Goal: Task Accomplishment & Management: Complete application form

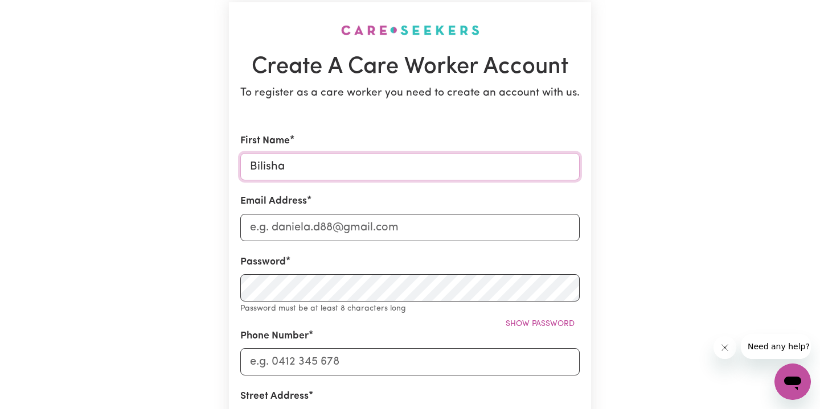
type input "Bilisha"
type input "i"
type input "[EMAIL_ADDRESS][DOMAIN_NAME]"
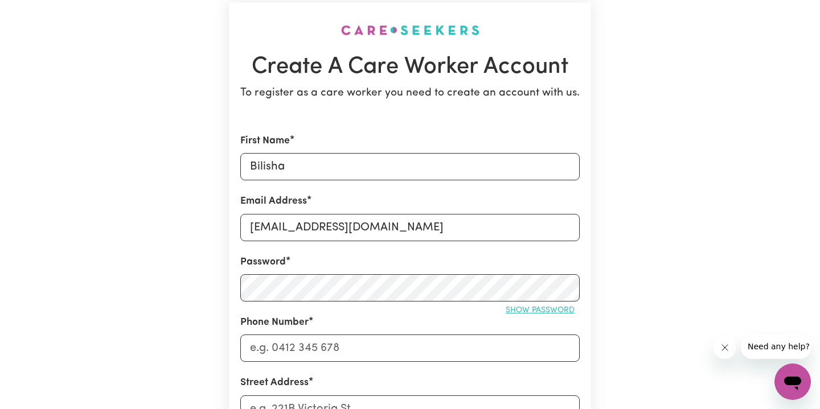
click at [545, 306] on span "Show password" at bounding box center [540, 310] width 69 height 9
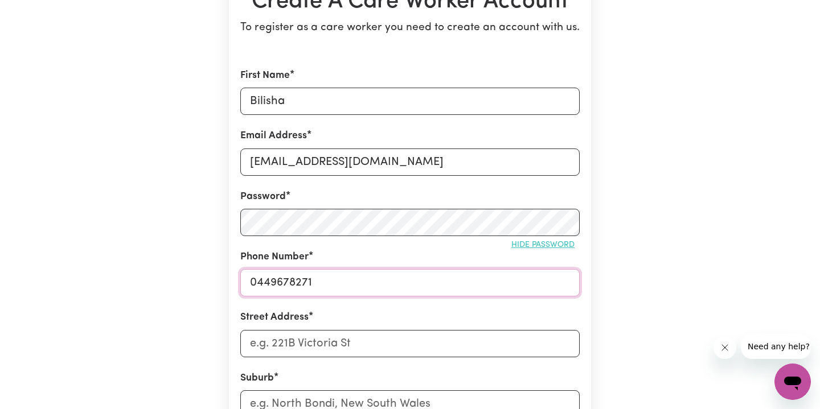
scroll to position [186, 0]
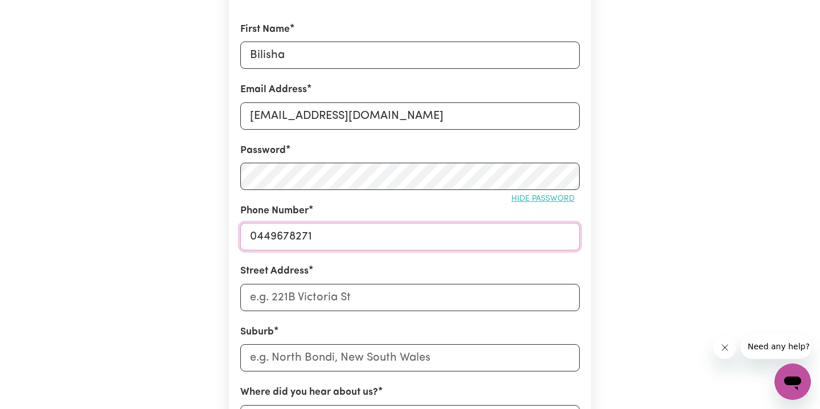
type input "0449678271"
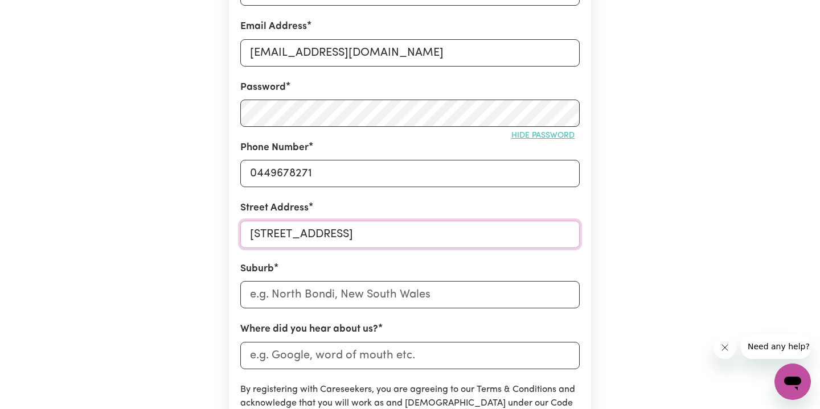
type input "[STREET_ADDRESS]"
click at [380, 296] on input "text" at bounding box center [409, 294] width 339 height 27
type input "AUbu"
type input "AUbuRN, [GEOGRAPHIC_DATA], 2144"
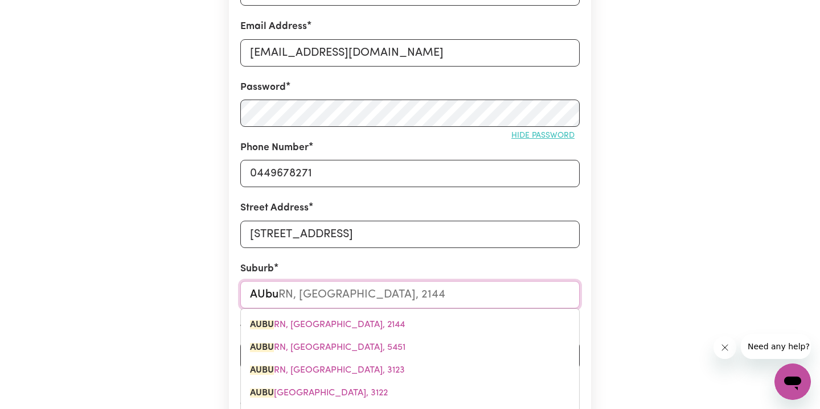
type input "AUb"
type input "AUbURN, [GEOGRAPHIC_DATA], 2144"
type input "AU"
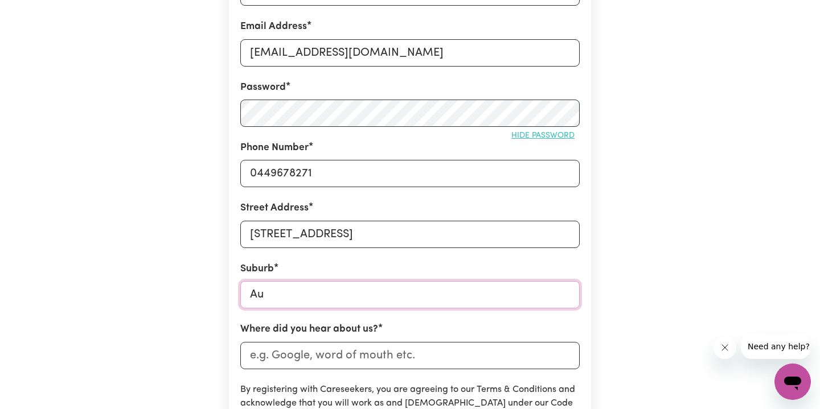
type input "Aub"
type input "AubURN, [GEOGRAPHIC_DATA], 2144"
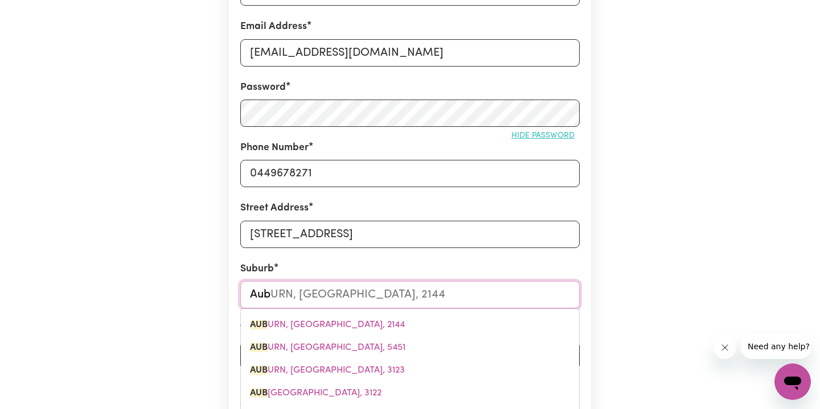
type input "Aubu"
type input "AubuRN, [GEOGRAPHIC_DATA], 2144"
type input "Aubur"
type input "AuburN, [GEOGRAPHIC_DATA], 2144"
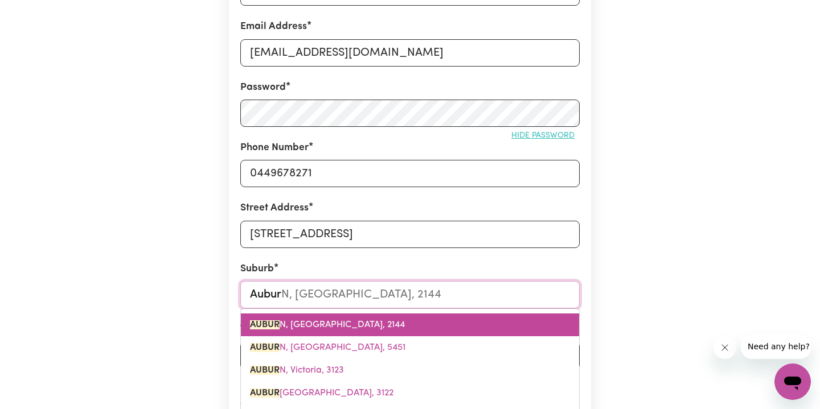
click at [404, 316] on link "AUBUR N, [GEOGRAPHIC_DATA], 2144" at bounding box center [410, 325] width 338 height 23
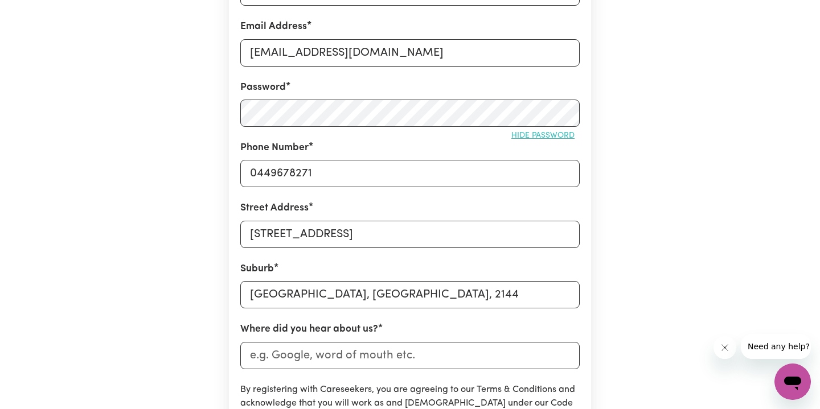
scroll to position [433, 0]
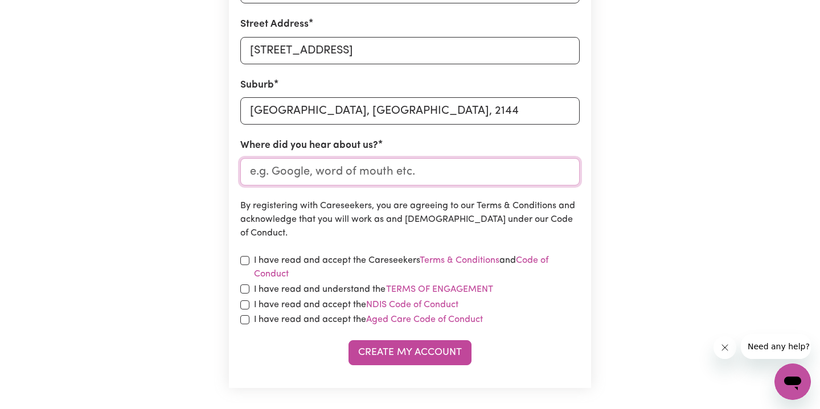
click at [396, 171] on input "Where did you hear about us?" at bounding box center [409, 171] width 339 height 27
type input "Indeed"
click at [364, 262] on label "I have read and accept the Careseekers Terms & Conditions and Code of Conduct" at bounding box center [417, 267] width 326 height 27
click at [332, 290] on label "I have read and understand the Terms of Engagement" at bounding box center [374, 289] width 240 height 15
click at [385, 290] on button "Terms of Engagement" at bounding box center [439, 289] width 108 height 15
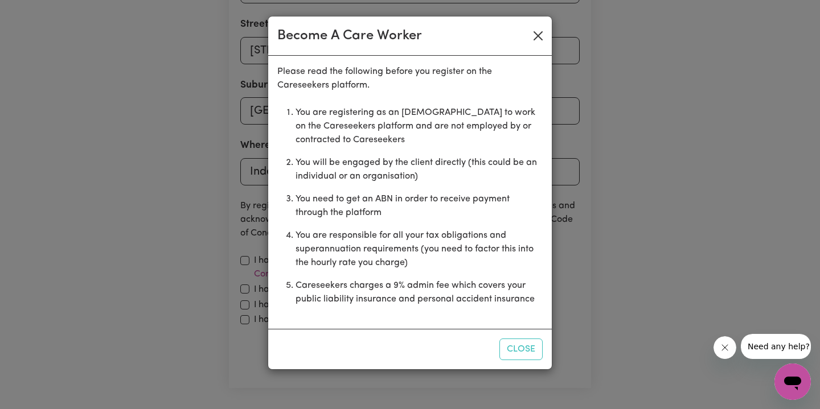
click at [536, 39] on button "Close" at bounding box center [538, 36] width 18 height 18
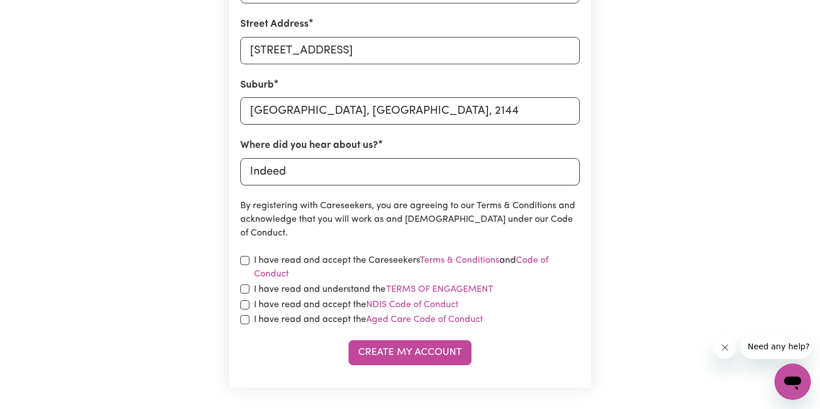
click at [244, 257] on input "checkbox" at bounding box center [244, 260] width 9 height 9
checkbox input "true"
click at [246, 282] on div "I have read and understand the Terms of Engagement" at bounding box center [409, 289] width 339 height 15
click at [246, 286] on input "checkbox" at bounding box center [244, 289] width 9 height 9
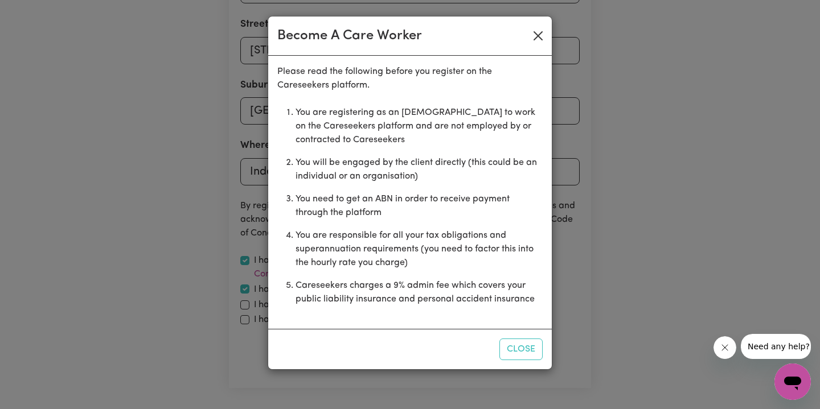
click at [538, 36] on button "Close" at bounding box center [538, 36] width 18 height 18
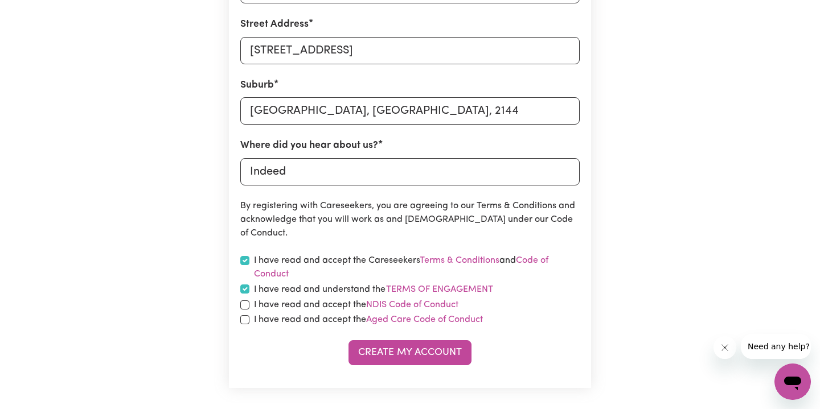
click at [245, 290] on input "checkbox" at bounding box center [244, 289] width 9 height 9
click at [467, 282] on button "Terms of Engagement" at bounding box center [439, 289] width 108 height 15
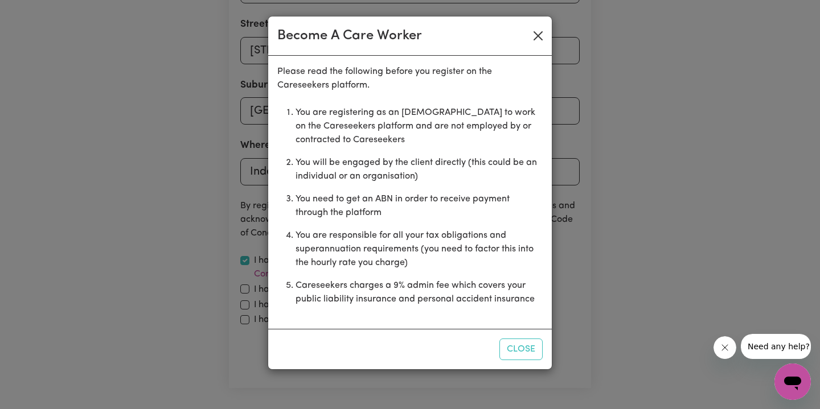
click at [537, 34] on button "Close" at bounding box center [538, 36] width 18 height 18
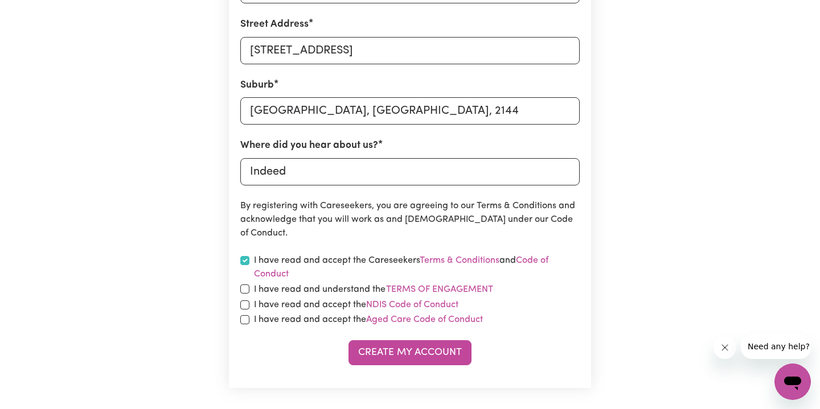
click at [244, 289] on input "checkbox" at bounding box center [244, 289] width 9 height 9
checkbox input "true"
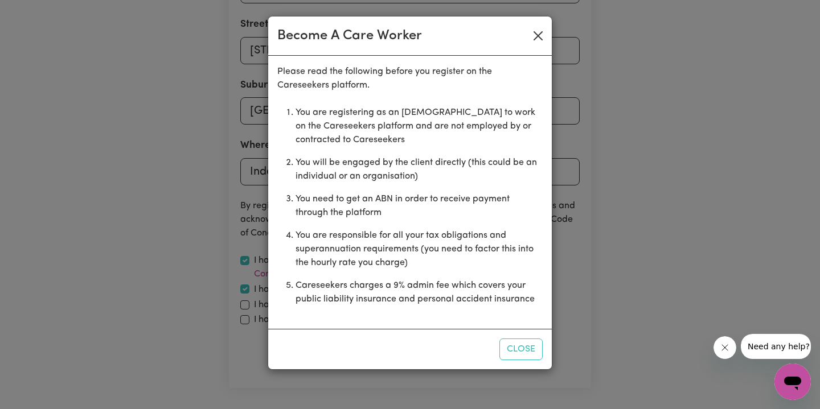
click at [544, 37] on button "Close" at bounding box center [538, 36] width 18 height 18
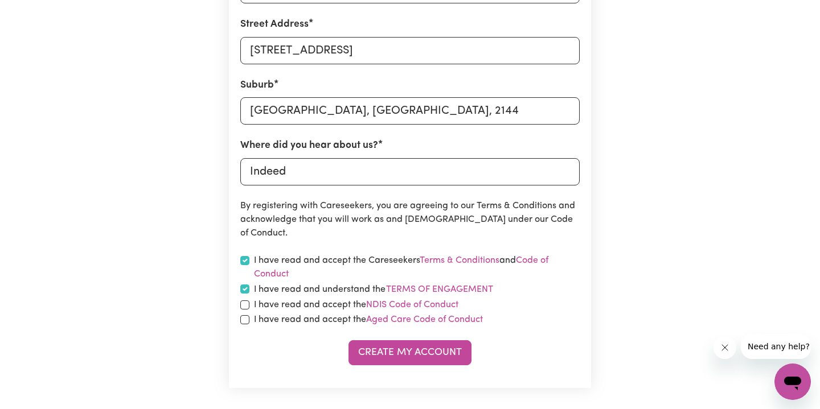
click at [250, 301] on div "I have read and accept the NDIS Code of Conduct" at bounding box center [409, 305] width 339 height 14
click at [248, 303] on input "checkbox" at bounding box center [244, 305] width 9 height 9
checkbox input "true"
click at [246, 318] on input "checkbox" at bounding box center [244, 319] width 9 height 9
checkbox input "true"
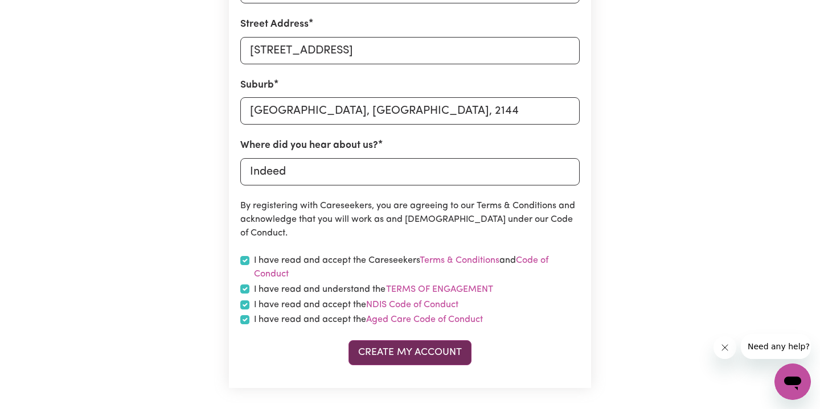
click at [384, 352] on button "Create My Account" at bounding box center [409, 352] width 123 height 25
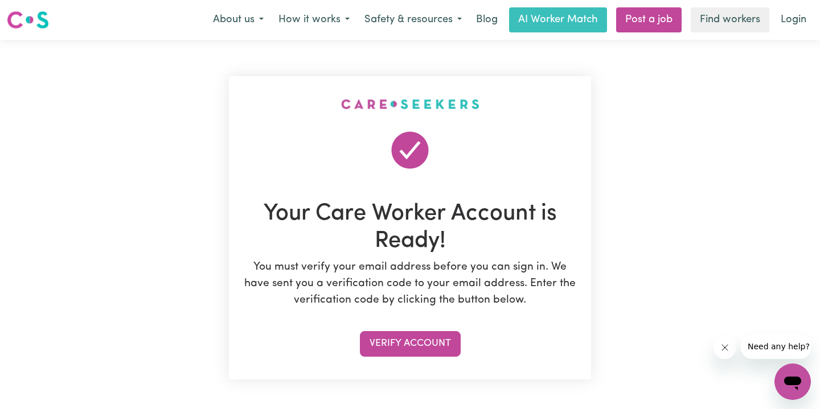
scroll to position [193, 0]
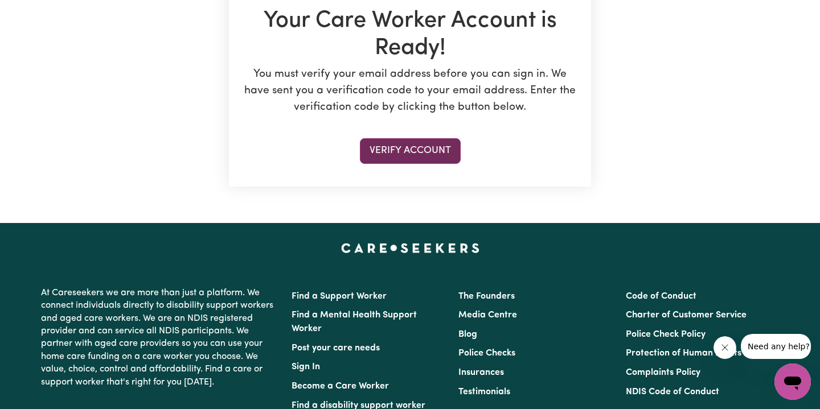
click at [432, 149] on button "Verify Account" at bounding box center [410, 150] width 101 height 25
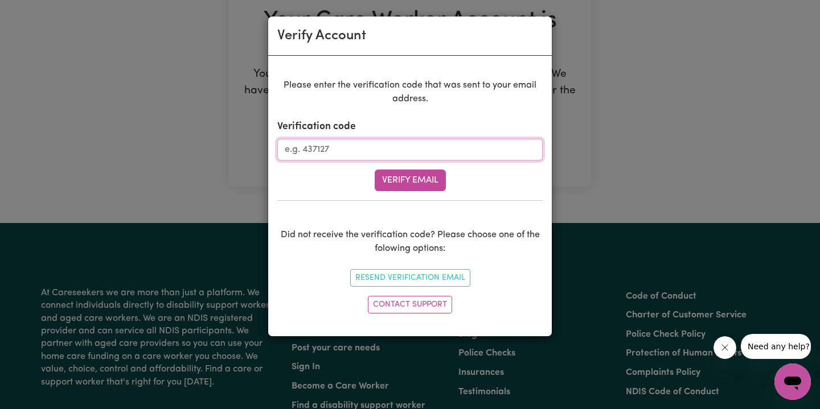
click at [297, 155] on input "Verification code" at bounding box center [409, 150] width 265 height 22
paste input "633954"
type input "633954"
click at [399, 183] on button "Verify Email" at bounding box center [410, 181] width 71 height 22
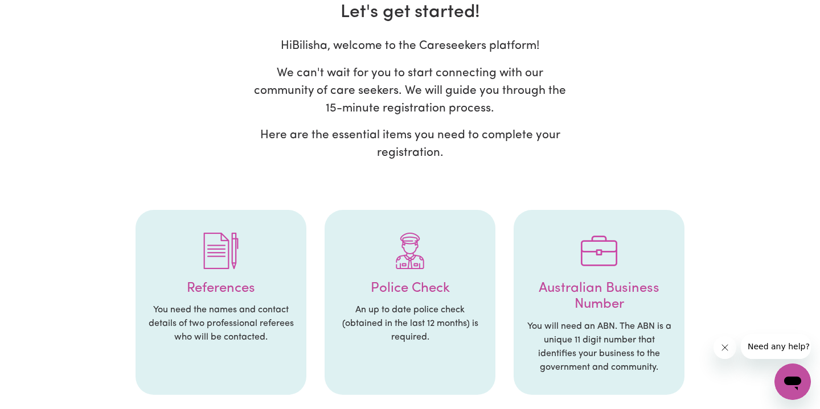
scroll to position [161, 0]
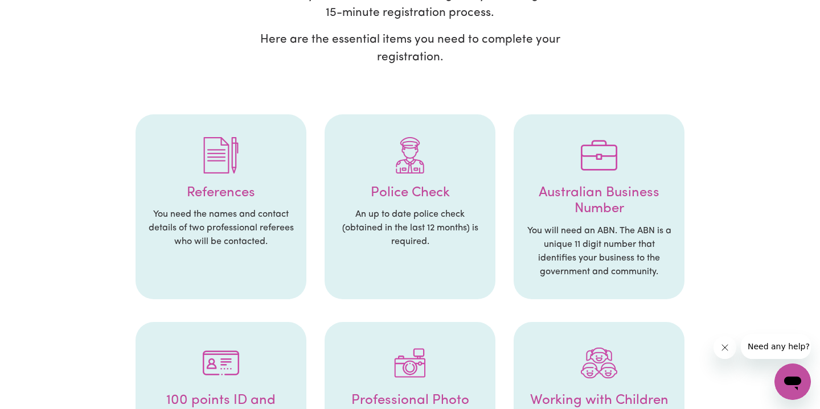
click at [194, 213] on p "You need the names and contact details of two professional referees who will be…" at bounding box center [221, 228] width 148 height 41
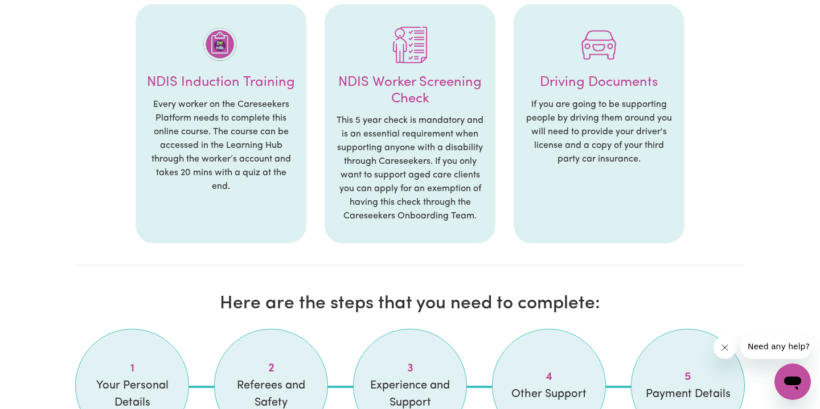
click at [248, 188] on p "Every worker on the Careseekers Platform needs to complete this online course. …" at bounding box center [221, 146] width 148 height 96
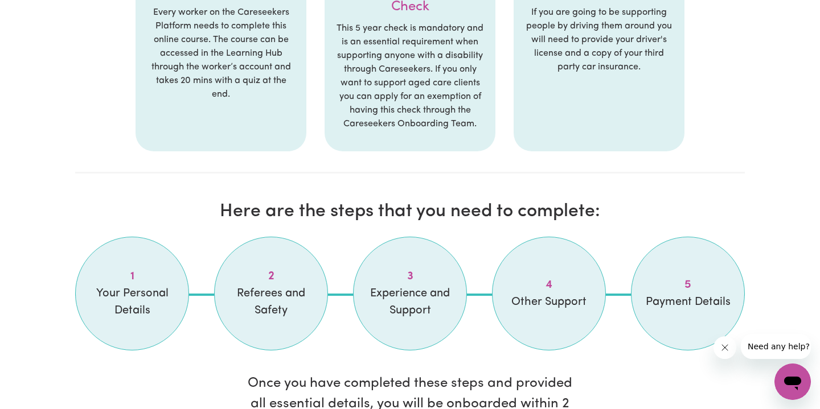
scroll to position [983, 0]
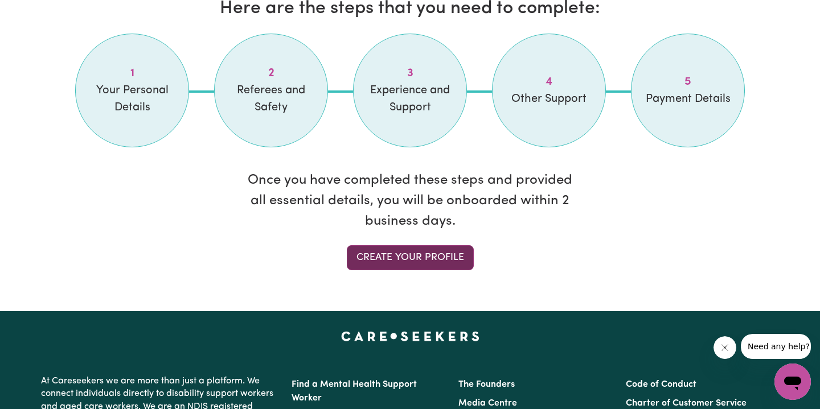
click at [372, 254] on link "Create your profile" at bounding box center [410, 257] width 127 height 25
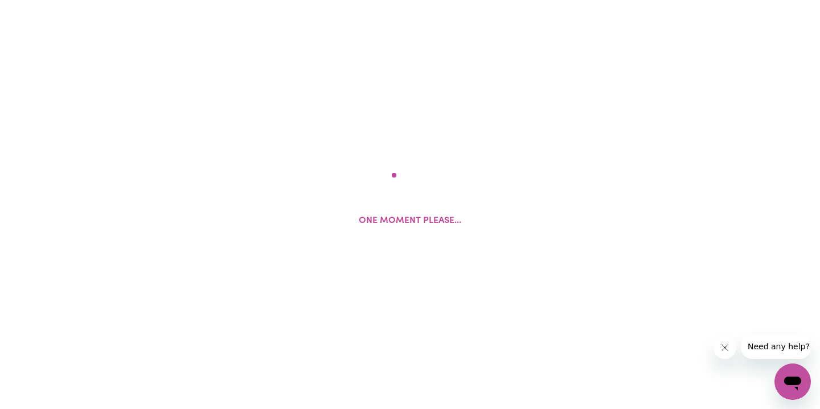
select select "Studying a healthcare related degree or qualification"
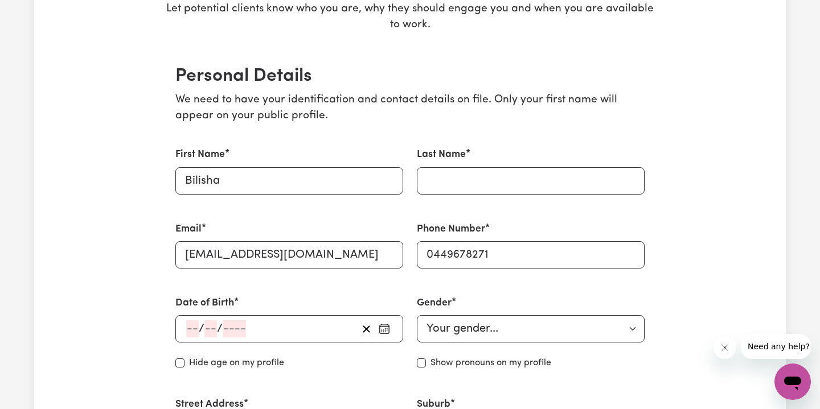
scroll to position [241, 0]
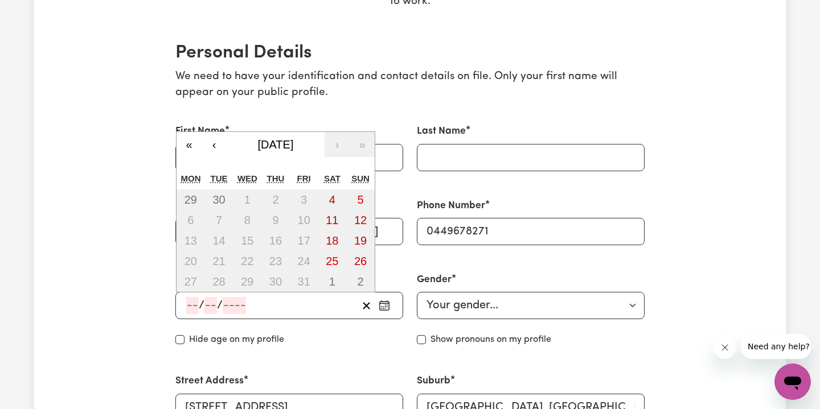
click at [194, 300] on input "number" at bounding box center [192, 305] width 13 height 17
click at [284, 138] on span "[DATE]" at bounding box center [276, 144] width 36 height 13
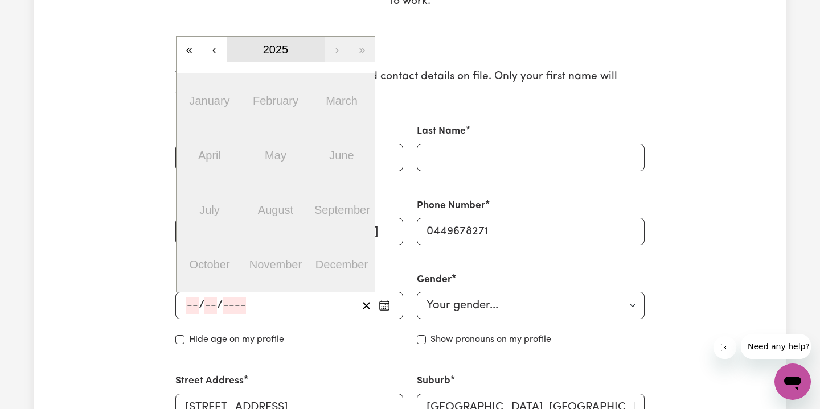
click at [280, 54] on button "2025" at bounding box center [276, 49] width 98 height 25
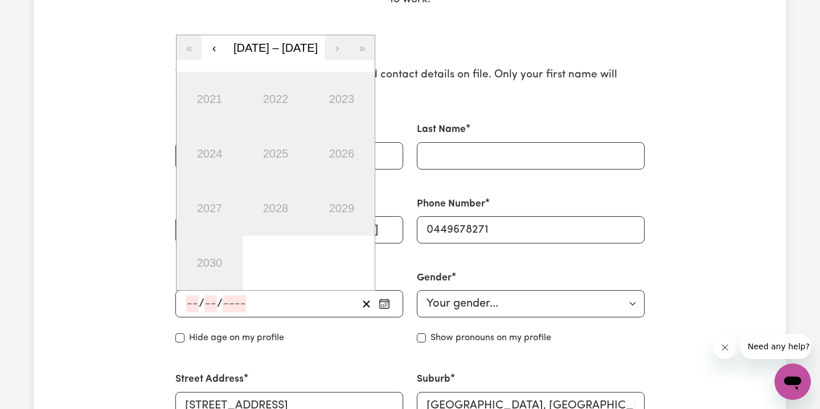
scroll to position [195, 0]
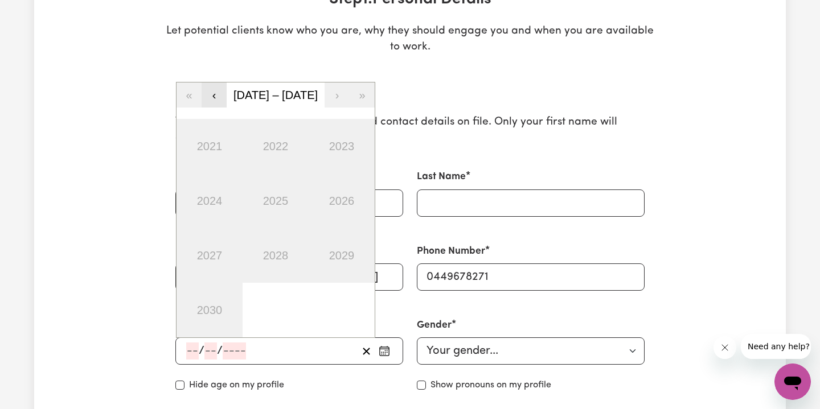
click at [214, 93] on button "‹" at bounding box center [214, 95] width 25 height 25
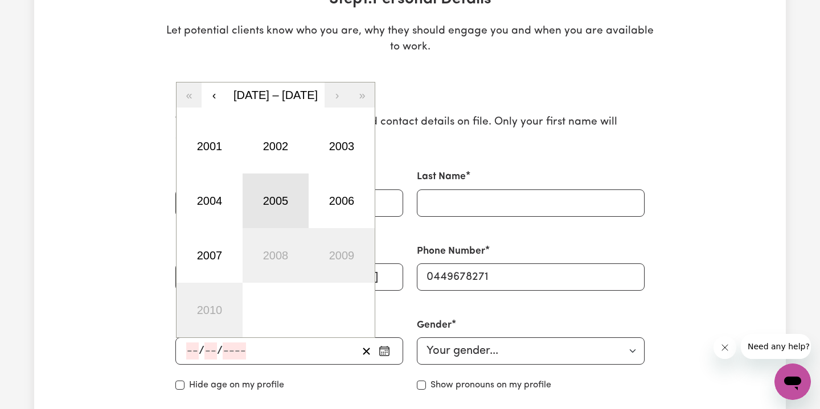
click at [264, 199] on button "2005" at bounding box center [276, 201] width 66 height 55
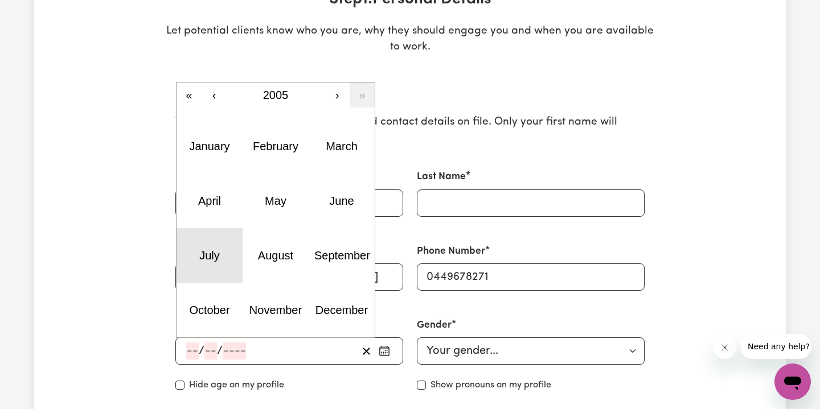
click at [208, 249] on abbr "July" at bounding box center [209, 255] width 20 height 13
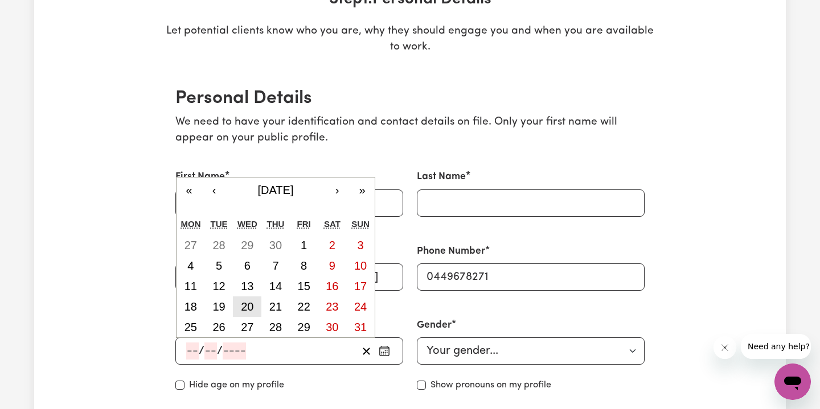
click at [250, 309] on abbr "20" at bounding box center [247, 307] width 13 height 13
type input "[DATE]"
type input "20"
type input "7"
type input "2005"
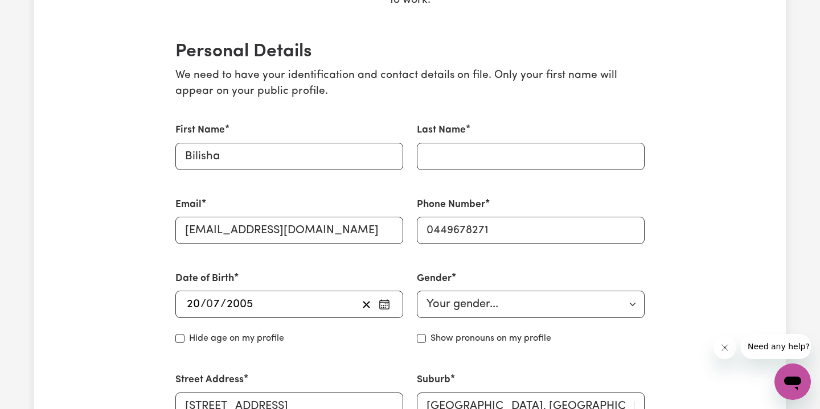
scroll to position [300, 0]
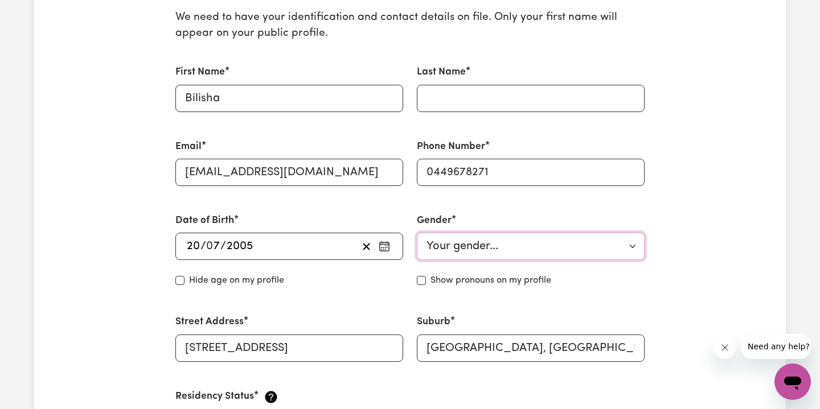
select select "[DEMOGRAPHIC_DATA]"
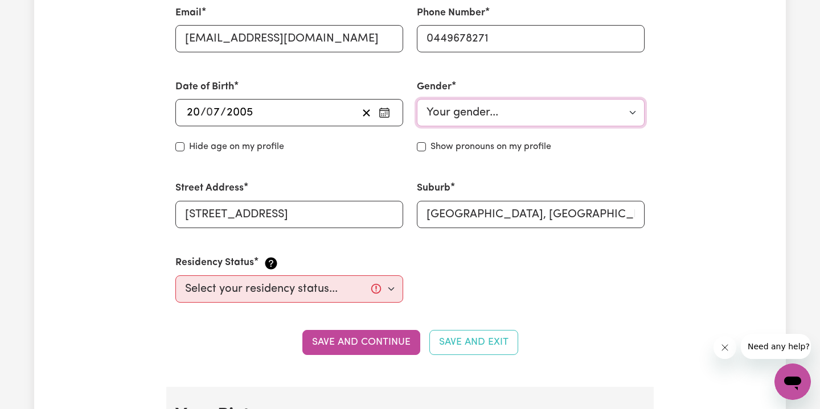
scroll to position [508, 0]
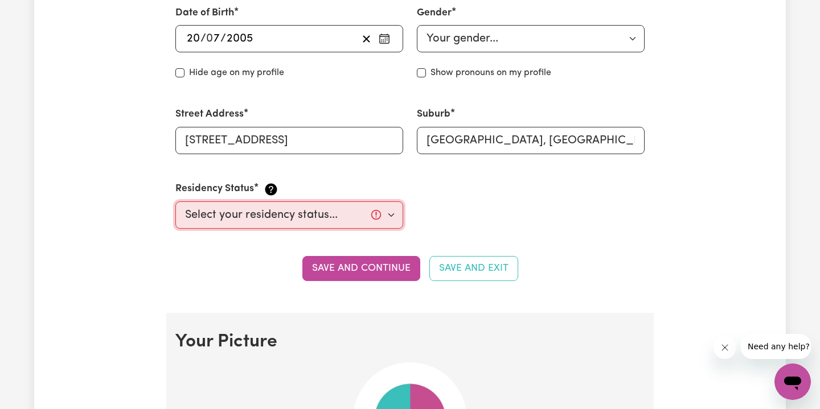
select select "Student Visa"
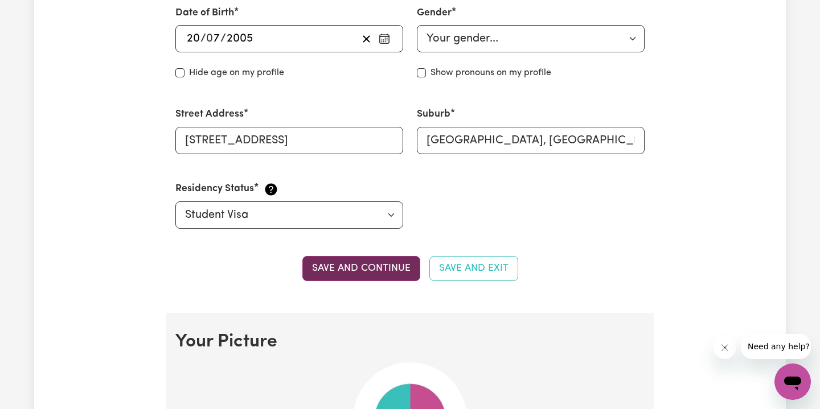
click at [388, 272] on button "Save and continue" at bounding box center [361, 268] width 118 height 25
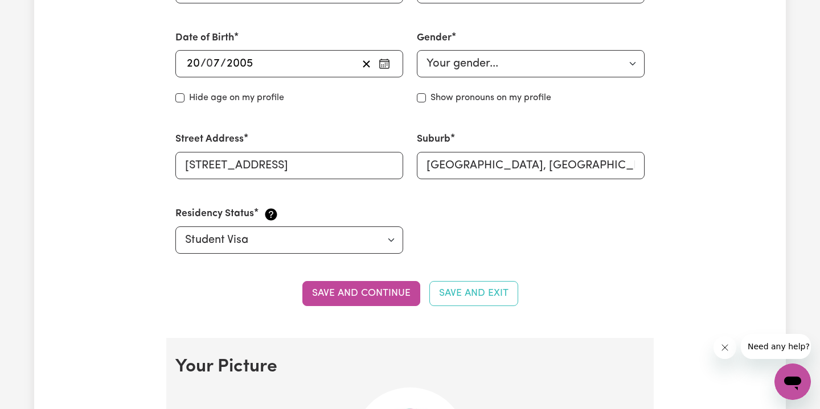
scroll to position [482, 0]
type input "[PERSON_NAME]"
click at [359, 282] on button "Save and continue" at bounding box center [361, 294] width 118 height 25
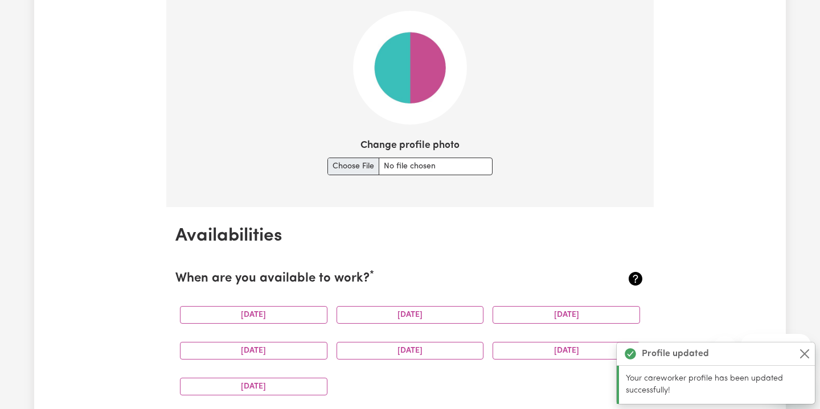
scroll to position [1034, 0]
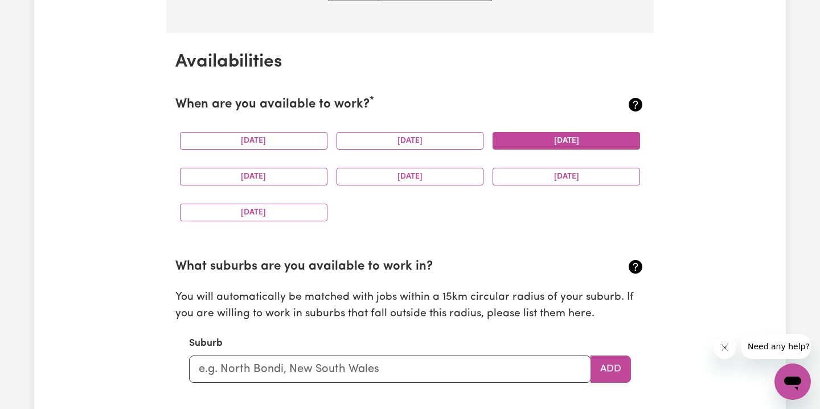
click at [522, 137] on button "[DATE]" at bounding box center [565, 141] width 147 height 18
click at [246, 175] on button "[DATE]" at bounding box center [253, 177] width 147 height 18
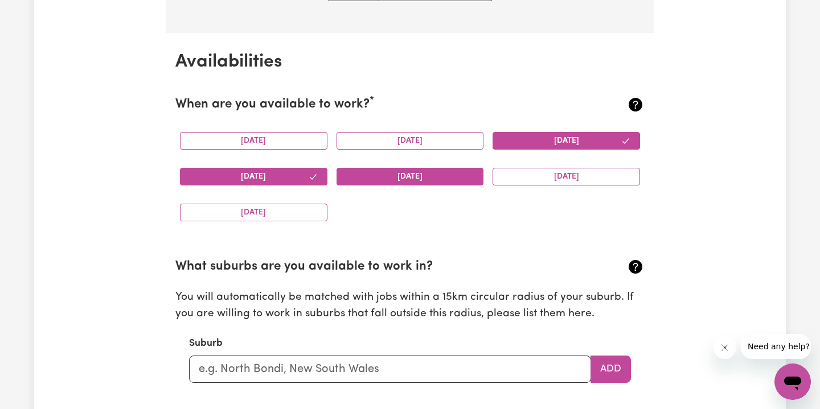
click at [441, 176] on button "[DATE]" at bounding box center [409, 177] width 147 height 18
click at [586, 168] on button "[DATE]" at bounding box center [565, 177] width 147 height 18
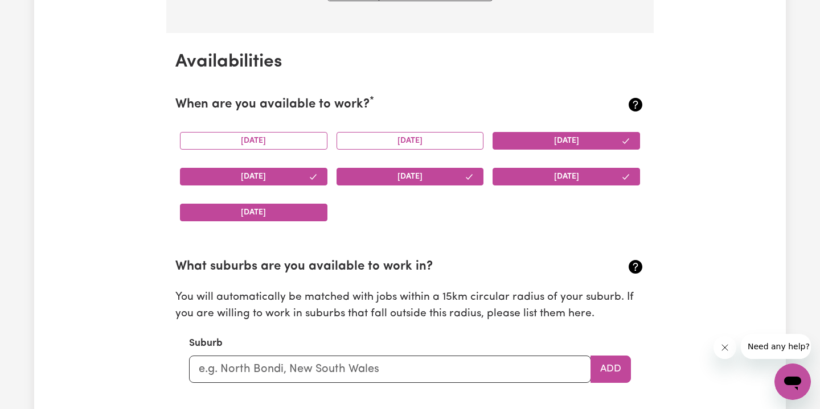
click at [264, 209] on button "[DATE]" at bounding box center [253, 213] width 147 height 18
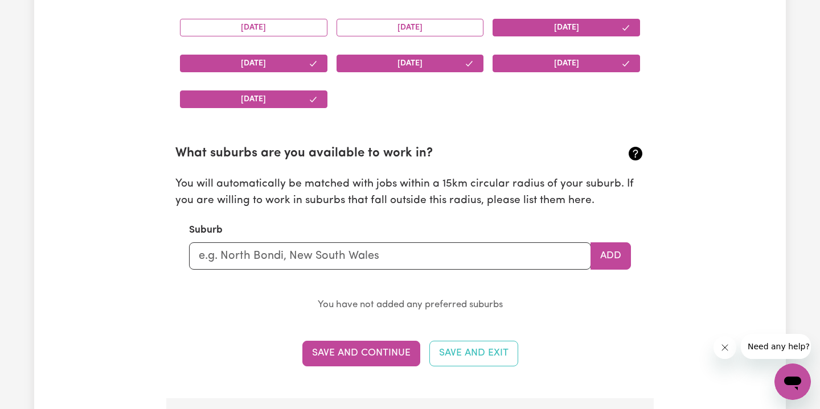
scroll to position [1172, 0]
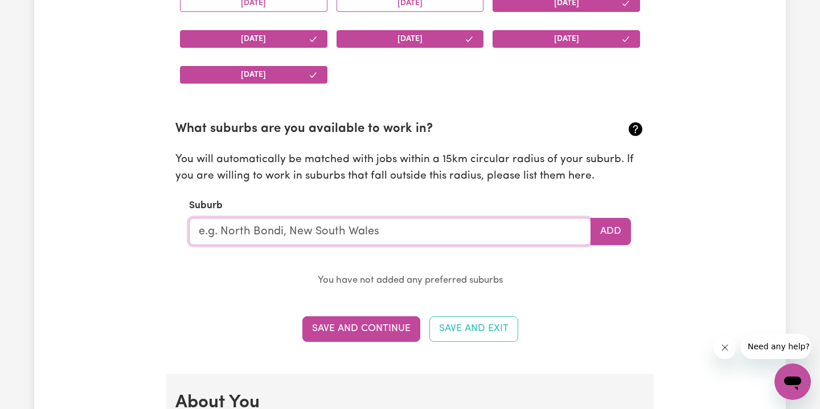
click at [517, 226] on input "text" at bounding box center [390, 231] width 402 height 27
type input "AUbur"
type input "AUburN, [GEOGRAPHIC_DATA], 2144"
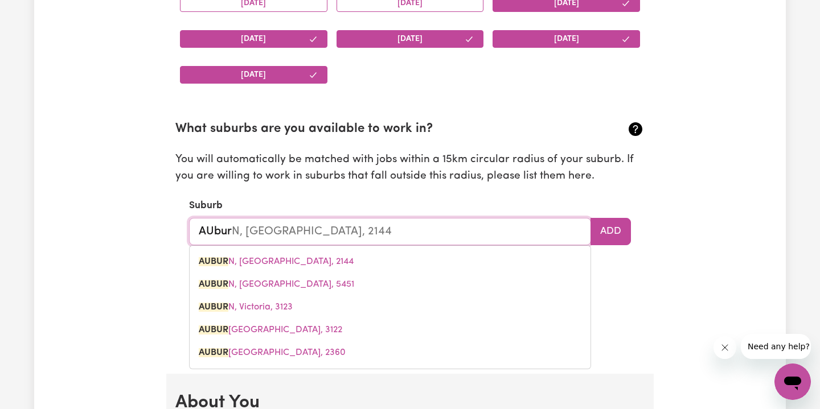
type input "AUburn"
type input "[GEOGRAPHIC_DATA], [GEOGRAPHIC_DATA], 2144"
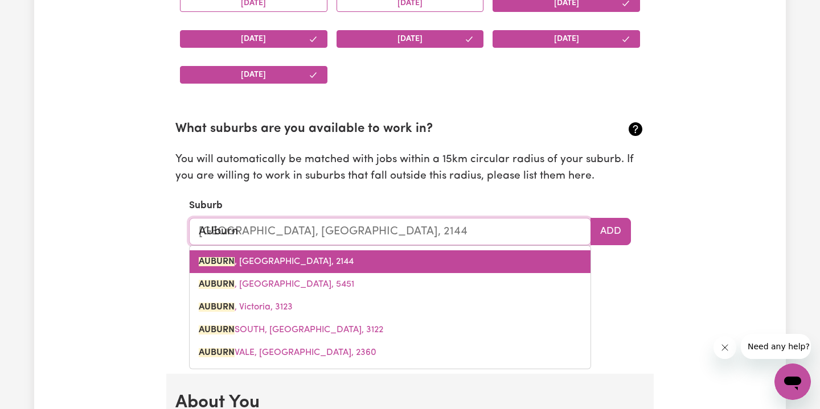
click at [516, 253] on link "[GEOGRAPHIC_DATA] , [GEOGRAPHIC_DATA], 2144" at bounding box center [390, 261] width 401 height 23
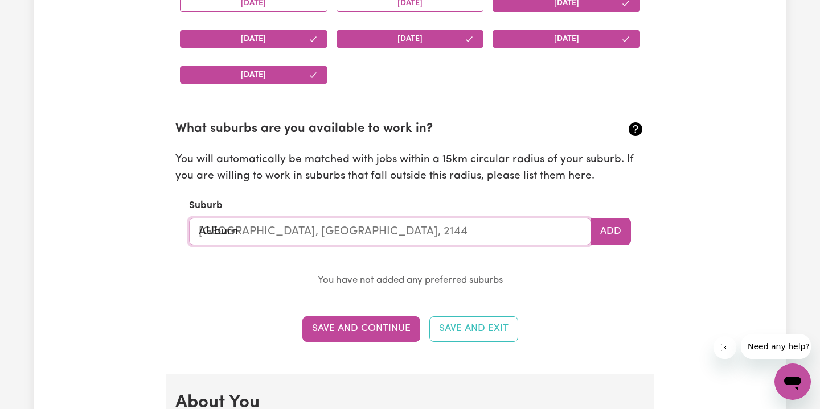
type input "[GEOGRAPHIC_DATA], [GEOGRAPHIC_DATA], 2144"
click at [369, 339] on section "Availabilities When are you available to work? * [DATE] [DATE] [DATE] [DATE] [D…" at bounding box center [409, 134] width 487 height 479
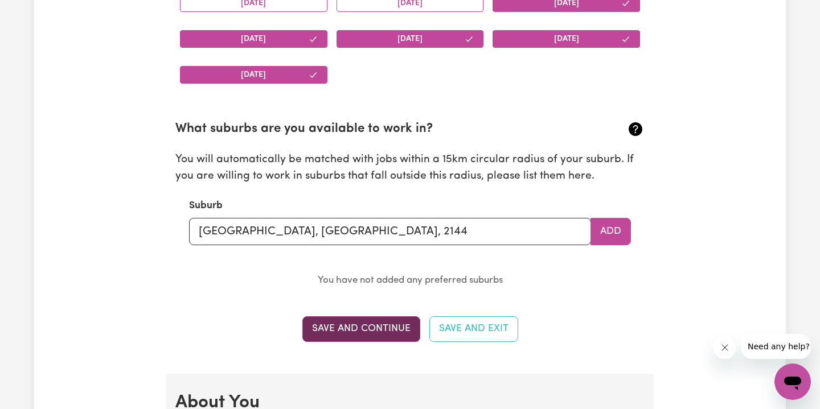
click at [364, 324] on button "Save and Continue" at bounding box center [361, 329] width 118 height 25
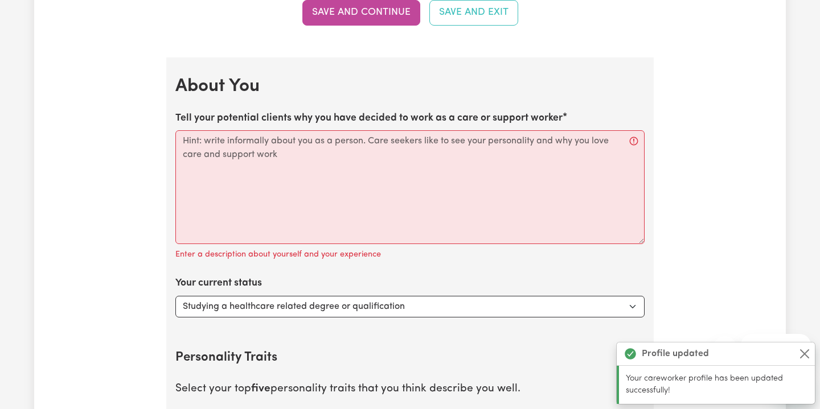
scroll to position [1486, 0]
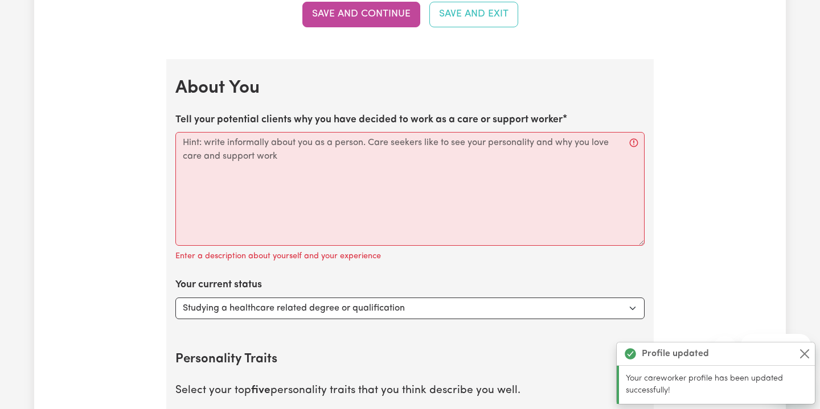
click at [410, 113] on label "Tell your potential clients why you have decided to work as a care or support w…" at bounding box center [368, 120] width 387 height 15
click at [410, 132] on textarea "Tell your potential clients why you have decided to work as a care or support w…" at bounding box center [409, 189] width 469 height 114
click at [410, 113] on label "Tell your potential clients why you have decided to work as a care or support w…" at bounding box center [368, 120] width 387 height 15
click at [410, 132] on textarea "Tell your potential clients why you have decided to work as a care or support w…" at bounding box center [409, 189] width 469 height 114
click at [410, 113] on label "Tell your potential clients why you have decided to work as a care or support w…" at bounding box center [368, 120] width 387 height 15
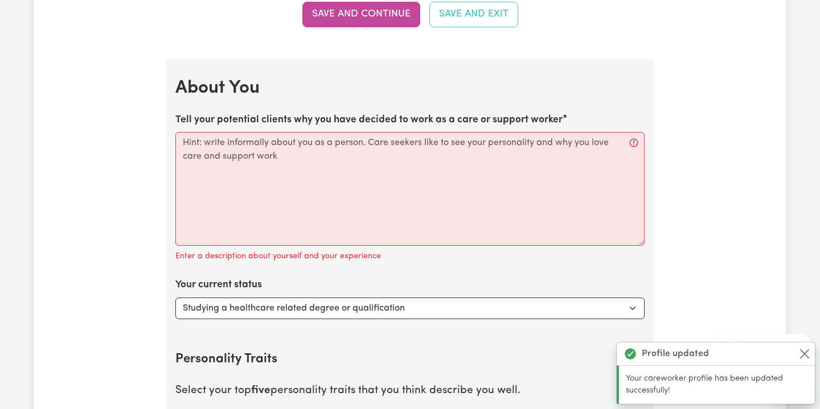
click at [410, 132] on textarea "Tell your potential clients why you have decided to work as a care or support w…" at bounding box center [409, 189] width 469 height 114
click at [409, 113] on label "Tell your potential clients why you have decided to work as a care or support w…" at bounding box center [368, 120] width 387 height 15
click at [409, 132] on textarea "Tell your potential clients why you have decided to work as a care or support w…" at bounding box center [409, 189] width 469 height 114
click at [409, 113] on label "Tell your potential clients why you have decided to work as a care or support w…" at bounding box center [368, 120] width 387 height 15
click at [409, 132] on textarea "Tell your potential clients why you have decided to work as a care or support w…" at bounding box center [409, 189] width 469 height 114
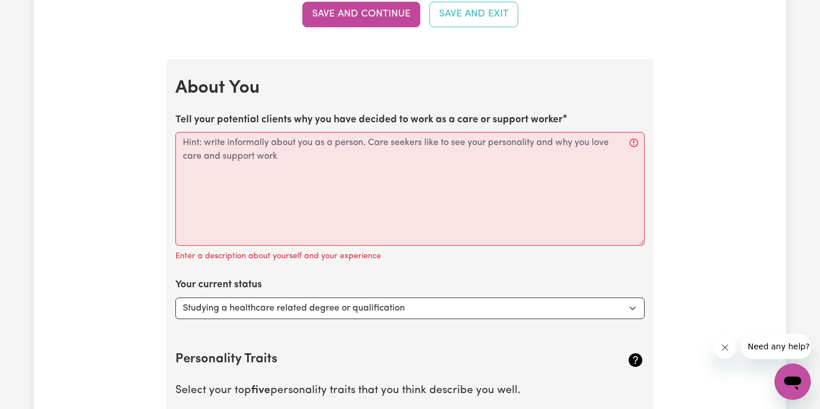
drag, startPoint x: 562, startPoint y: 110, endPoint x: 533, endPoint y: 175, distance: 71.6
click at [531, 176] on div "Tell your potential clients why you have decided to work as a care or support w…" at bounding box center [409, 188] width 469 height 151
copy label "Tell your potential clients why you have decided to work as a care or support w…"
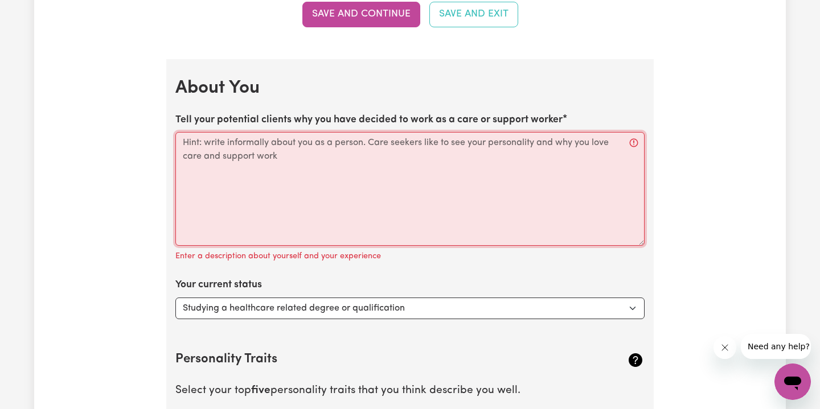
click at [323, 187] on textarea "Tell your potential clients why you have decided to work as a care or support w…" at bounding box center [409, 189] width 469 height 114
paste textarea "I decided to work as a care and support worker because I have always been passi…"
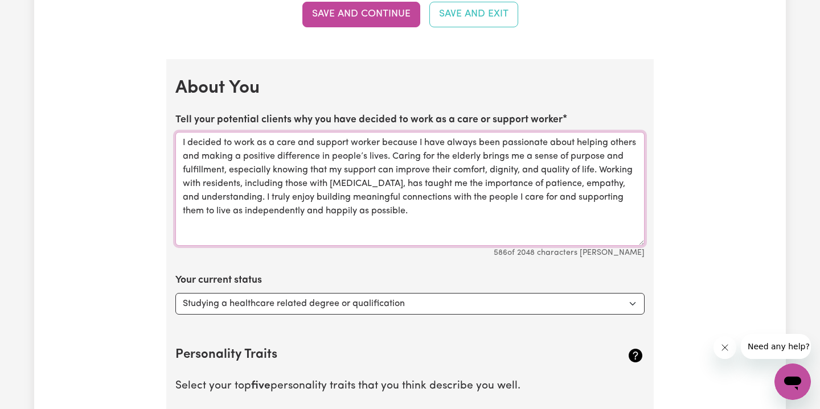
scroll to position [1681, 0]
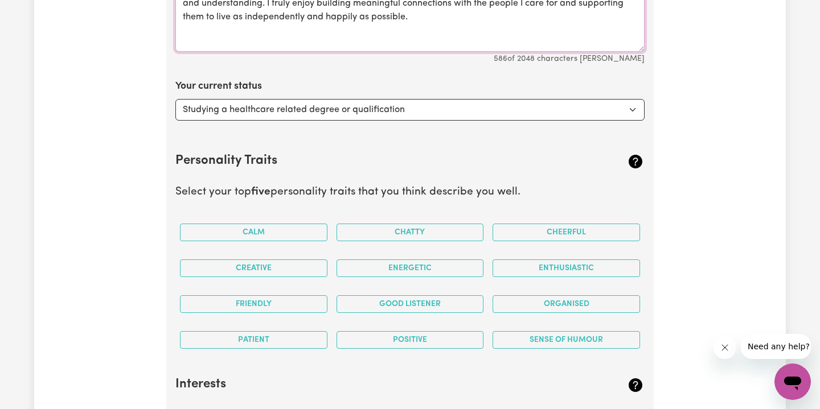
type textarea "I decided to work as a care and support worker because I have always been passi…"
click at [516, 99] on select "Select... Studying a healthcare related degree or qualification Studying a non-…" at bounding box center [409, 110] width 469 height 22
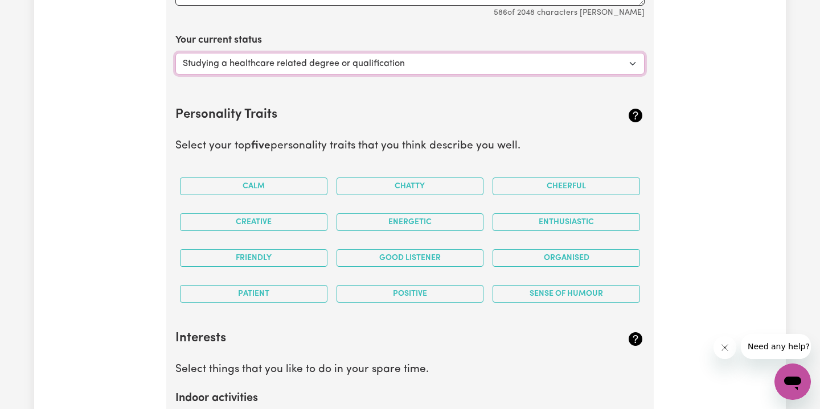
scroll to position [1730, 0]
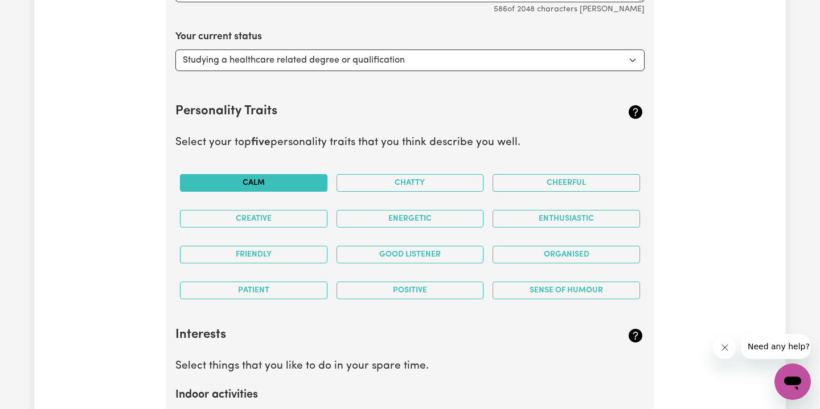
click at [306, 174] on button "Calm" at bounding box center [253, 183] width 147 height 18
click at [541, 178] on button "Cheerful" at bounding box center [565, 183] width 147 height 18
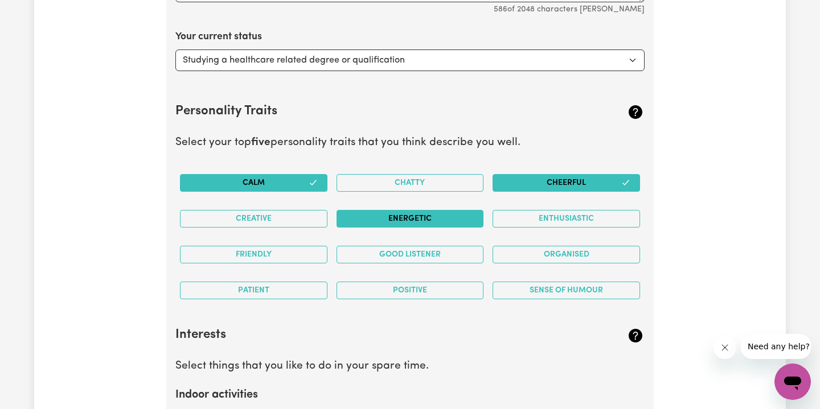
click at [413, 219] on button "Energetic" at bounding box center [409, 219] width 147 height 18
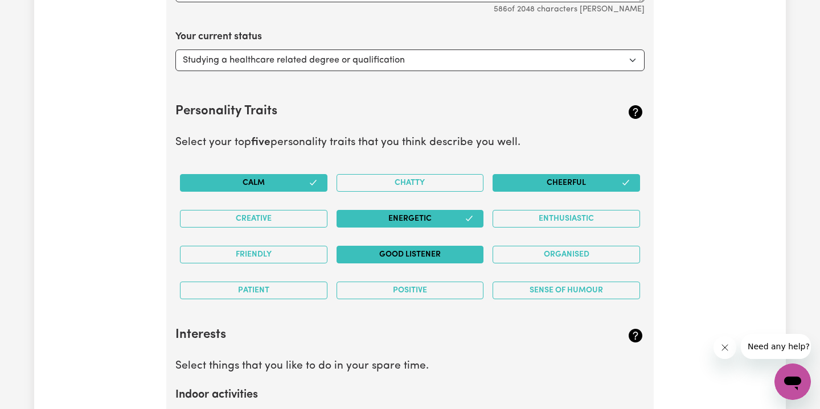
click at [407, 252] on button "Good Listener" at bounding box center [409, 255] width 147 height 18
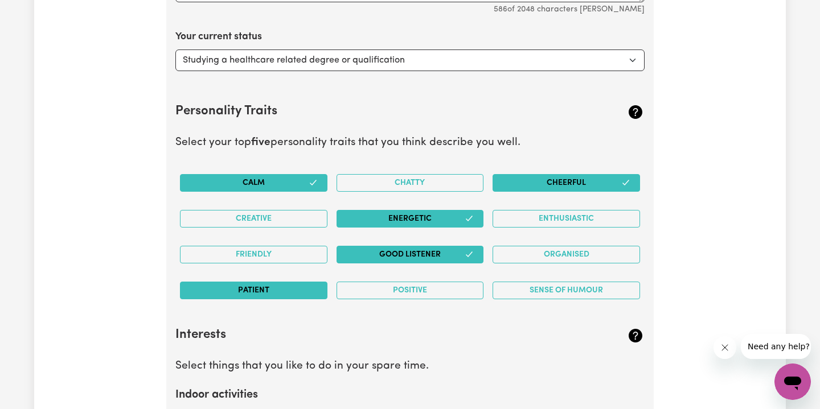
click at [303, 291] on button "Patient" at bounding box center [253, 291] width 147 height 18
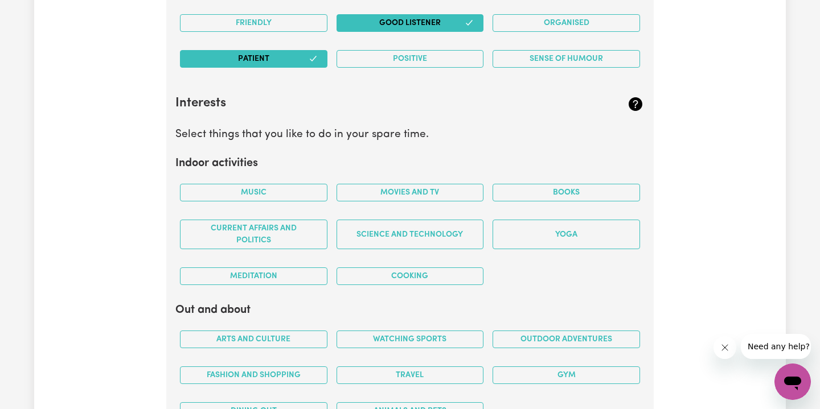
scroll to position [1960, 0]
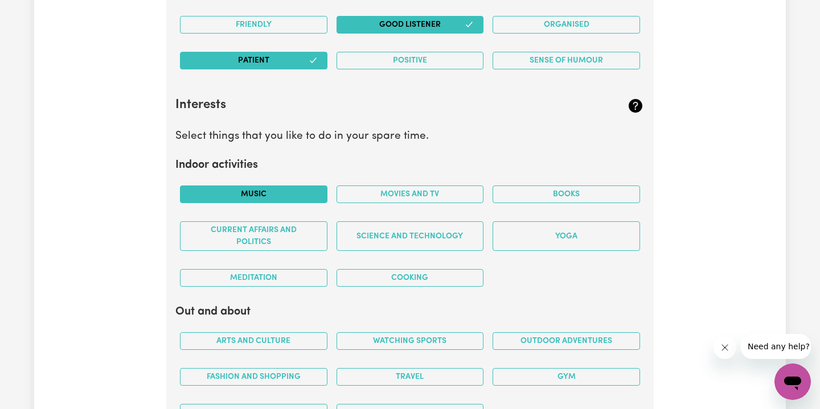
click at [285, 190] on button "Music" at bounding box center [253, 195] width 147 height 18
click at [405, 190] on button "Movies and TV" at bounding box center [409, 195] width 147 height 18
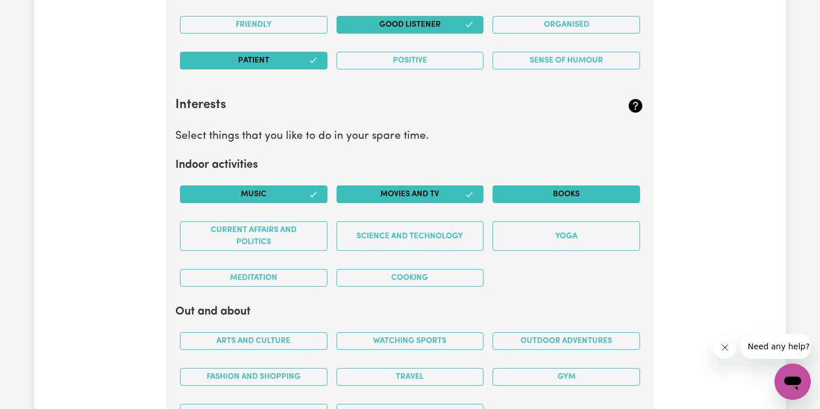
click at [569, 194] on button "Books" at bounding box center [565, 195] width 147 height 18
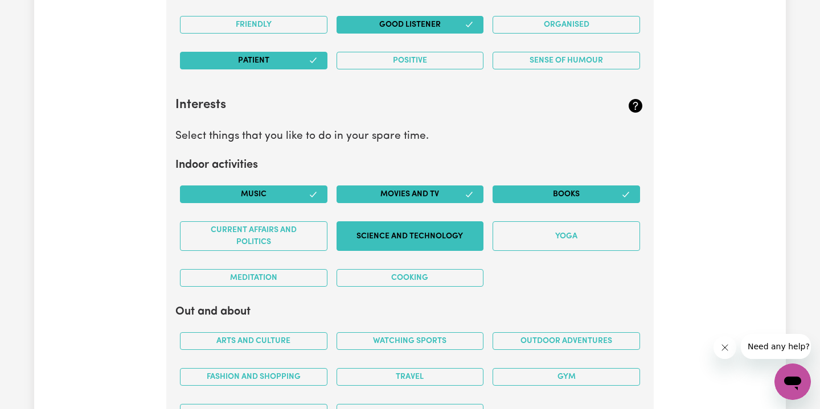
click at [432, 221] on button "Science and Technology" at bounding box center [409, 236] width 147 height 30
click at [425, 269] on button "Cooking" at bounding box center [409, 278] width 147 height 18
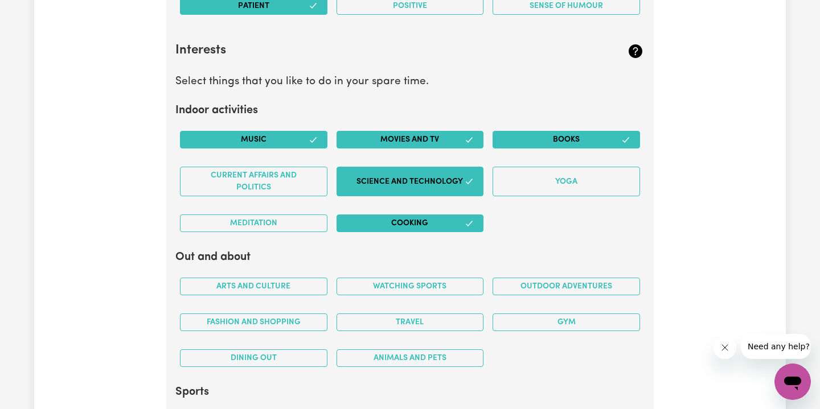
scroll to position [2065, 0]
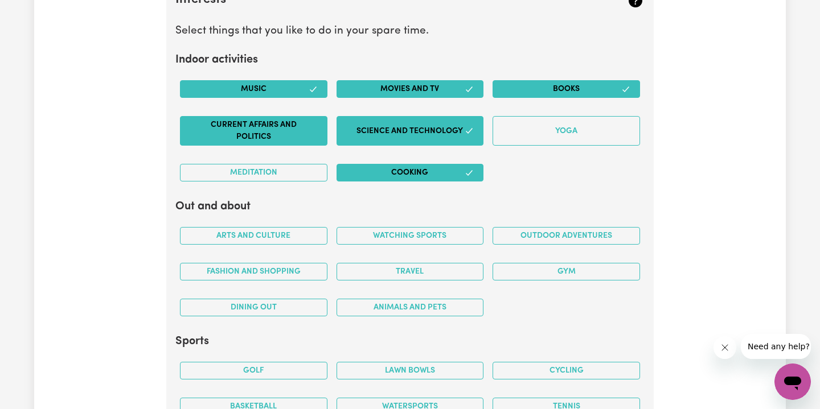
click at [246, 116] on button "Current Affairs and Politics" at bounding box center [253, 131] width 147 height 30
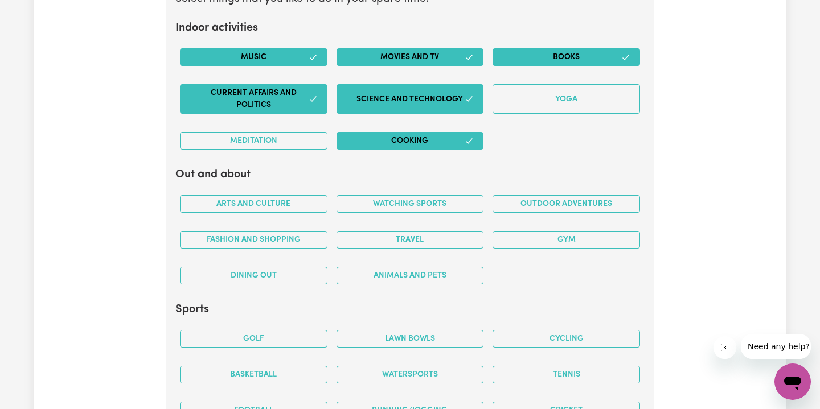
scroll to position [2125, 0]
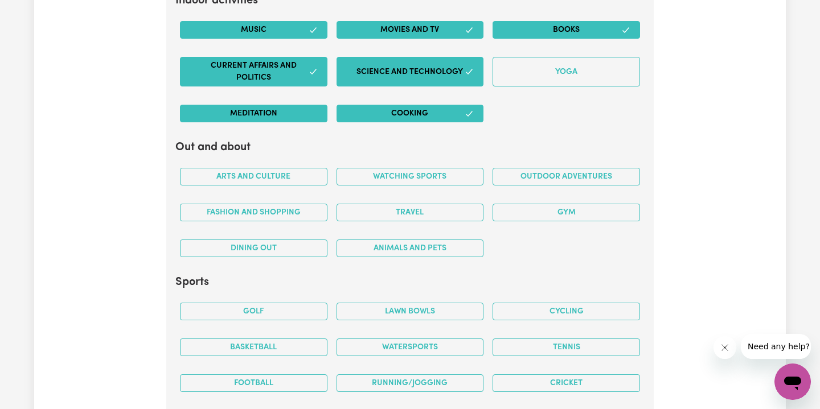
click at [314, 106] on button "Meditation" at bounding box center [253, 114] width 147 height 18
click at [226, 176] on button "Arts and Culture" at bounding box center [253, 177] width 147 height 18
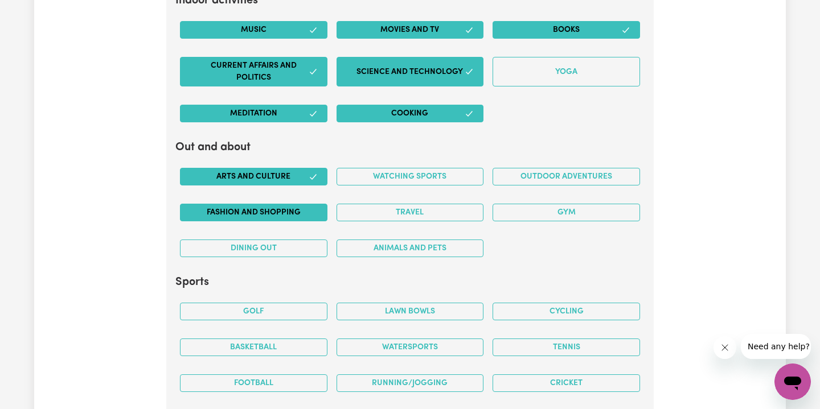
click at [245, 204] on button "Fashion and shopping" at bounding box center [253, 213] width 147 height 18
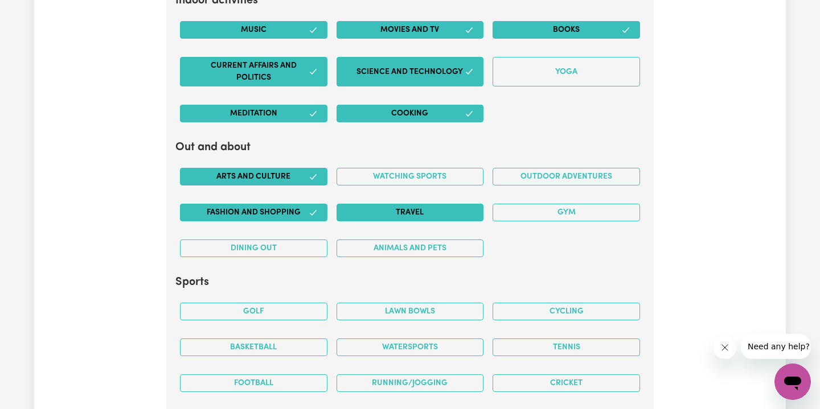
click at [428, 204] on button "Travel" at bounding box center [409, 213] width 147 height 18
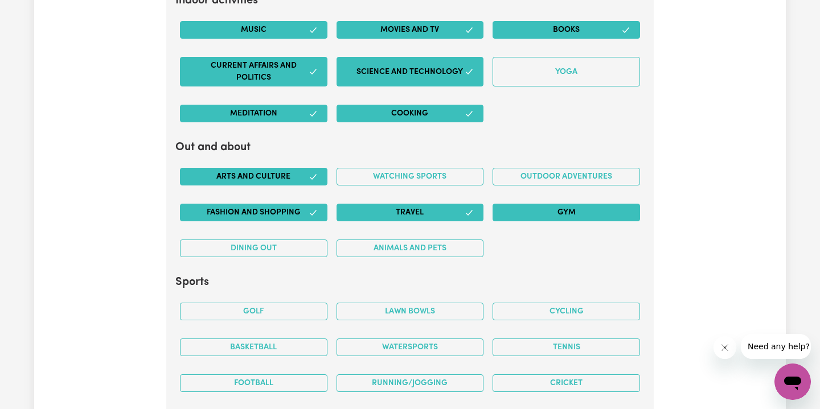
click at [545, 204] on button "Gym" at bounding box center [565, 213] width 147 height 18
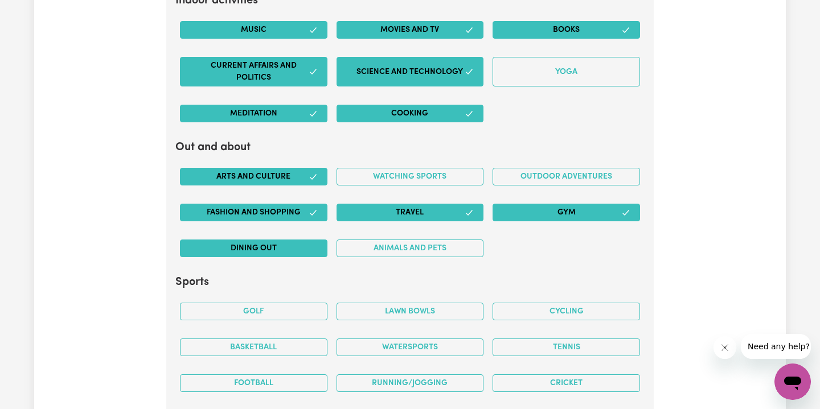
click at [228, 241] on button "Dining out" at bounding box center [253, 249] width 147 height 18
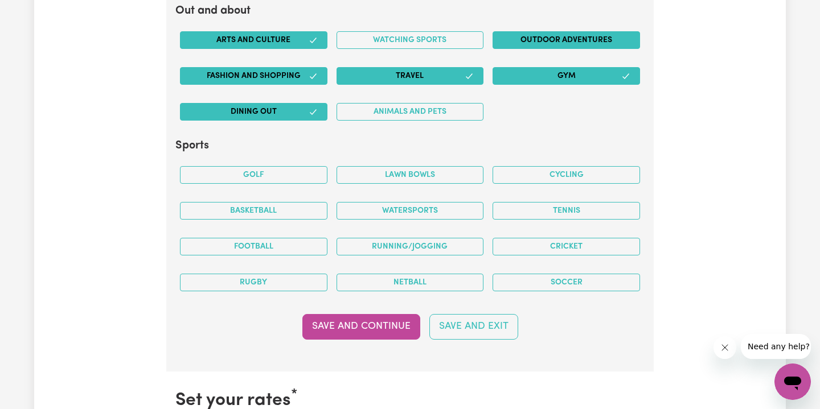
scroll to position [2260, 0]
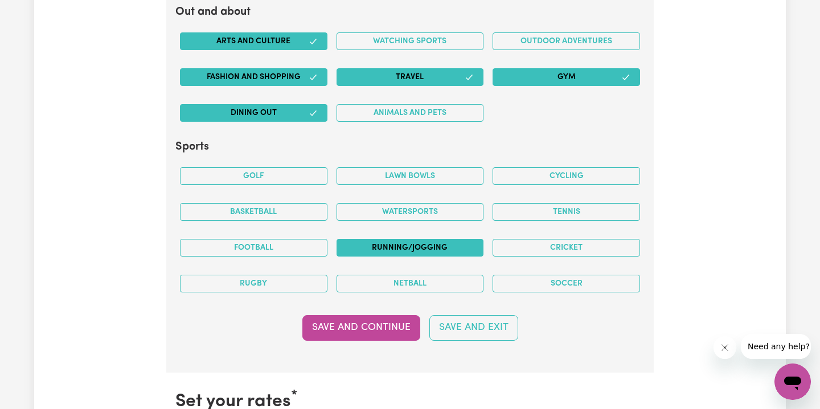
click at [402, 239] on button "Running/Jogging" at bounding box center [409, 248] width 147 height 18
click at [560, 167] on button "Cycling" at bounding box center [565, 176] width 147 height 18
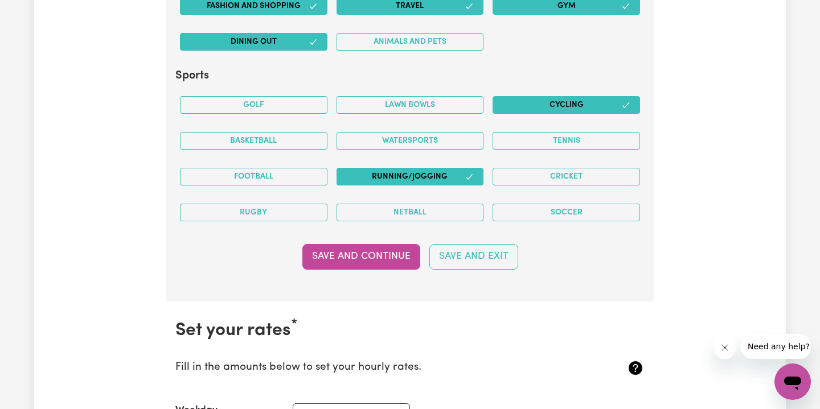
scroll to position [2333, 0]
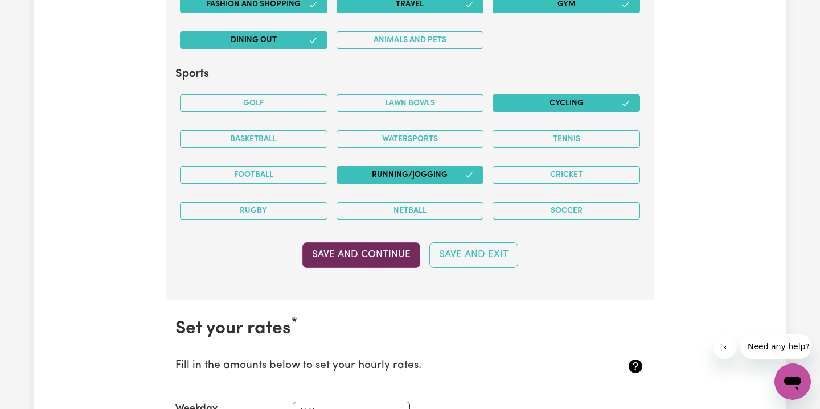
click at [387, 244] on button "Save and Continue" at bounding box center [361, 255] width 118 height 25
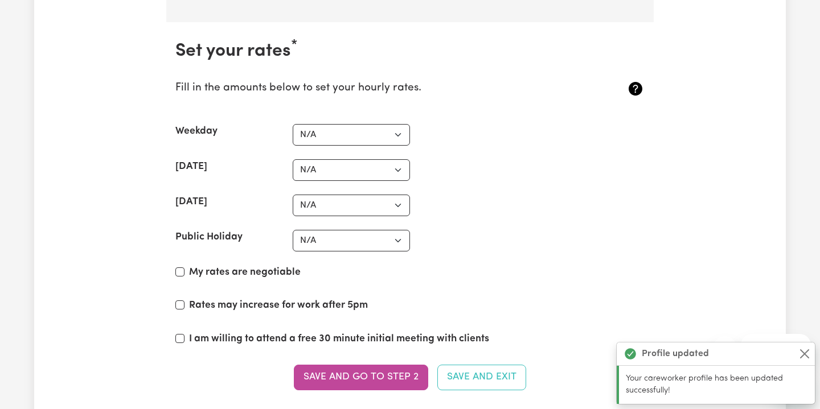
scroll to position [2625, 0]
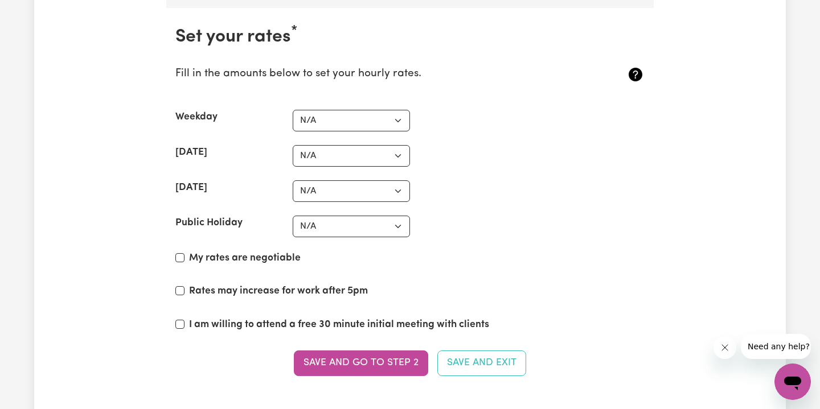
click at [270, 251] on label "My rates are negotiable" at bounding box center [245, 258] width 112 height 15
click at [184, 253] on input "My rates are negotiable" at bounding box center [179, 257] width 9 height 9
checkbox input "true"
click at [265, 284] on label "Rates may increase for work after 5pm" at bounding box center [278, 291] width 179 height 15
click at [184, 286] on input "Rates may increase for work after 5pm" at bounding box center [179, 290] width 9 height 9
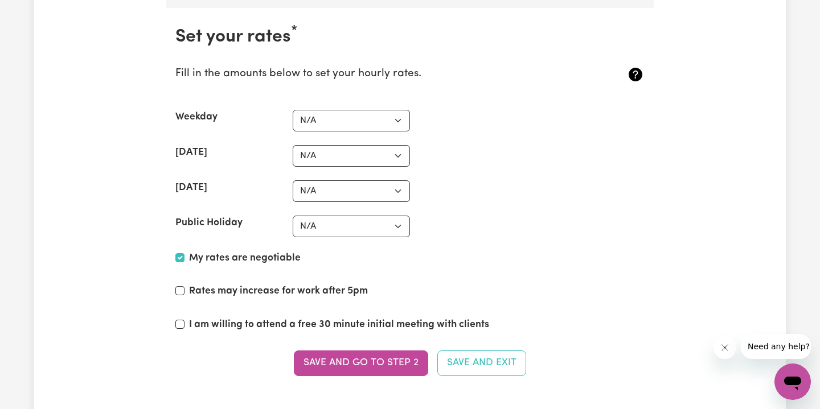
checkbox input "true"
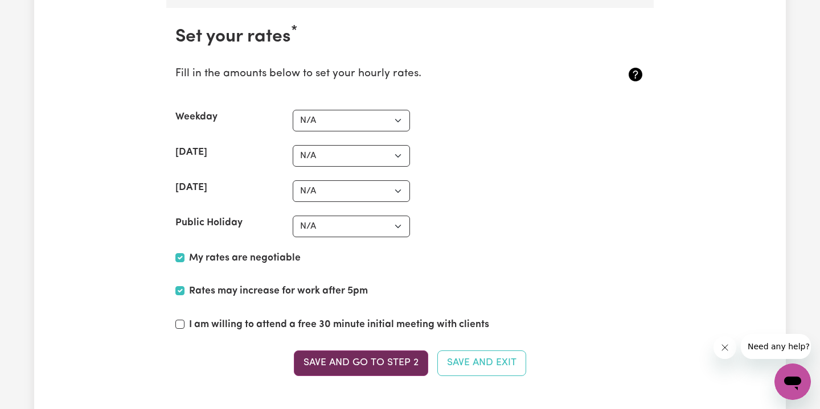
click at [406, 351] on button "Save and go to Step 2" at bounding box center [361, 363] width 134 height 25
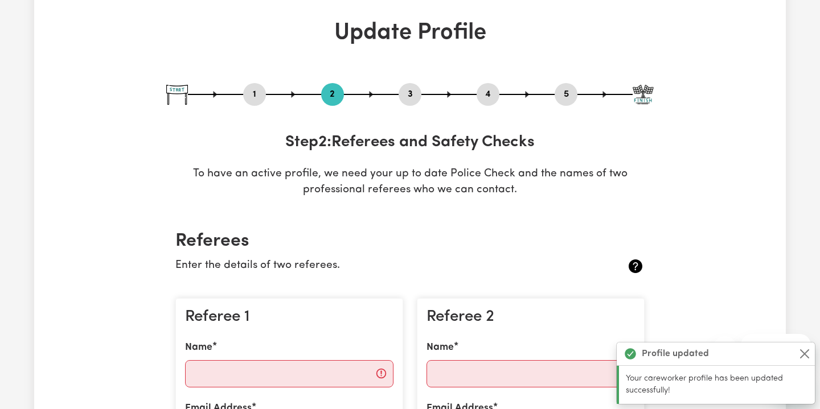
scroll to position [166, 0]
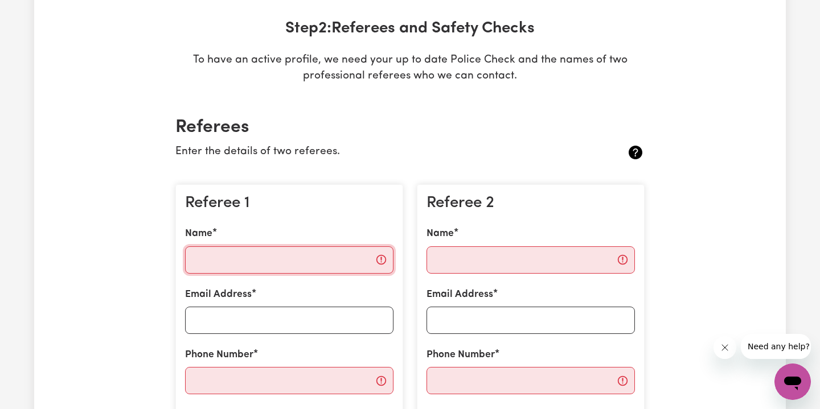
paste input "[PERSON_NAME]"
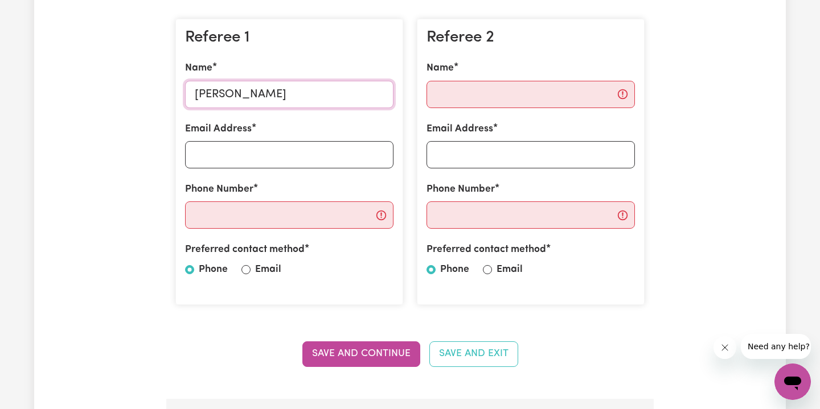
scroll to position [332, 0]
type input "[PERSON_NAME]"
paste input "[EMAIL_ADDRESS][DOMAIN_NAME]"
type input "[EMAIL_ADDRESS][DOMAIN_NAME]"
click at [256, 268] on label "Email" at bounding box center [268, 269] width 26 height 15
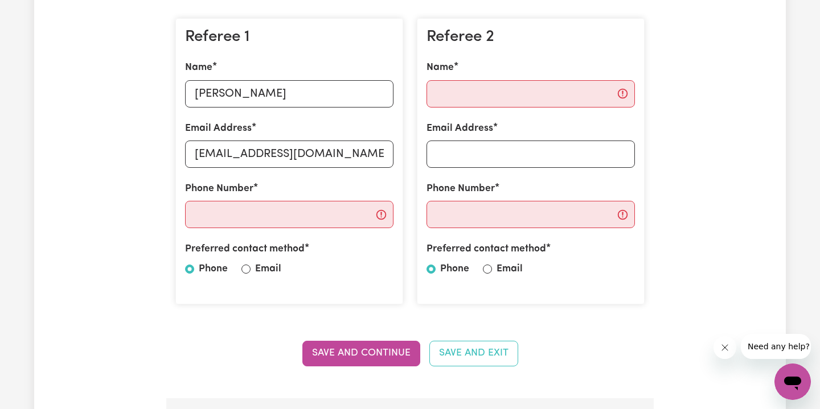
click at [250, 268] on input "Email" at bounding box center [245, 269] width 9 height 9
radio input "true"
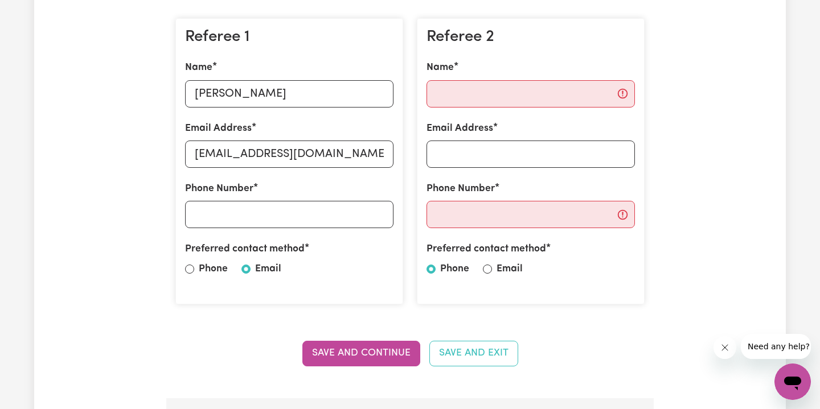
click at [505, 268] on label "Email" at bounding box center [509, 269] width 26 height 15
click at [492, 268] on input "Email" at bounding box center [487, 269] width 9 height 9
radio input "true"
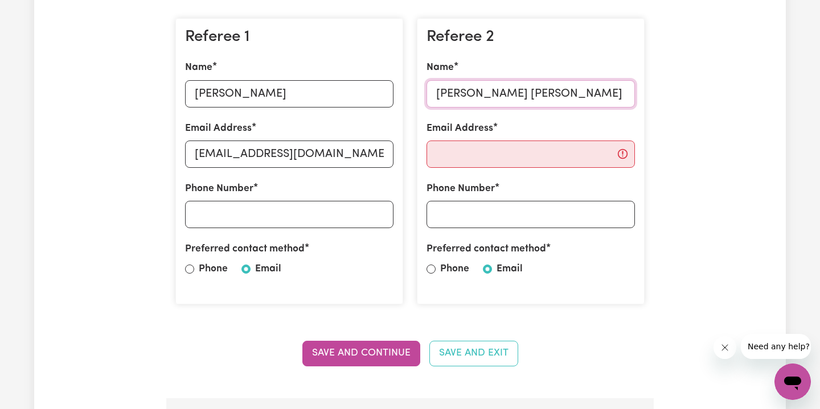
type input "[PERSON_NAME] [PERSON_NAME]"
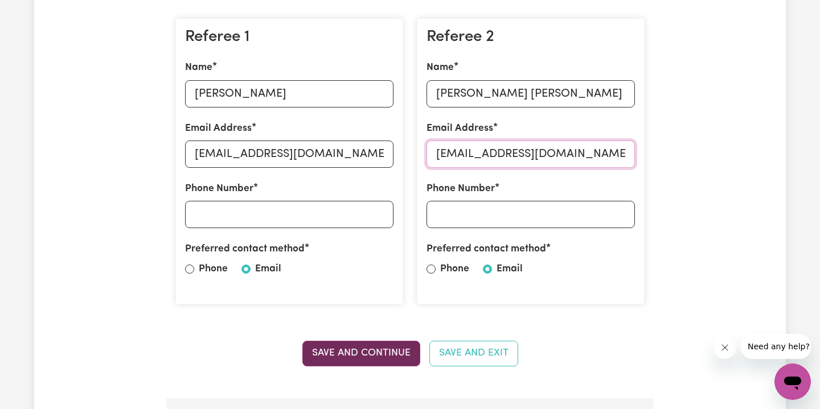
type input "[EMAIL_ADDRESS][DOMAIN_NAME]"
click at [303, 352] on button "Save and Continue" at bounding box center [361, 353] width 118 height 25
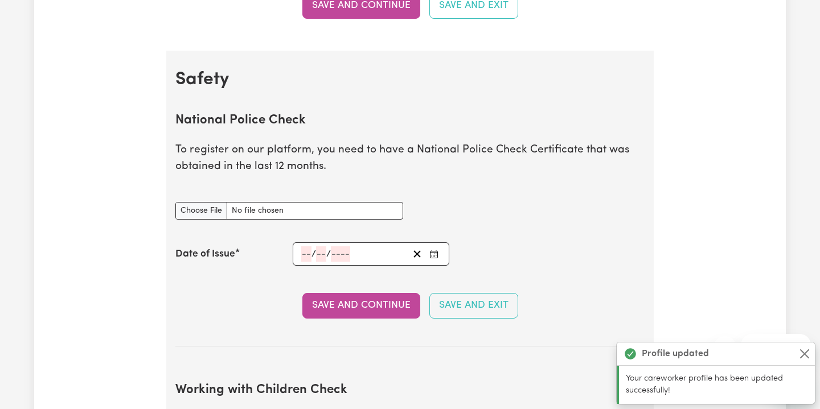
scroll to position [728, 0]
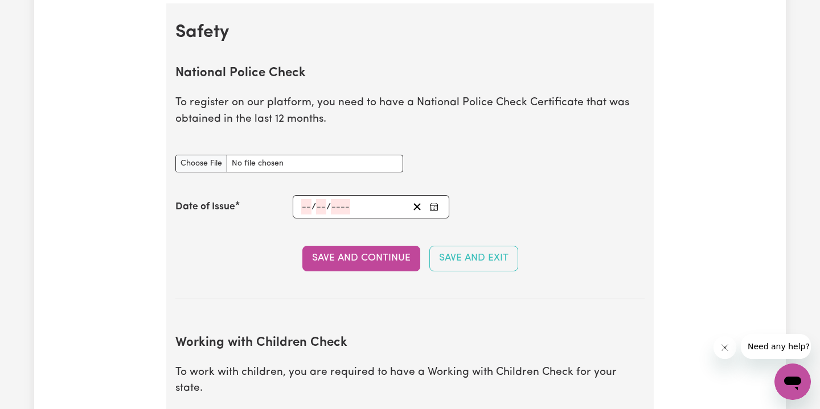
type input "C:\fakepath\Dulal_Police_Check_Certificate.pdf"
click at [307, 200] on input "number" at bounding box center [306, 206] width 10 height 15
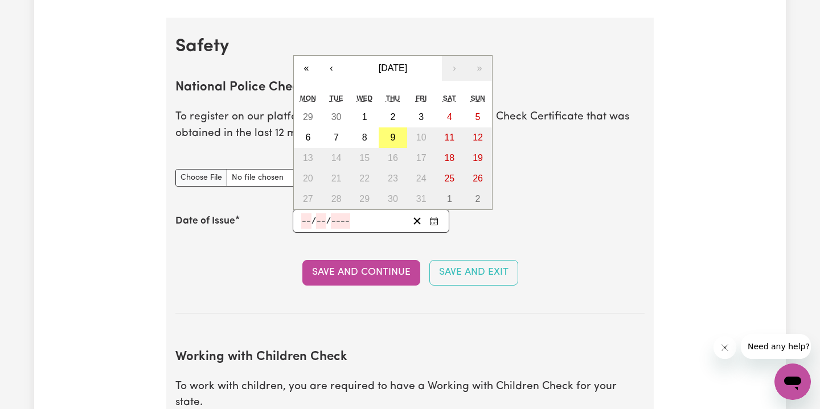
scroll to position [714, 0]
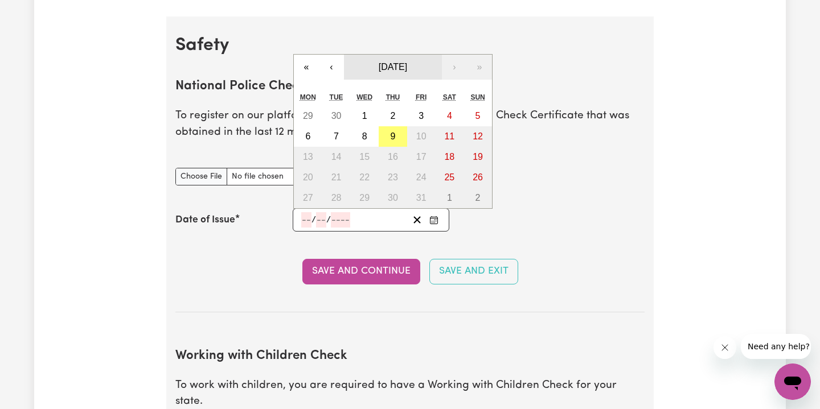
click at [412, 56] on button "[DATE]" at bounding box center [393, 67] width 98 height 25
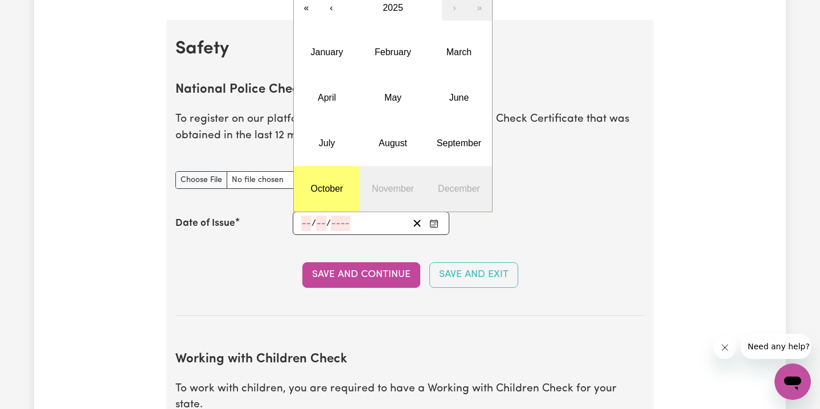
scroll to position [689, 0]
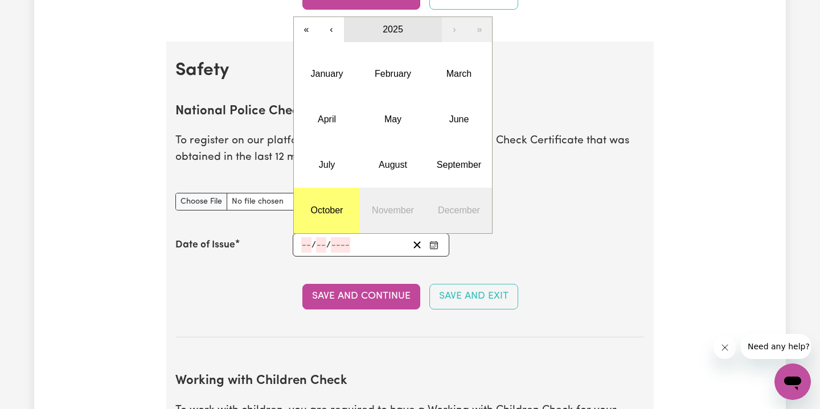
click at [386, 27] on span "2025" at bounding box center [393, 29] width 20 height 10
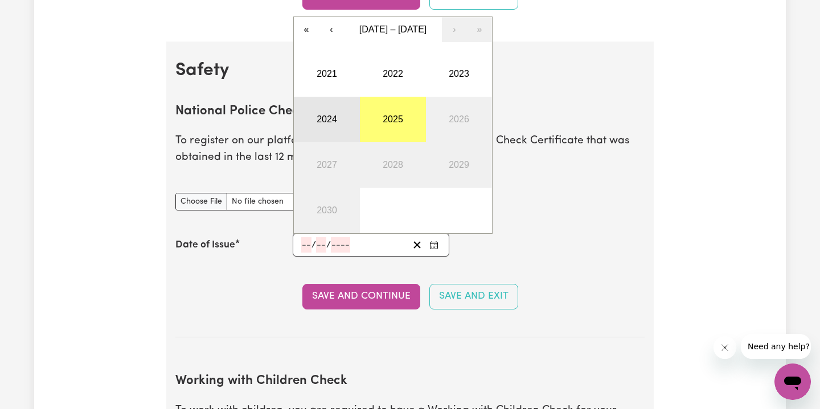
click at [334, 109] on button "2024" at bounding box center [327, 120] width 66 height 46
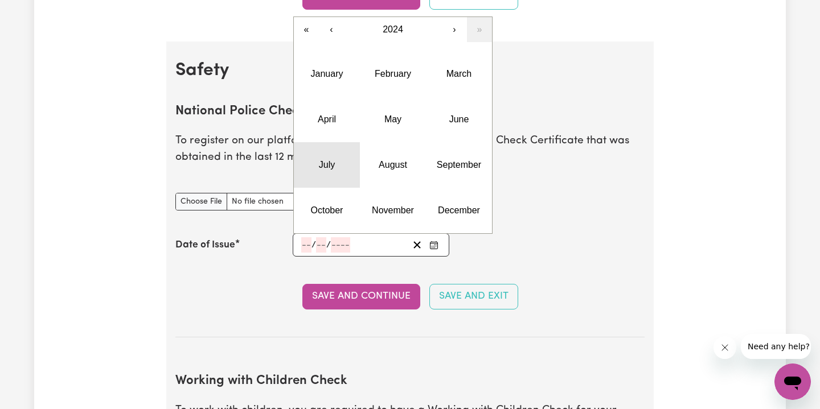
click at [339, 164] on button "July" at bounding box center [327, 165] width 66 height 46
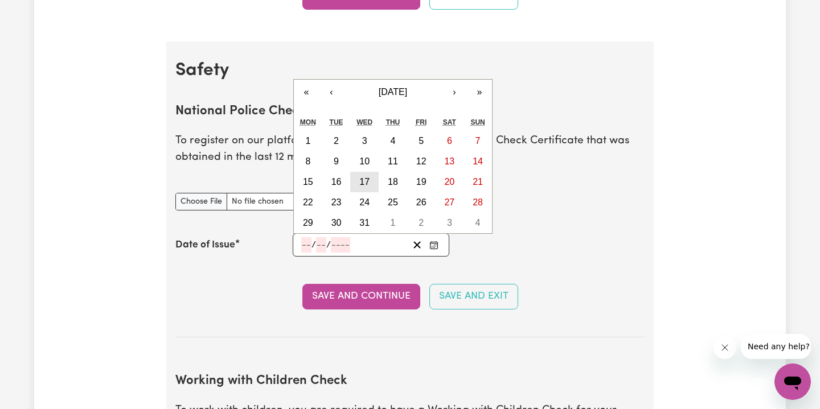
click at [360, 177] on abbr "17" at bounding box center [364, 182] width 10 height 10
type input "[DATE]"
type input "17"
type input "7"
type input "2024"
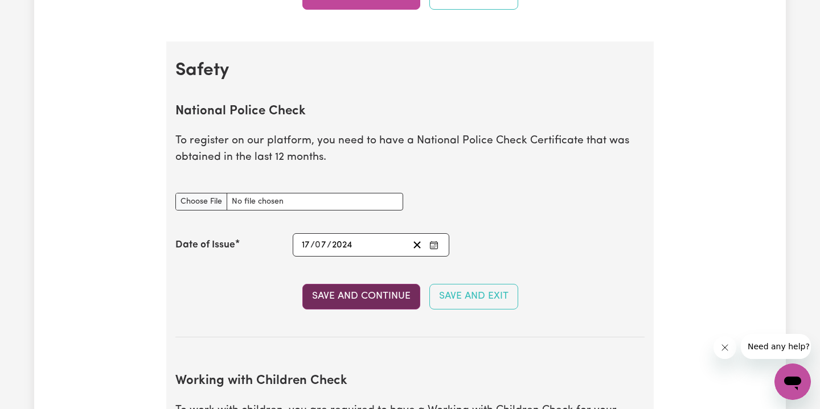
click at [375, 291] on button "Save and Continue" at bounding box center [361, 296] width 118 height 25
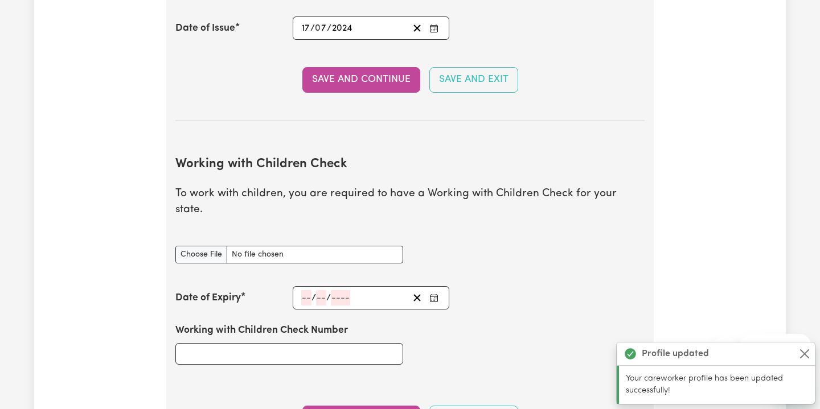
scroll to position [979, 0]
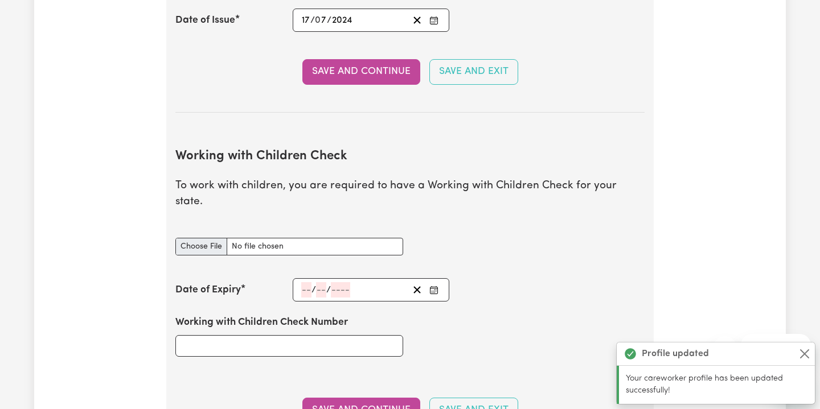
click at [329, 238] on input "Working with Children Check document" at bounding box center [289, 247] width 228 height 18
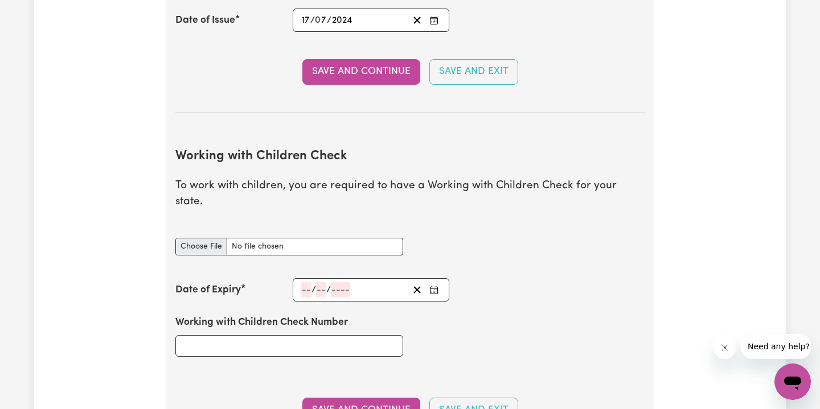
click at [204, 238] on input "Working with Children Check document" at bounding box center [289, 247] width 228 height 18
click at [302, 282] on input "number" at bounding box center [306, 289] width 10 height 15
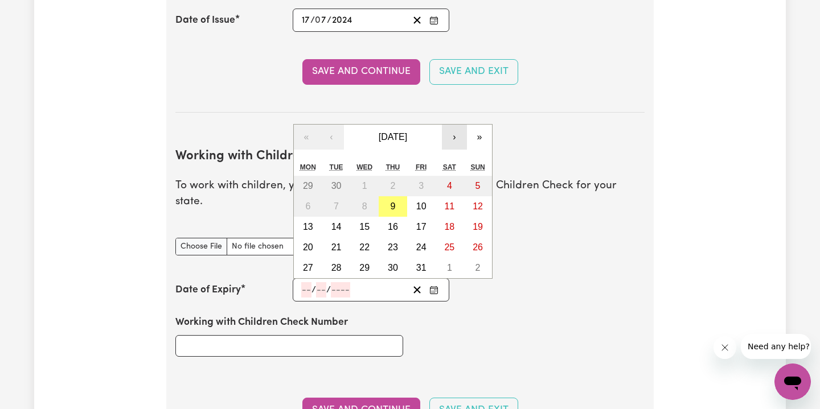
click at [447, 125] on button "›" at bounding box center [454, 137] width 25 height 25
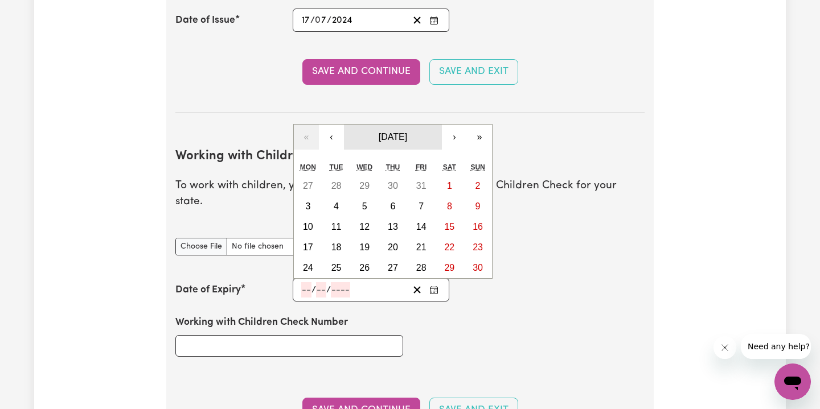
click at [393, 132] on span "[DATE]" at bounding box center [393, 137] width 28 height 10
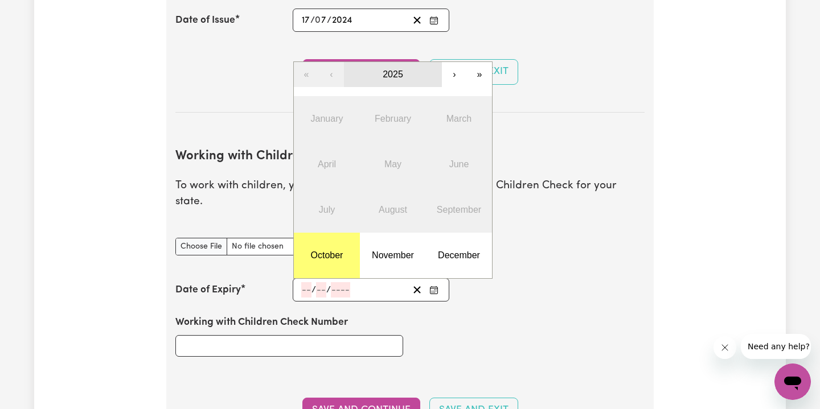
click at [396, 69] on span "2025" at bounding box center [393, 74] width 20 height 10
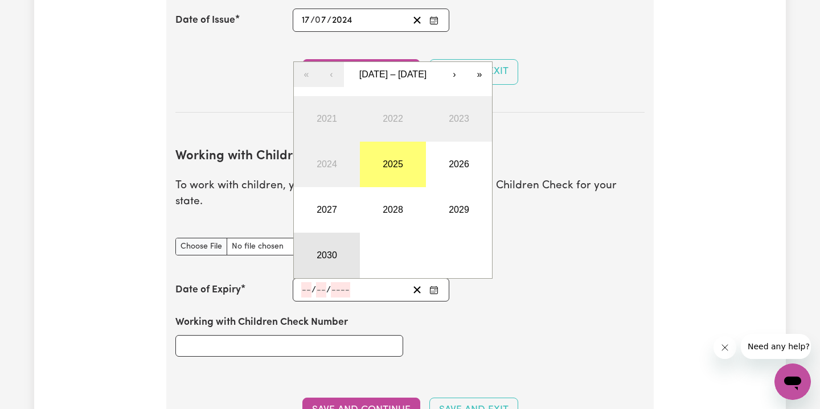
click at [340, 233] on button "2030" at bounding box center [327, 256] width 66 height 46
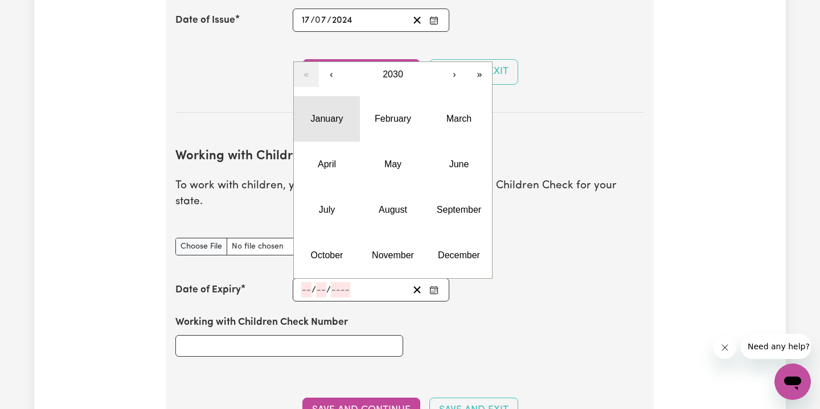
click at [350, 105] on button "January" at bounding box center [327, 119] width 66 height 46
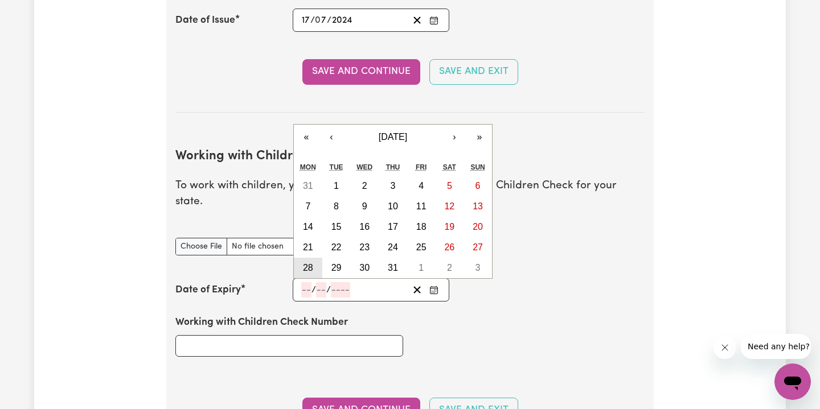
click at [315, 258] on button "28" at bounding box center [308, 268] width 28 height 20
type input "[DATE]"
type input "28"
type input "1"
type input "2030"
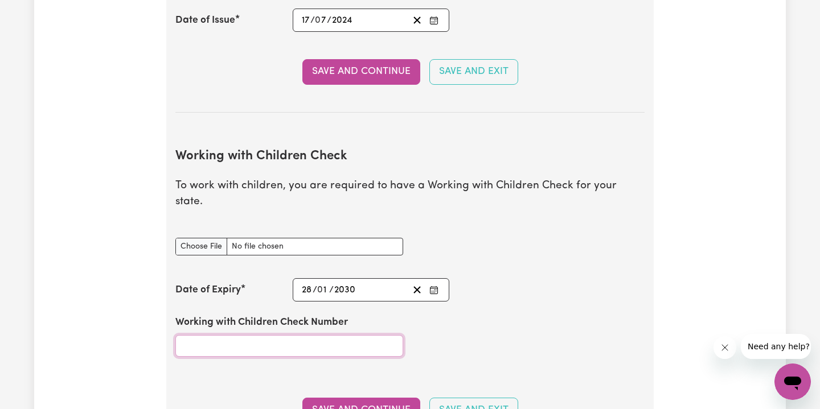
click at [231, 335] on input "Working with Children Check Number" at bounding box center [289, 346] width 228 height 22
paste input "WWC3015825E"
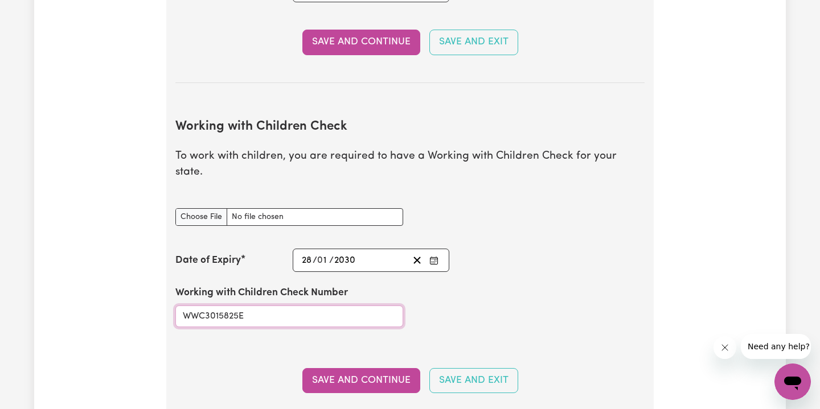
scroll to position [1074, 0]
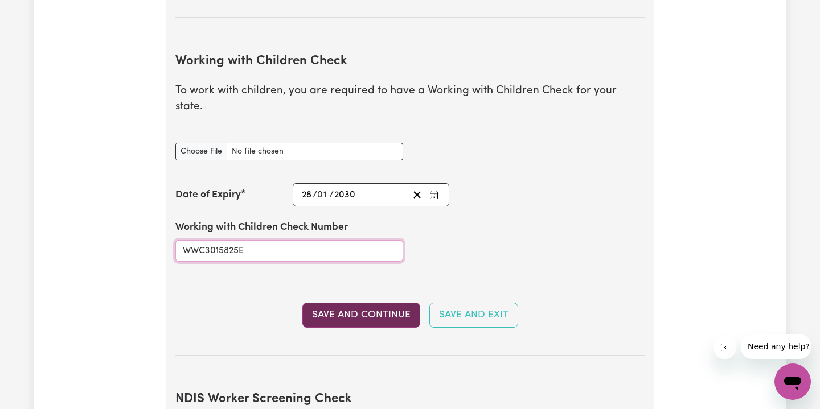
type input "WWC3015825E"
click at [317, 303] on button "Save and Continue" at bounding box center [361, 315] width 118 height 25
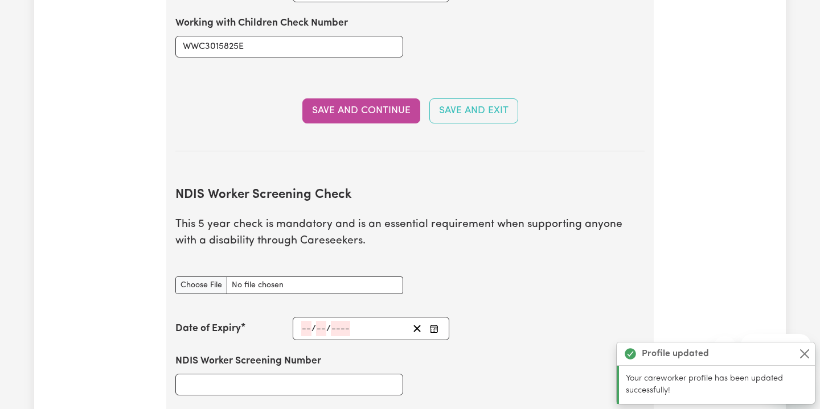
scroll to position [1436, 0]
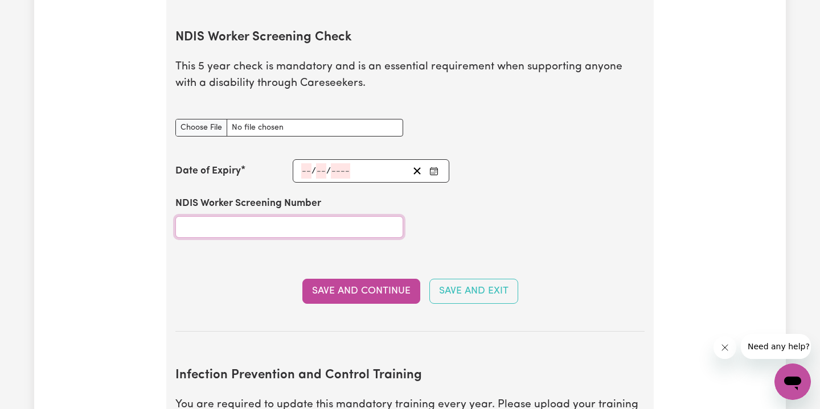
click at [261, 216] on input "NDIS Worker Screening Number" at bounding box center [289, 227] width 228 height 22
paste input "93482514"
type input "93482514"
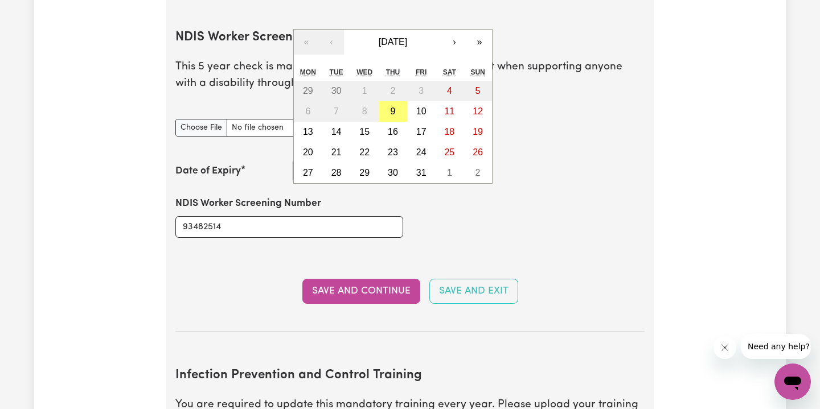
click at [343, 159] on div "/ / « ‹ [DATE] › » Mon Tue Wed Thu Fri Sat Sun 29 30 1 2 3 4 5 6 7 8 9 10 11 12…" at bounding box center [371, 170] width 157 height 23
click at [423, 30] on button "[DATE]" at bounding box center [393, 42] width 98 height 25
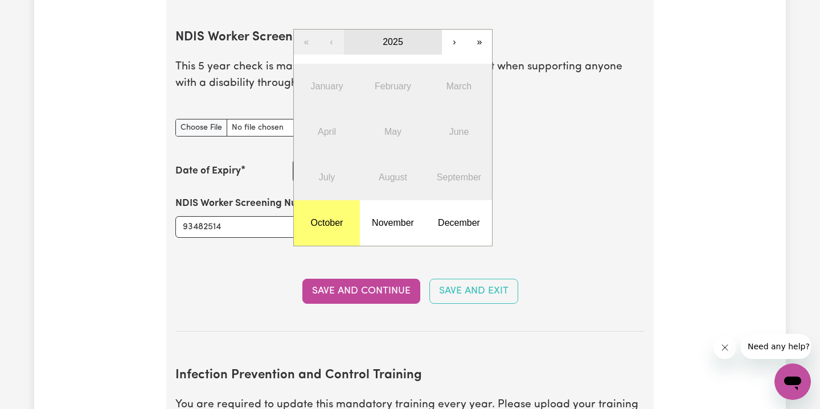
click at [419, 30] on button "2025" at bounding box center [393, 42] width 98 height 25
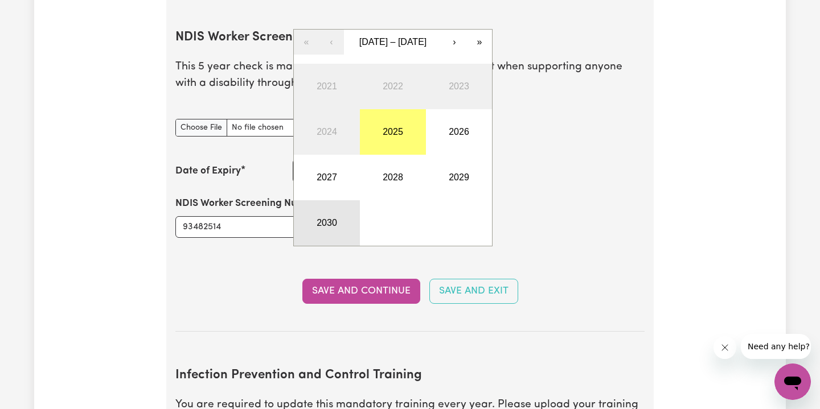
click at [340, 200] on button "2030" at bounding box center [327, 223] width 66 height 46
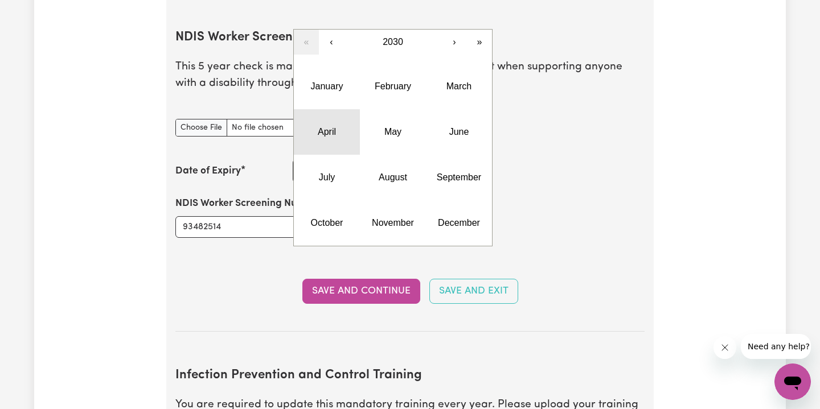
click at [321, 118] on button "April" at bounding box center [327, 132] width 66 height 46
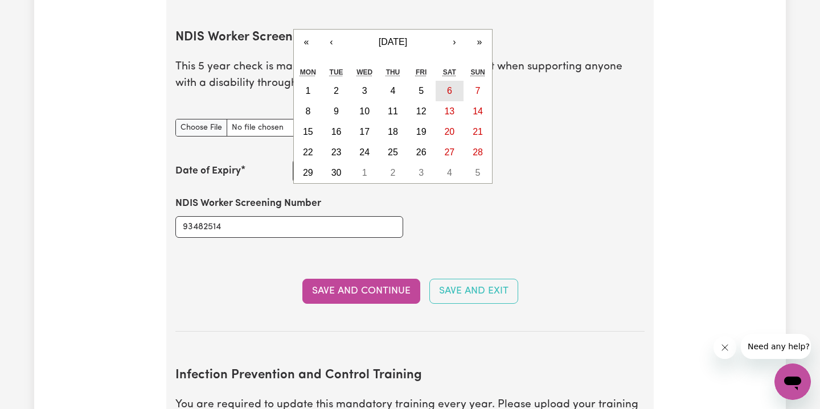
click at [454, 81] on button "6" at bounding box center [449, 91] width 28 height 20
type input "[DATE]"
type input "6"
type input "4"
type input "2030"
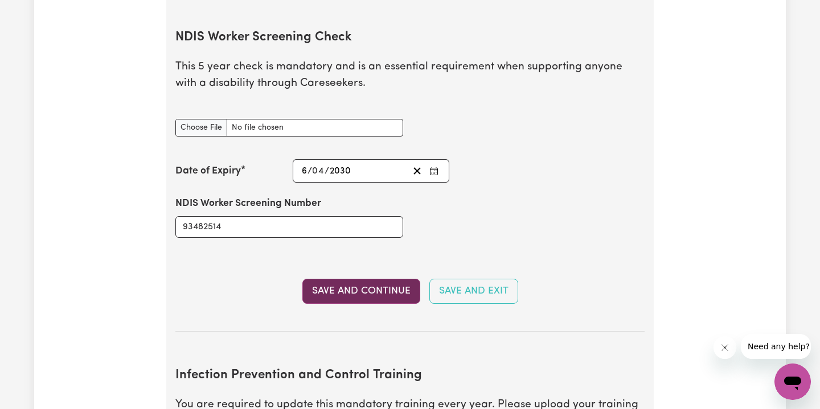
click at [369, 279] on button "Save and Continue" at bounding box center [361, 291] width 118 height 25
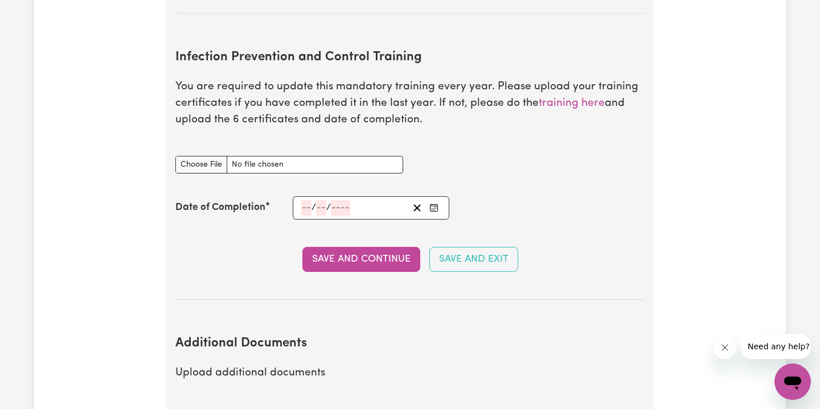
scroll to position [1754, 0]
click at [199, 156] on input "Infection Prevention and Control Training document" at bounding box center [289, 165] width 228 height 18
click at [300, 142] on div "Infection Prevention and Control Training document" at bounding box center [289, 157] width 228 height 31
click at [194, 156] on input "Infection Prevention and Control Training document" at bounding box center [289, 165] width 228 height 18
type input "C:\fakepath\Chain of Infection.pdf"
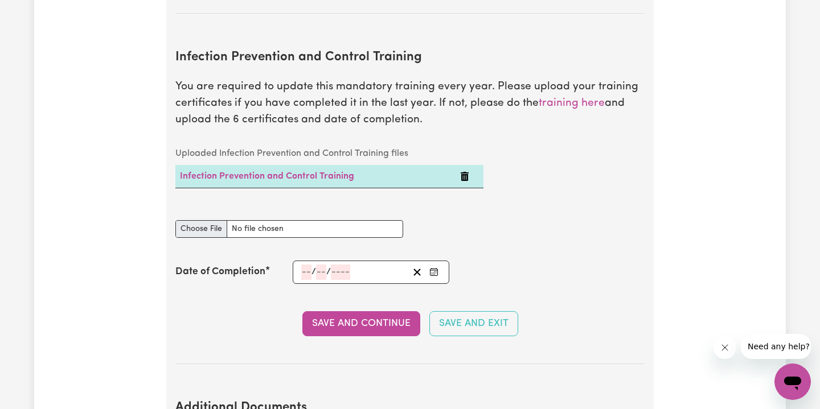
click at [223, 220] on input "Infection Prevention and Control Training document" at bounding box center [289, 229] width 228 height 18
type input "C:\fakepath\Cleaning.pdf"
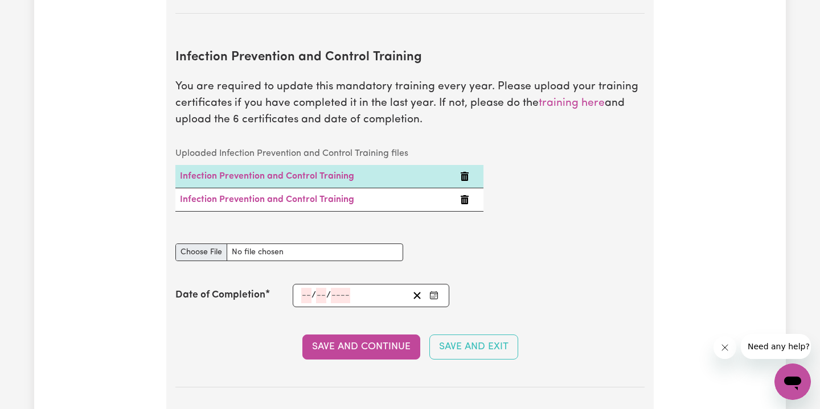
click at [216, 244] on input "Infection Prevention and Control Training document" at bounding box center [289, 253] width 228 height 18
type input "C:\fakepath\Hand Hygiene.pdf"
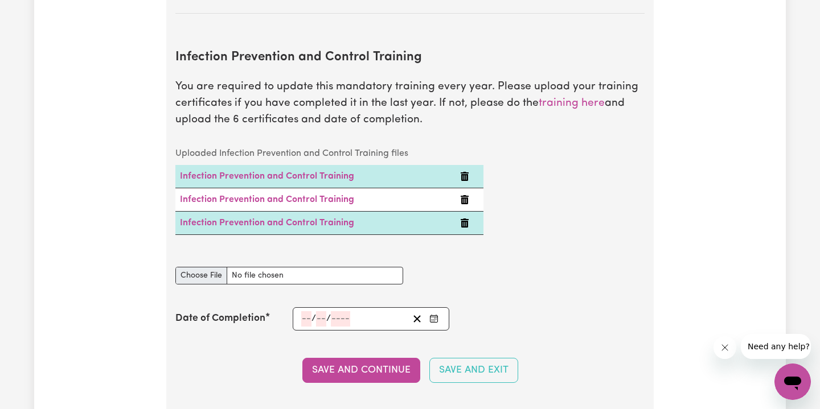
click at [210, 267] on input "Infection Prevention and Control Training document" at bounding box center [289, 276] width 228 height 18
type input "C:\fakepath\Personal Protective Equipment (PPE).pdf"
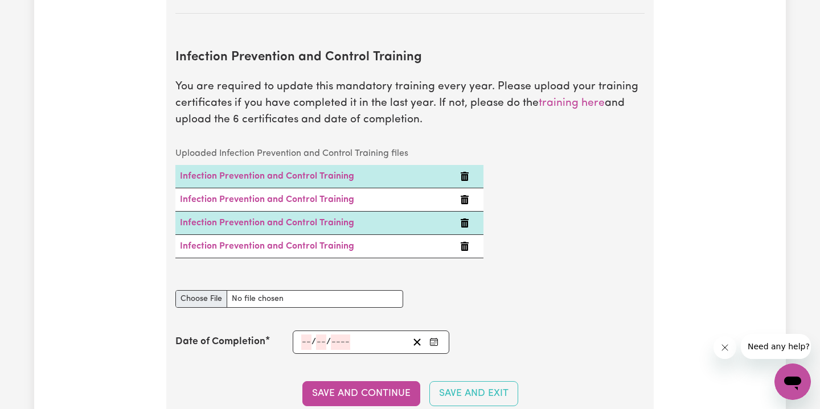
click at [208, 290] on input "Infection Prevention and Control Training document" at bounding box center [289, 299] width 228 height 18
type input "C:\fakepath\Waste Management-2.pdf"
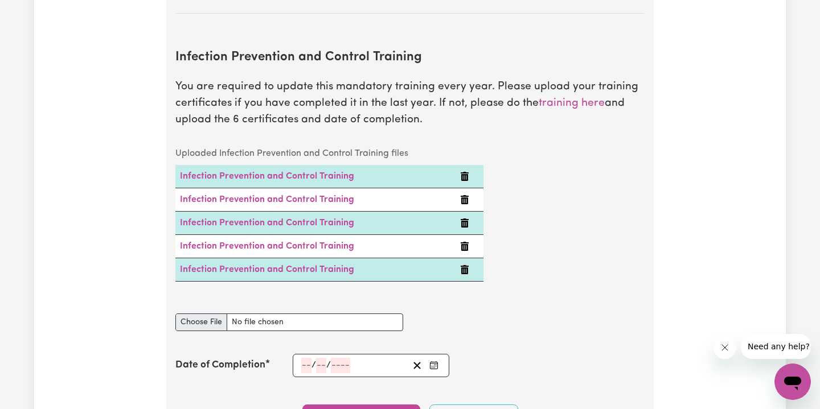
click at [216, 314] on input "Infection Prevention and Control Training document" at bounding box center [289, 323] width 228 height 18
click at [314, 195] on link "Infection Prevention and Control Training" at bounding box center [267, 199] width 174 height 9
click at [469, 172] on icon "Delete Infection Prevention and Control Training" at bounding box center [464, 176] width 9 height 9
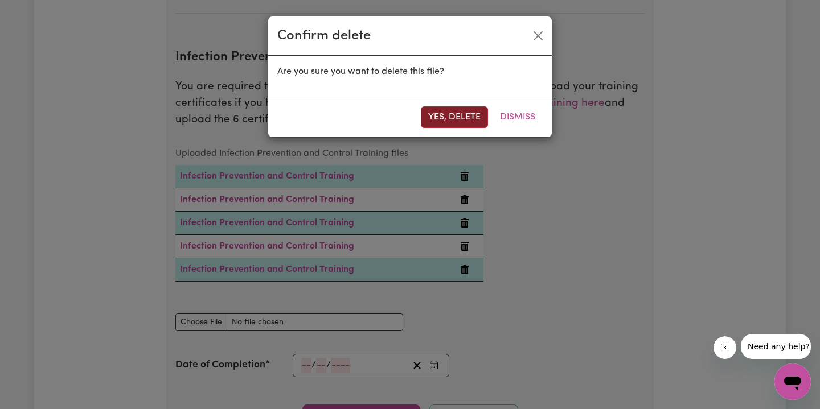
click at [460, 112] on button "Yes, delete" at bounding box center [454, 117] width 67 height 22
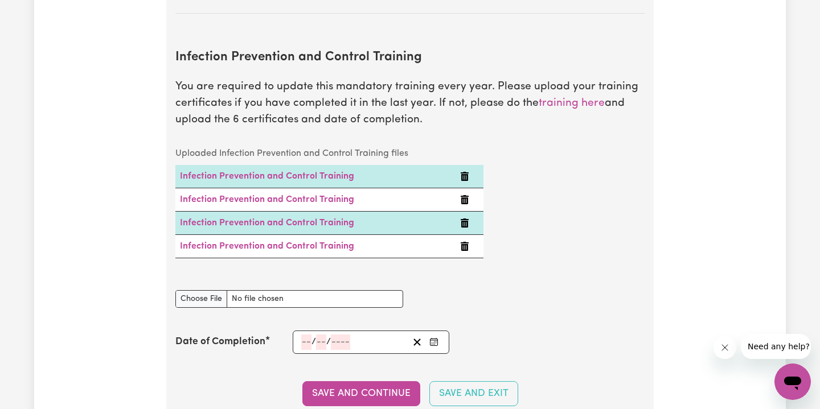
click at [470, 165] on td at bounding box center [469, 176] width 28 height 23
click at [462, 172] on icon "Delete Infection Prevention and Control Training" at bounding box center [465, 176] width 8 height 9
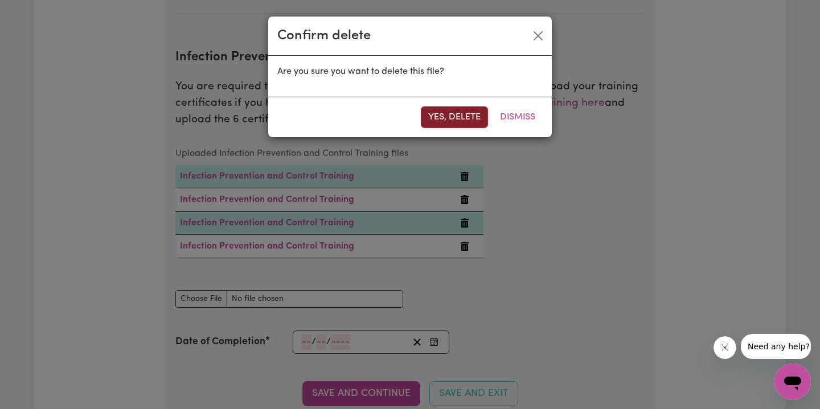
click at [445, 122] on button "Yes, delete" at bounding box center [454, 117] width 67 height 22
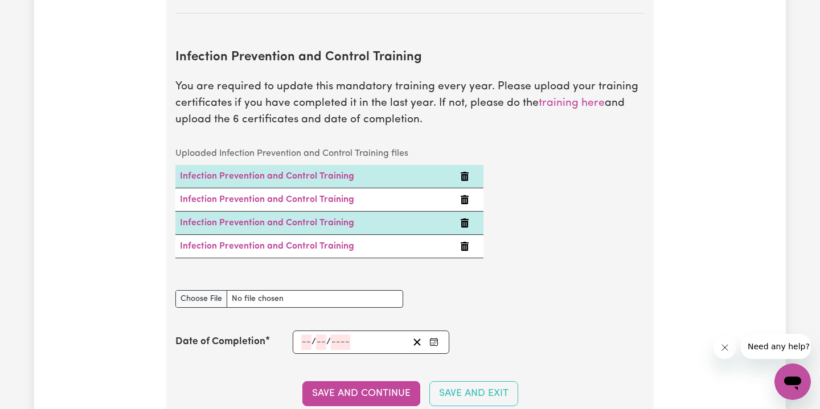
click at [468, 172] on icon "Delete Infection Prevention and Control Training" at bounding box center [464, 176] width 9 height 9
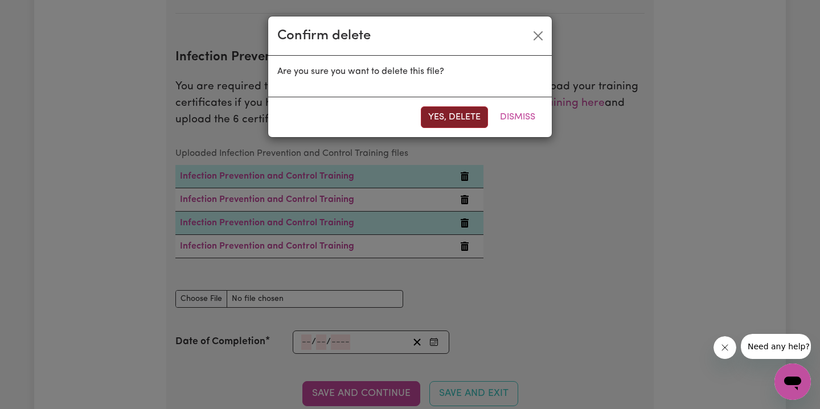
click at [455, 116] on button "Yes, delete" at bounding box center [454, 117] width 67 height 22
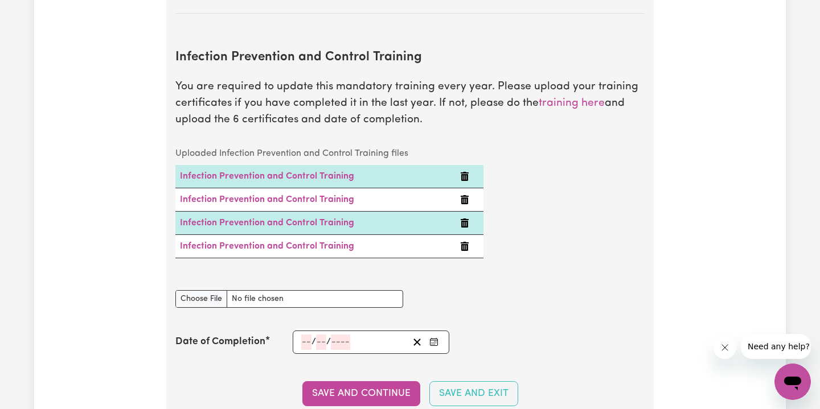
click at [467, 165] on td at bounding box center [469, 176] width 28 height 23
click at [462, 172] on icon "Delete Infection Prevention and Control Training" at bounding box center [465, 176] width 8 height 9
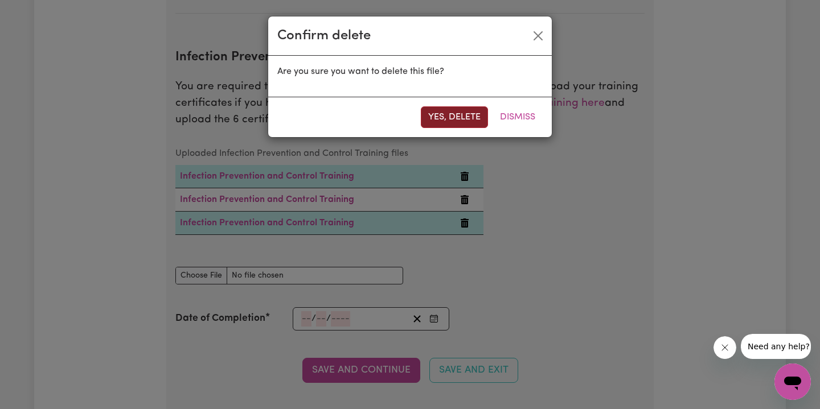
click at [448, 117] on button "Yes, delete" at bounding box center [454, 117] width 67 height 22
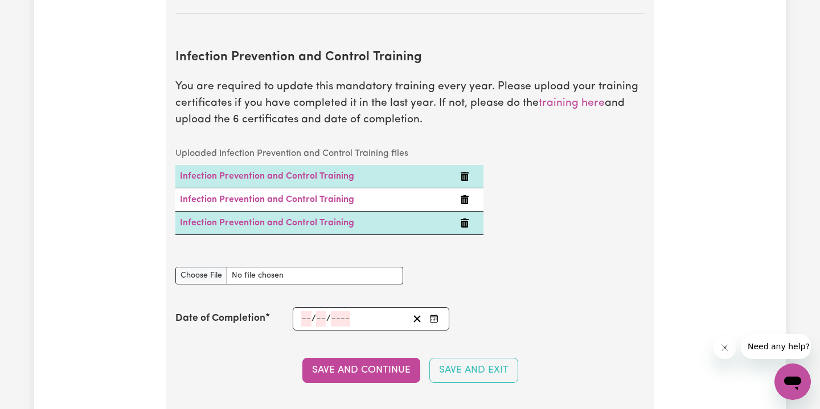
click at [467, 195] on icon "Delete Infection Prevention and Control Training" at bounding box center [465, 199] width 8 height 9
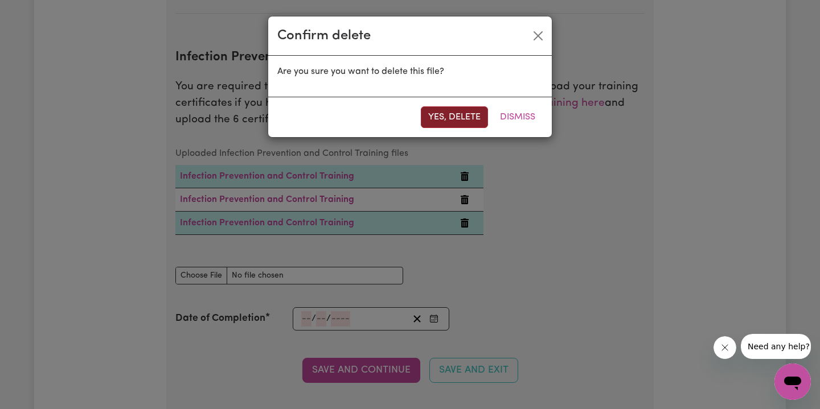
click at [453, 113] on button "Yes, delete" at bounding box center [454, 117] width 67 height 22
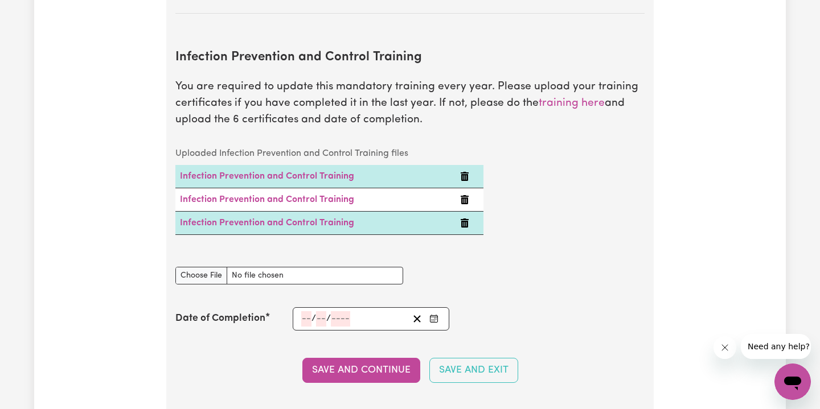
click at [462, 219] on icon "Delete Infection Prevention and Control Training" at bounding box center [465, 223] width 8 height 9
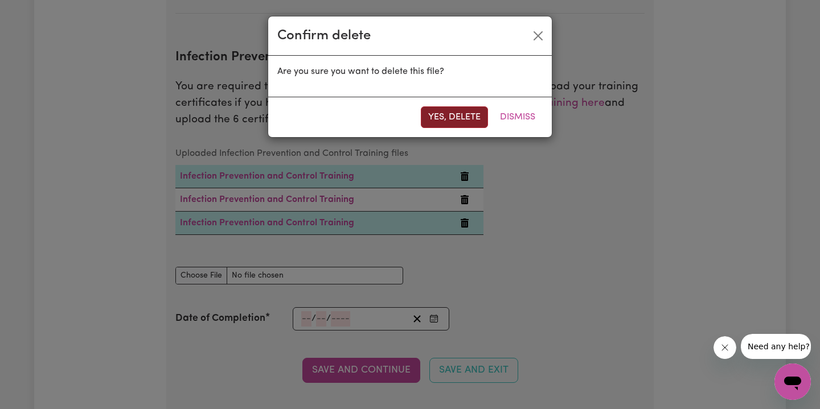
click at [453, 116] on button "Yes, delete" at bounding box center [454, 117] width 67 height 22
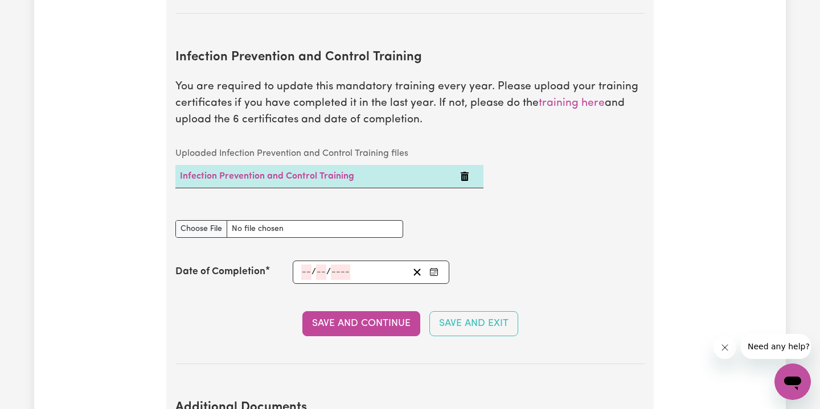
click at [489, 147] on div "Uploaded Infection Prevention and Control Training files Infection Prevention a…" at bounding box center [330, 174] width 322 height 64
click at [466, 172] on icon "Delete Infection Prevention and Control Training" at bounding box center [464, 176] width 9 height 9
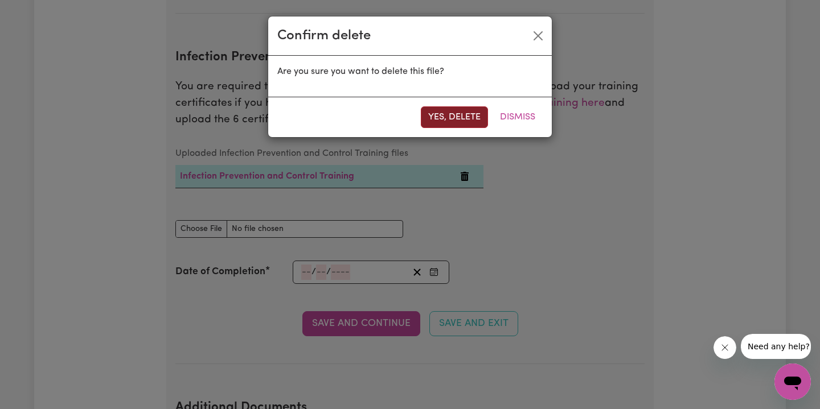
click at [453, 113] on button "Yes, delete" at bounding box center [454, 117] width 67 height 22
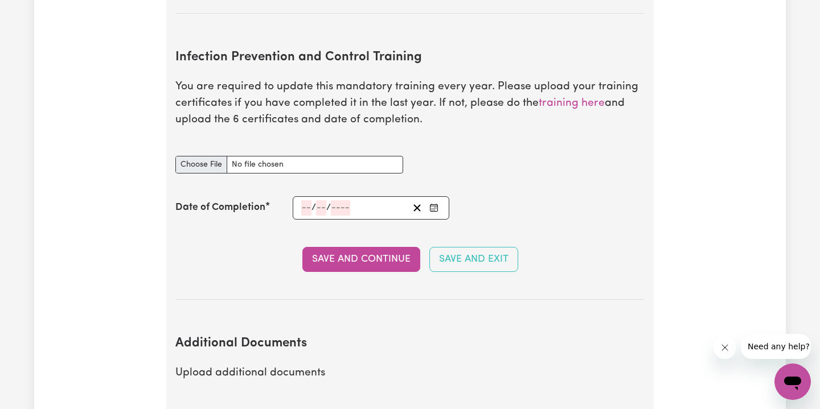
click at [207, 156] on input "Infection Prevention and Control Training document" at bounding box center [289, 165] width 228 height 18
type input "C:\fakepath\Chain of Infection.pdf"
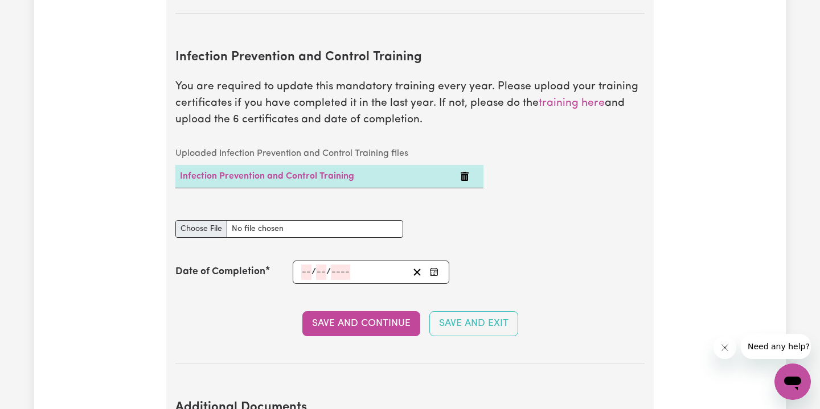
click at [204, 220] on input "Infection Prevention and Control Training document" at bounding box center [289, 229] width 228 height 18
type input "C:\fakepath\Cleaning.pdf"
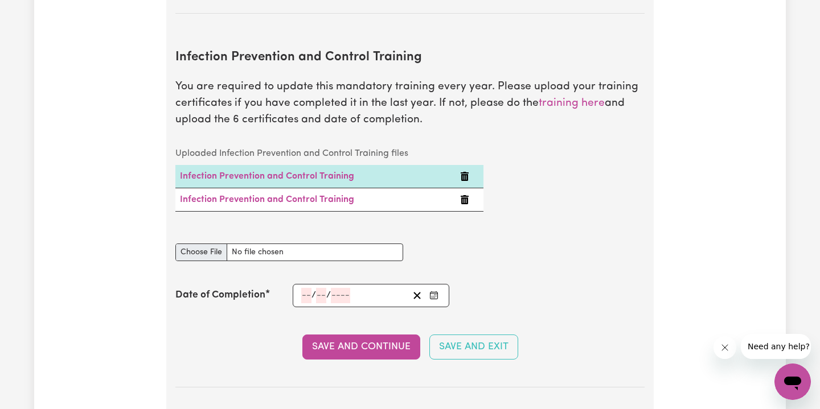
click at [216, 244] on input "Infection Prevention and Control Training document" at bounding box center [289, 253] width 228 height 18
type input "C:\fakepath\Hand Hygiene.pdf"
click at [209, 244] on input "Infection Prevention and Control Training document" at bounding box center [289, 253] width 228 height 18
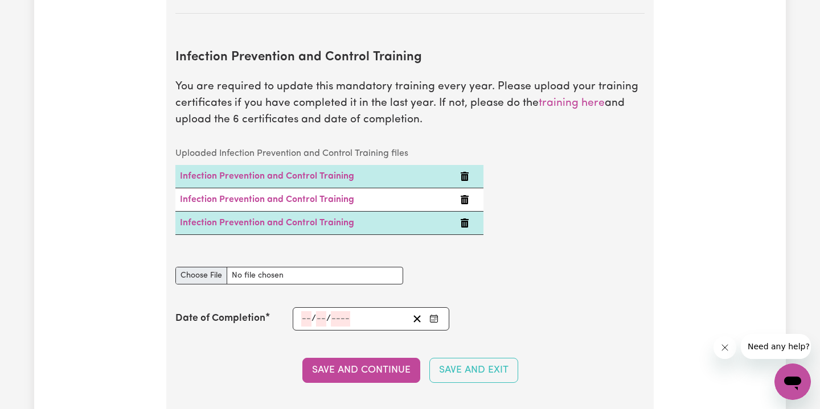
type input "C:\fakepath\Outbreaks.pdf"
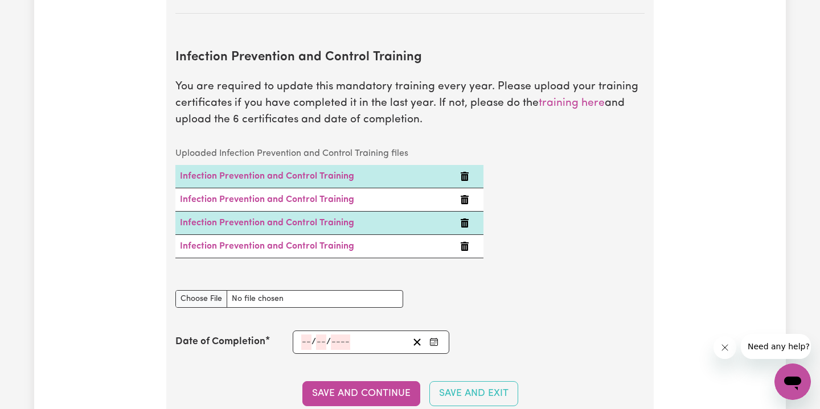
click at [203, 249] on div "Uploaded Infection Prevention and Control Training files Infection Prevention a…" at bounding box center [330, 209] width 322 height 134
click at [209, 290] on input "Infection Prevention and Control Training document" at bounding box center [289, 299] width 228 height 18
type input "C:\fakepath\Personal Protective Equipment (PPE).pdf"
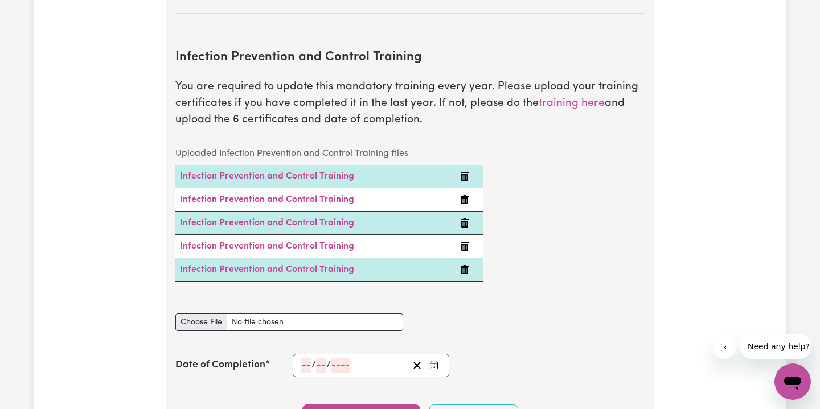
click at [211, 272] on div "Uploaded Infection Prevention and Control Training files Infection Prevention a…" at bounding box center [330, 221] width 322 height 158
click at [209, 314] on input "Infection Prevention and Control Training document" at bounding box center [289, 323] width 228 height 18
type input "C:\fakepath\Waste Management.pdf"
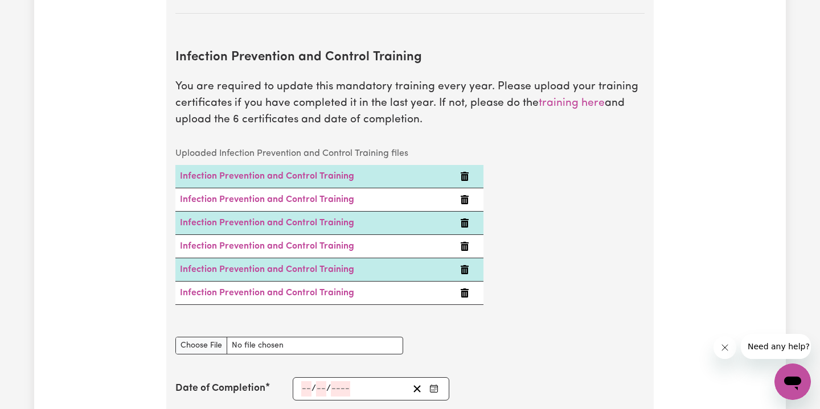
click at [336, 381] on input "number" at bounding box center [340, 388] width 19 height 15
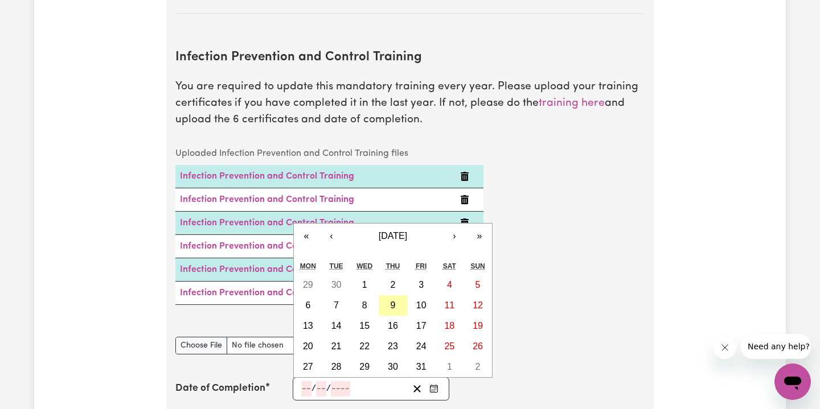
click at [391, 295] on button "9" at bounding box center [393, 305] width 28 height 20
type input "[DATE]"
type input "9"
type input "10"
type input "2025"
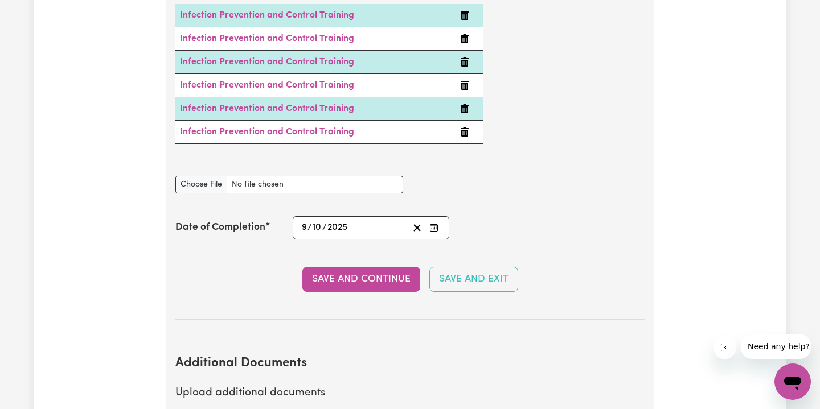
scroll to position [1977, 0]
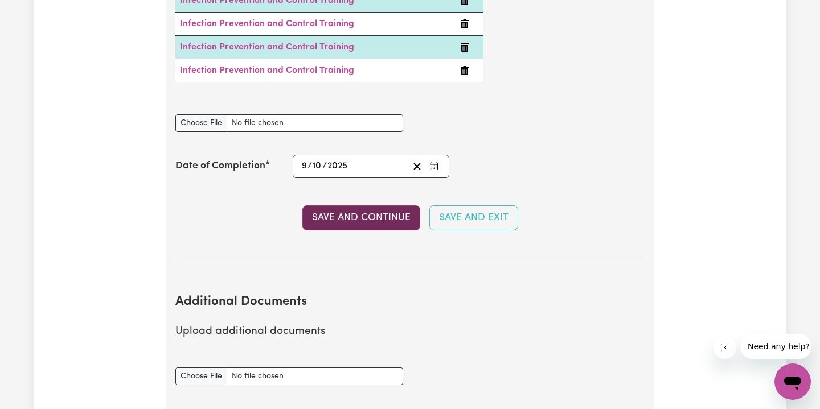
click at [375, 206] on button "Save and Continue" at bounding box center [361, 218] width 118 height 25
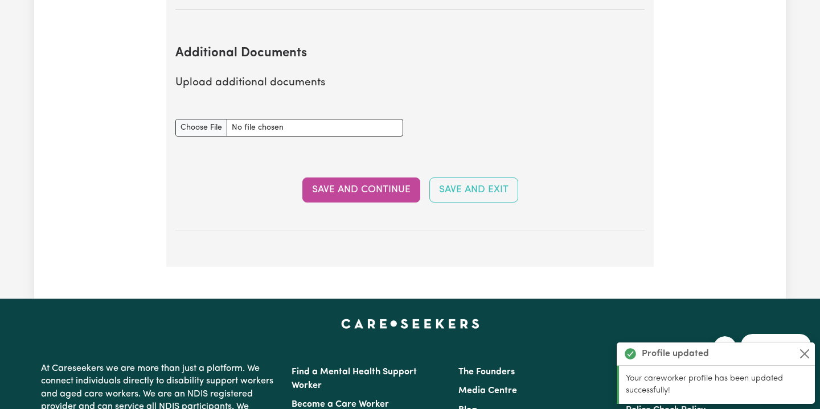
scroll to position [2226, 0]
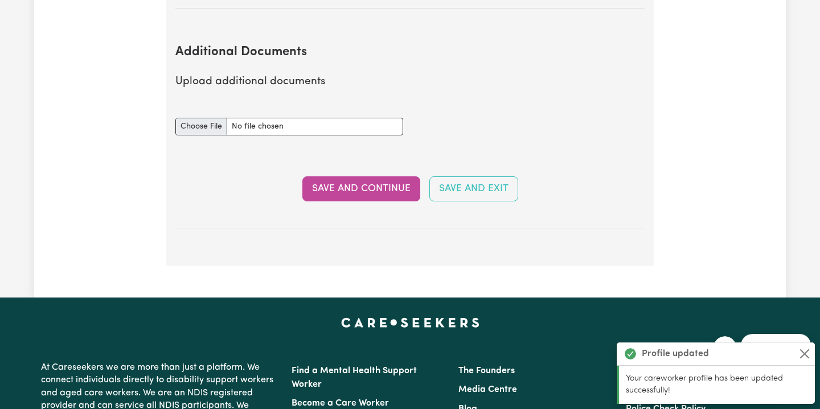
click at [207, 118] on input "Additional Documents document" at bounding box center [289, 127] width 228 height 18
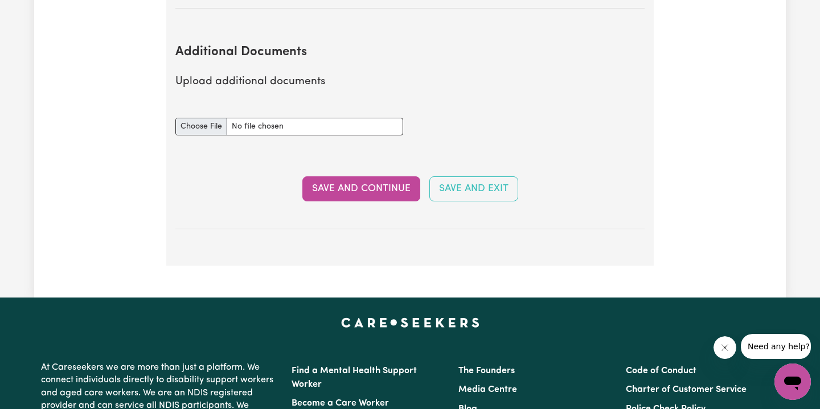
click at [208, 118] on input "Additional Documents document" at bounding box center [289, 127] width 228 height 18
click at [225, 118] on input "Additional Documents document" at bounding box center [289, 127] width 228 height 18
type input "C:\fakepath\Bilisha Dulal_ Certificate III in Individual Support (Ageing and Di…"
click at [391, 176] on button "Save and Continue" at bounding box center [361, 188] width 118 height 25
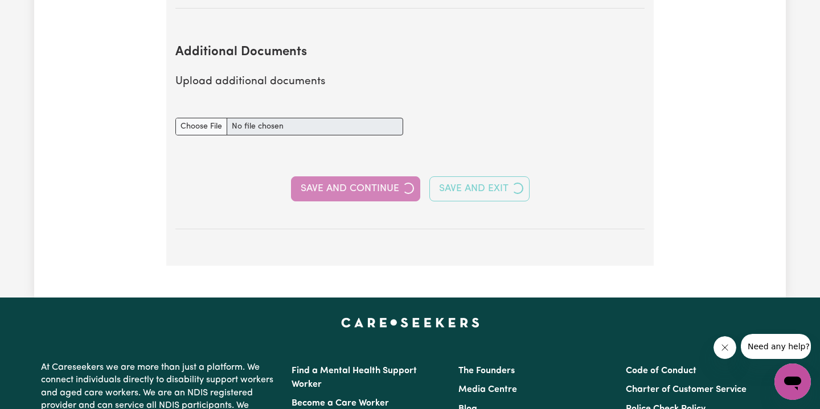
select select "Certificate III (Individual Support)"
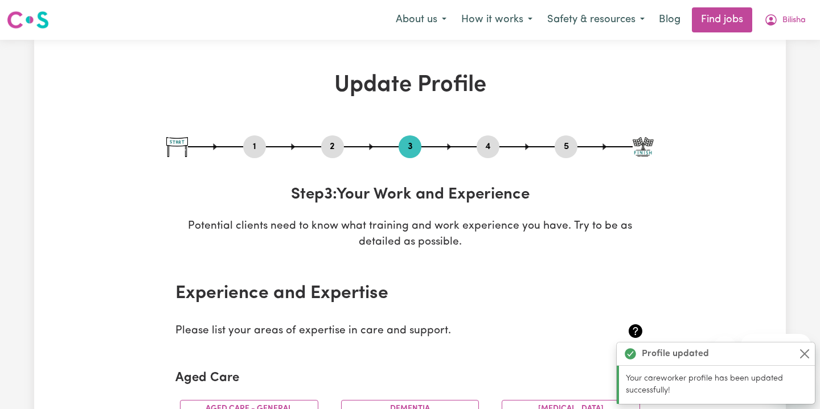
scroll to position [289, 0]
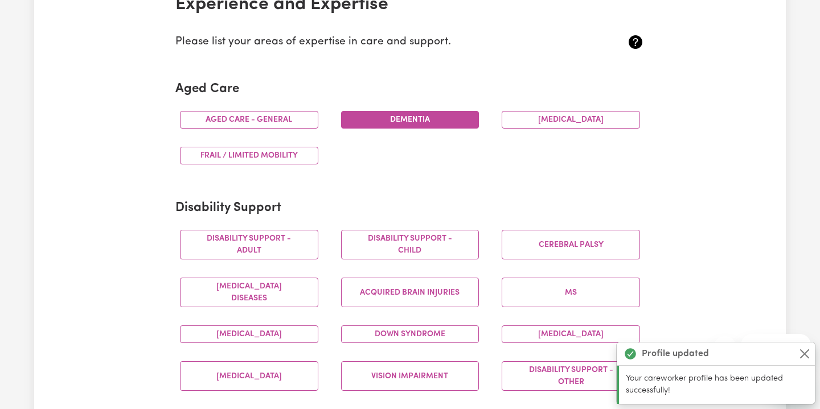
click at [415, 125] on button "Dementia" at bounding box center [410, 120] width 138 height 18
click at [265, 123] on button "Aged care - General" at bounding box center [249, 120] width 138 height 18
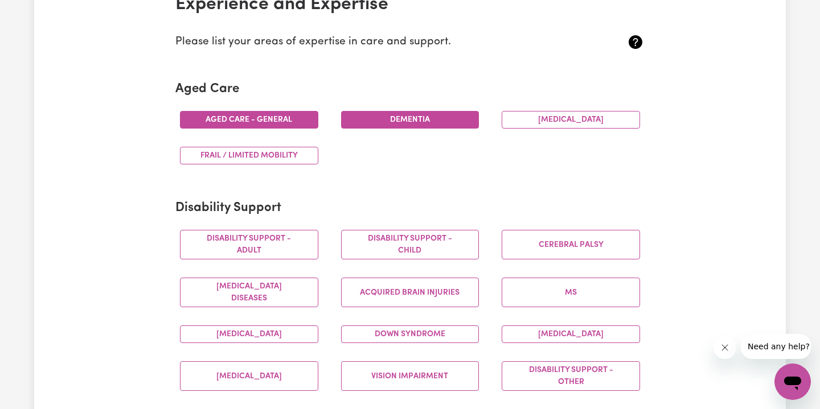
scroll to position [344, 0]
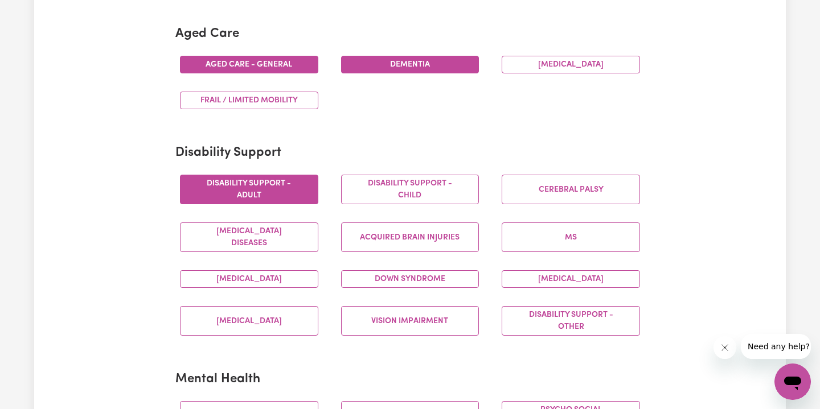
click at [248, 194] on button "Disability support - Adult" at bounding box center [249, 190] width 138 height 30
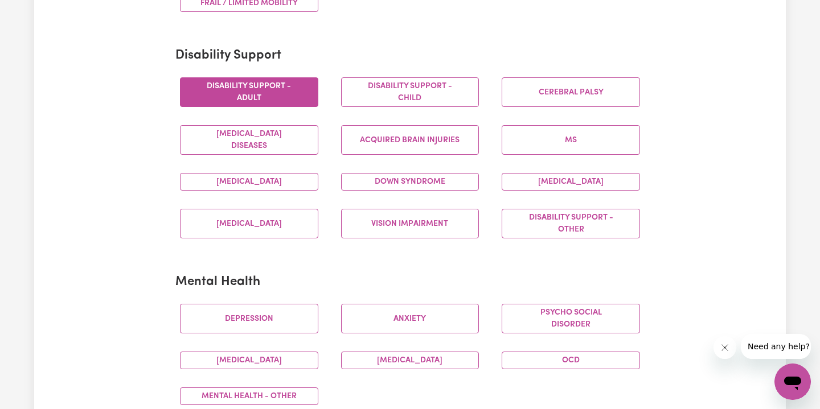
scroll to position [443, 0]
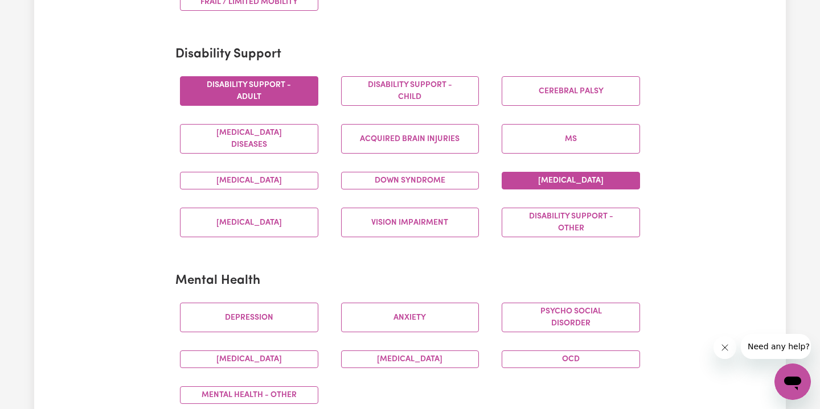
click at [576, 180] on button "[MEDICAL_DATA]" at bounding box center [571, 181] width 138 height 18
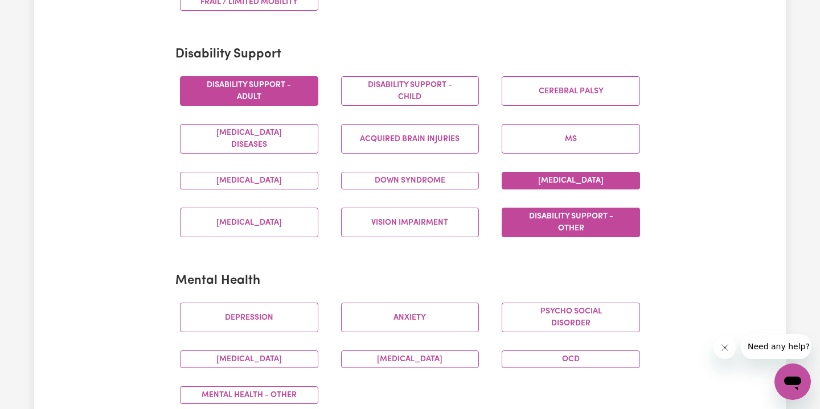
click at [577, 217] on button "Disability support - Other" at bounding box center [571, 223] width 138 height 30
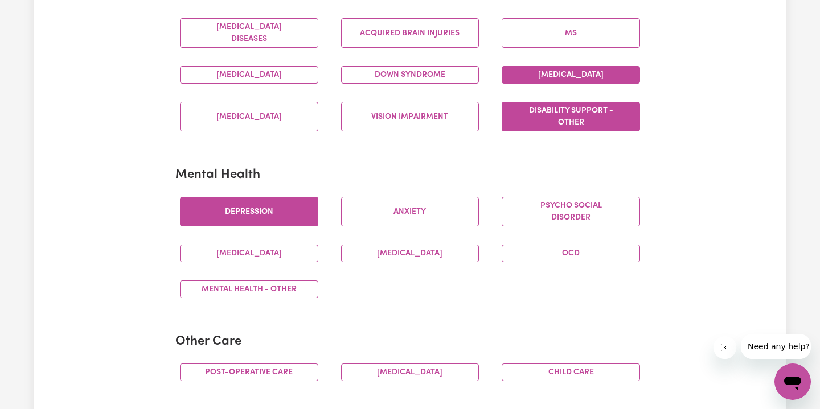
scroll to position [623, 0]
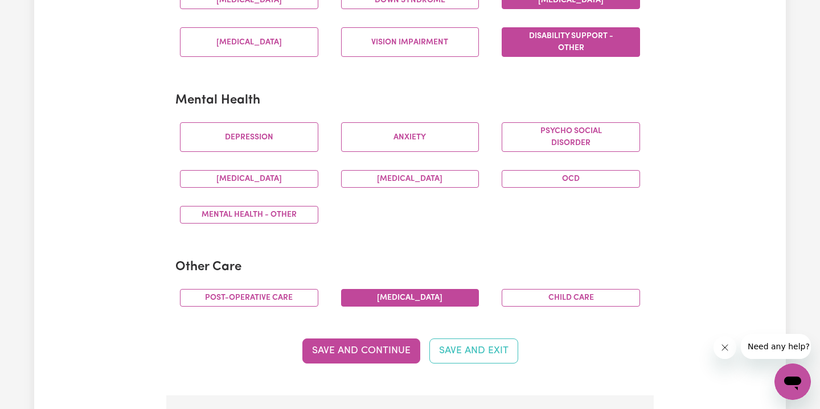
click at [402, 290] on button "[MEDICAL_DATA]" at bounding box center [410, 298] width 138 height 18
click at [393, 345] on button "Save and Continue" at bounding box center [361, 351] width 118 height 25
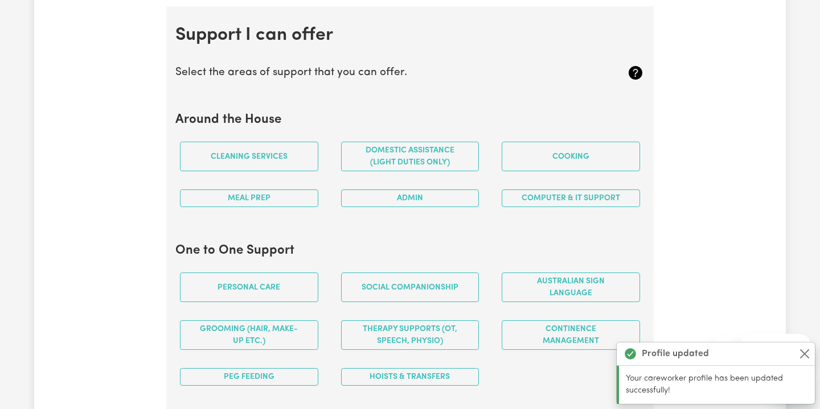
scroll to position [1015, 0]
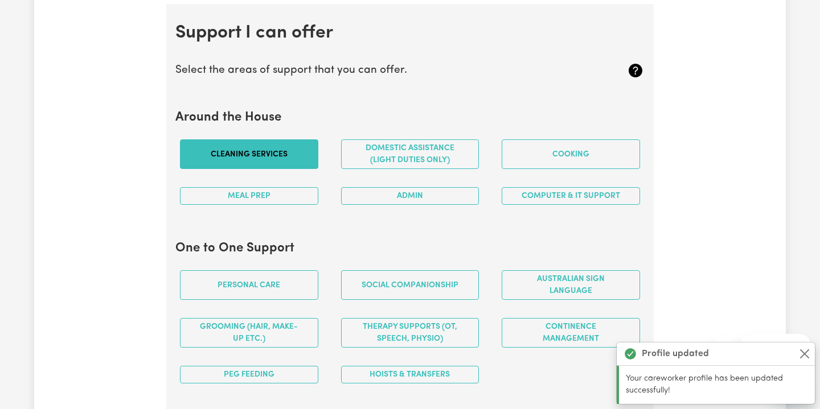
click at [301, 151] on button "Cleaning services" at bounding box center [249, 154] width 138 height 30
click at [430, 167] on div "Domestic assistance (light duties only)" at bounding box center [410, 154] width 161 height 48
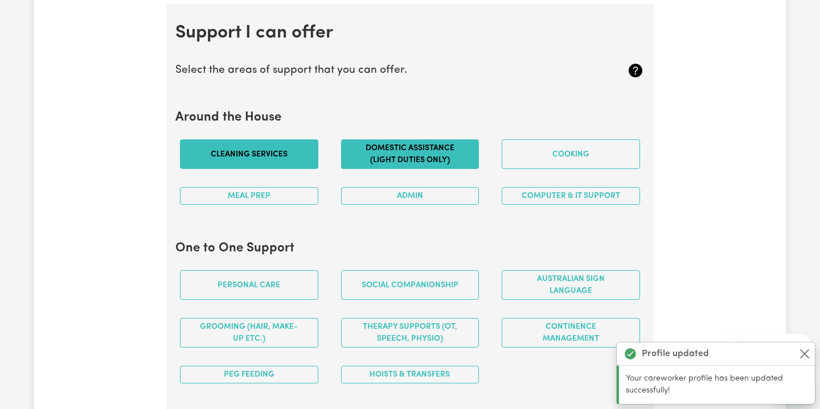
click at [427, 150] on button "Domestic assistance (light duties only)" at bounding box center [410, 154] width 138 height 30
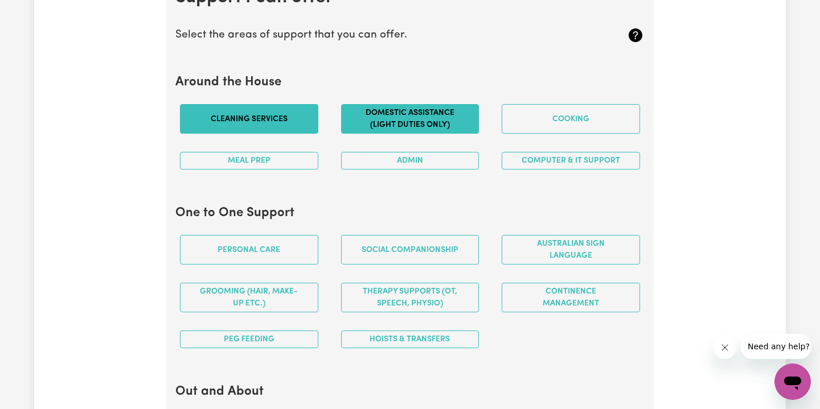
scroll to position [1059, 0]
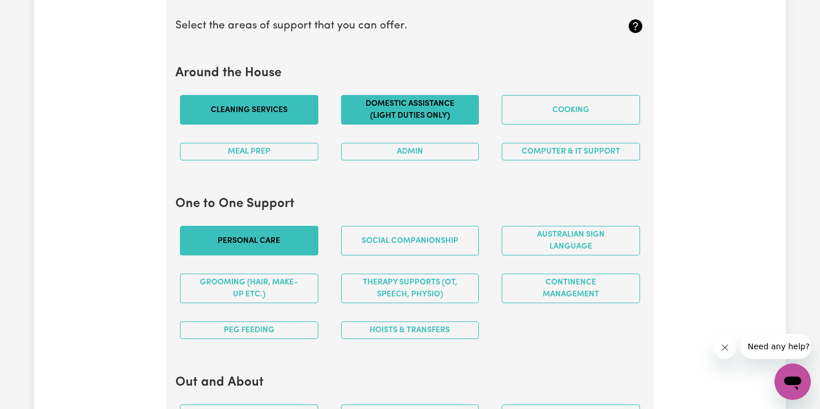
click at [280, 231] on button "Personal care" at bounding box center [249, 241] width 138 height 30
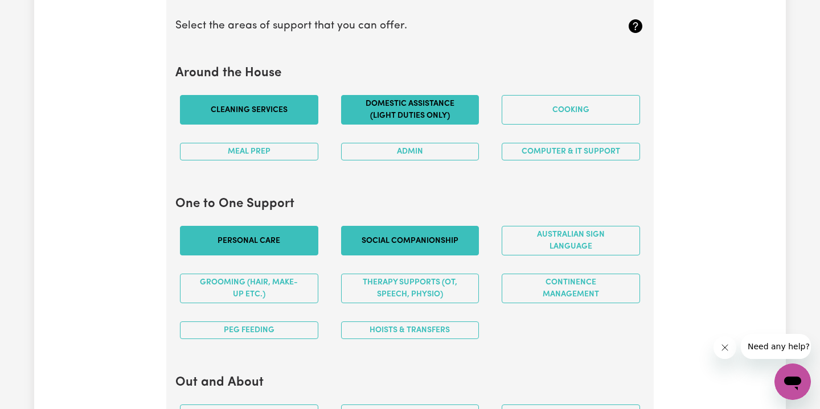
click at [395, 231] on button "Social companionship" at bounding box center [410, 241] width 138 height 30
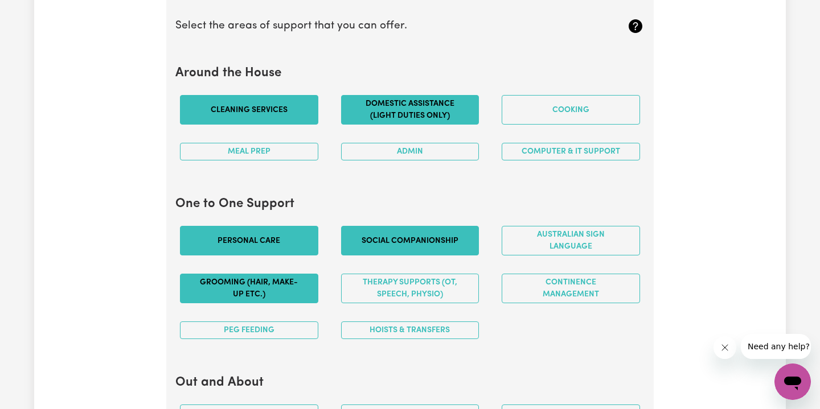
click at [287, 281] on button "Grooming (hair, make-up etc.)" at bounding box center [249, 289] width 138 height 30
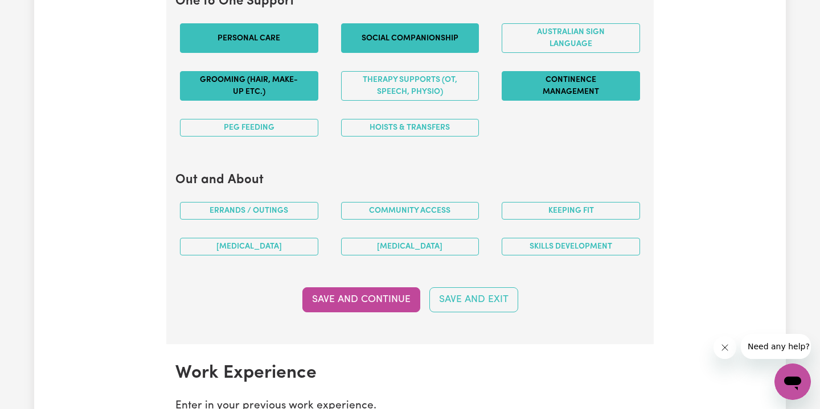
click at [573, 71] on button "Continence management" at bounding box center [571, 86] width 138 height 30
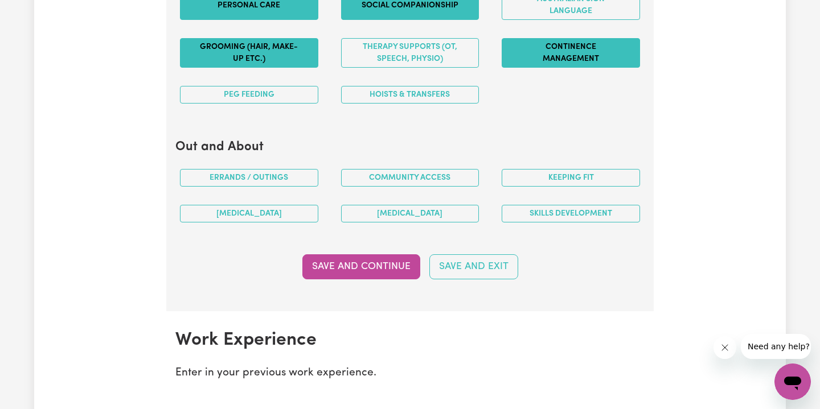
scroll to position [1303, 0]
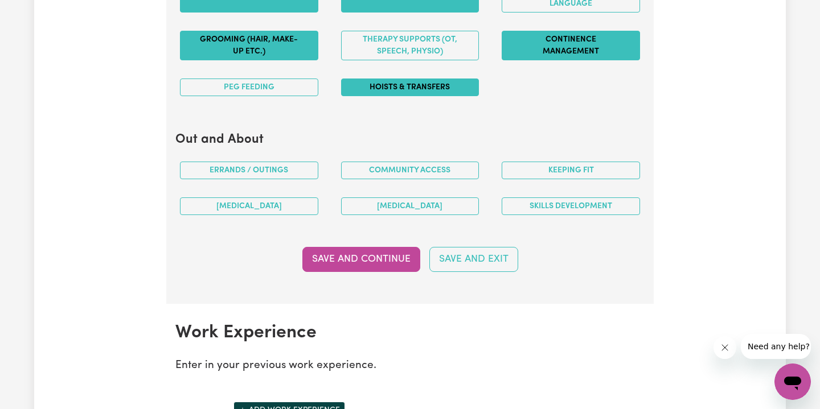
click at [438, 90] on button "Hoists & transfers" at bounding box center [410, 88] width 138 height 18
click at [306, 167] on button "Errands / Outings" at bounding box center [249, 171] width 138 height 18
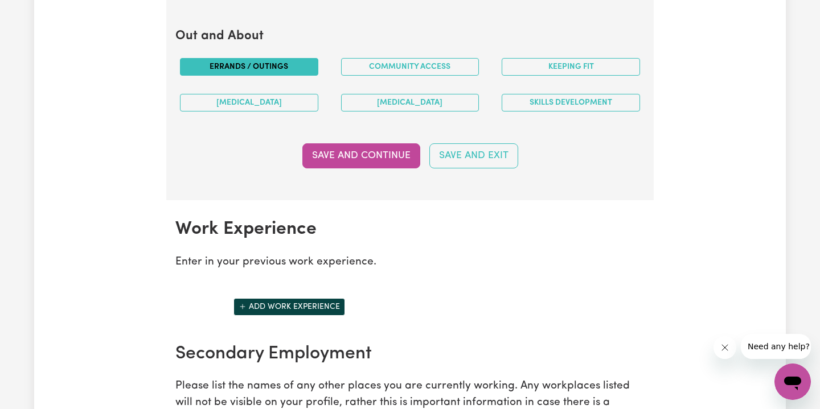
scroll to position [1324, 0]
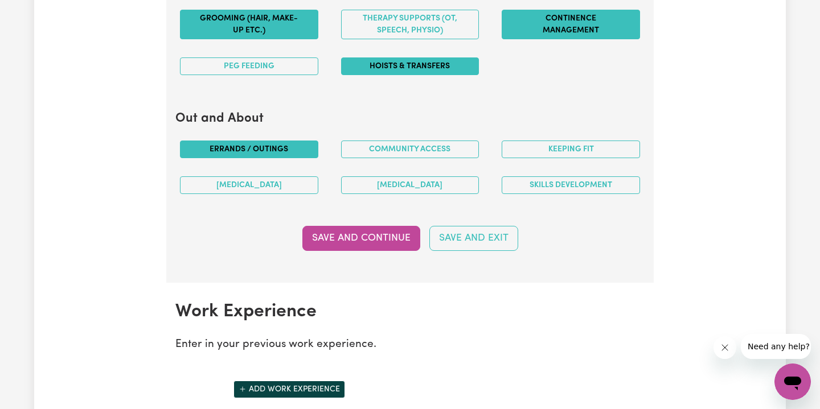
click at [296, 141] on button "Errands / Outings" at bounding box center [249, 150] width 138 height 18
click at [311, 132] on div "Errands / Outings" at bounding box center [249, 150] width 161 height 36
click at [285, 145] on button "Errands / Outings" at bounding box center [249, 150] width 138 height 18
click at [276, 176] on button "[MEDICAL_DATA]" at bounding box center [249, 185] width 138 height 18
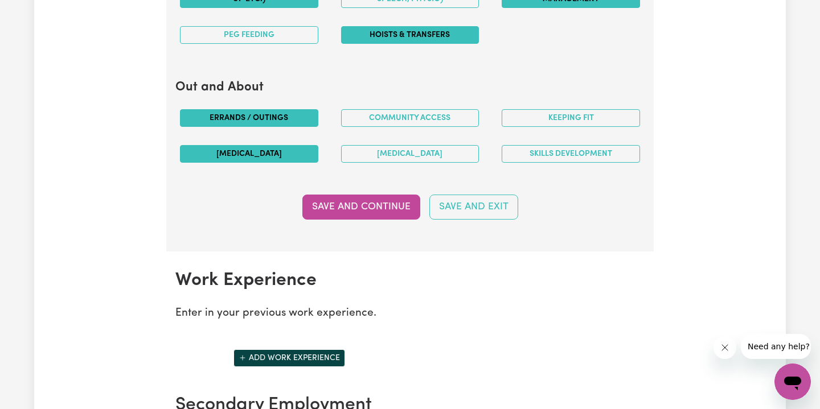
scroll to position [1425, 0]
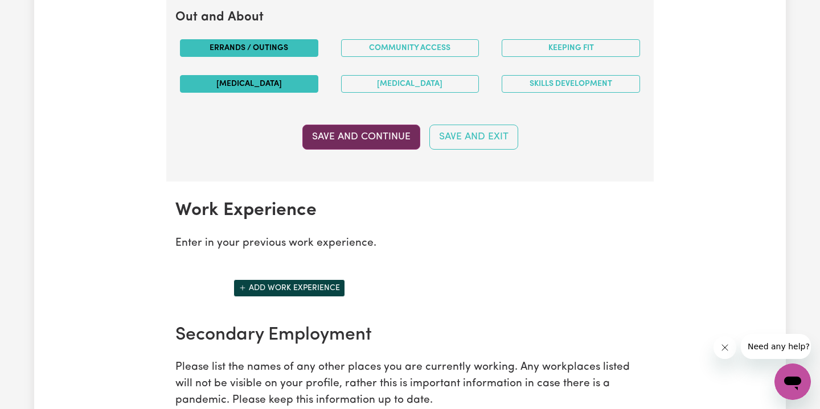
click at [370, 138] on button "Save and Continue" at bounding box center [361, 137] width 118 height 25
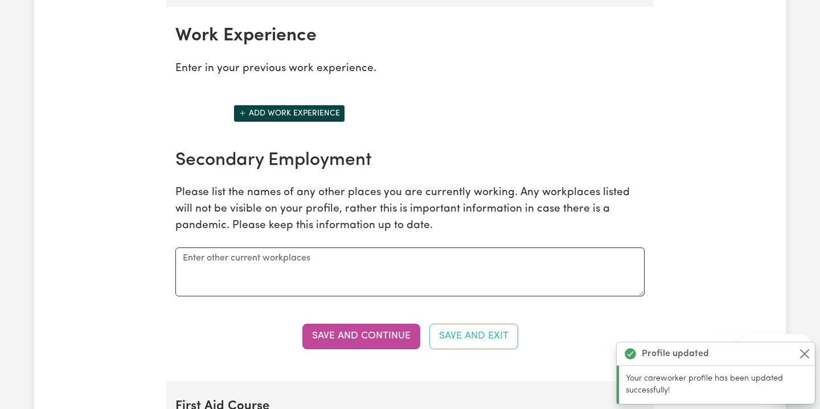
scroll to position [1600, 0]
click at [318, 120] on div "Add work experience" at bounding box center [289, 113] width 241 height 45
click at [315, 104] on button "Add work experience" at bounding box center [289, 113] width 112 height 18
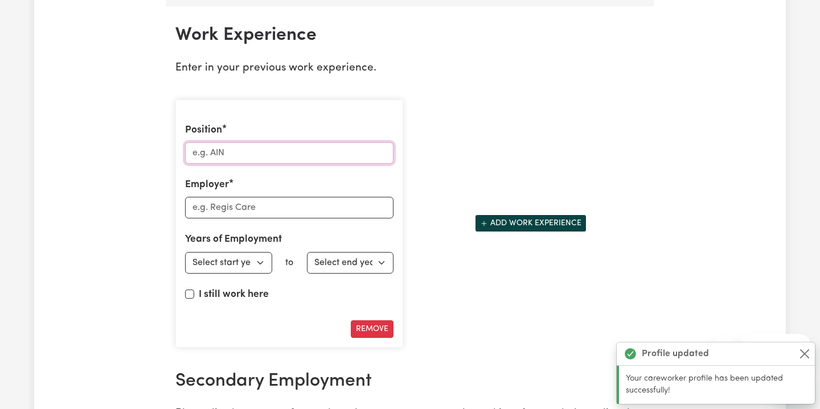
click at [310, 142] on input "Position" at bounding box center [289, 153] width 208 height 22
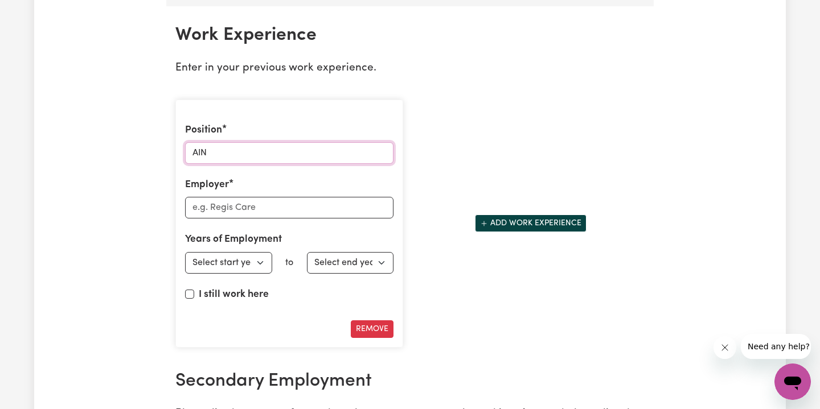
type input "AIN"
click at [296, 197] on input "Employer" at bounding box center [289, 208] width 208 height 22
type input "[GEOGRAPHIC_DATA] Aged Care"
select select "2025"
click at [202, 287] on label "I still work here" at bounding box center [234, 294] width 70 height 15
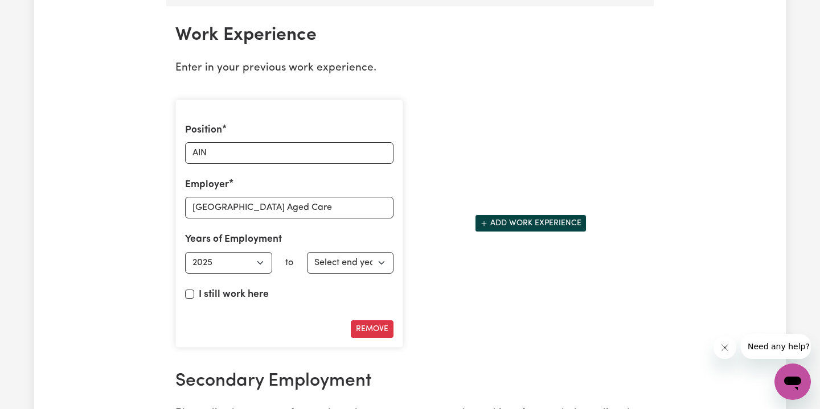
click at [194, 290] on input "I still work here" at bounding box center [189, 294] width 9 height 9
checkbox input "true"
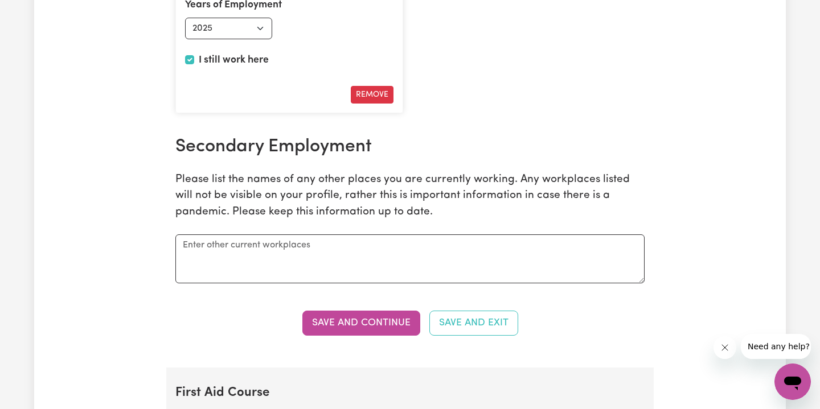
scroll to position [1964, 0]
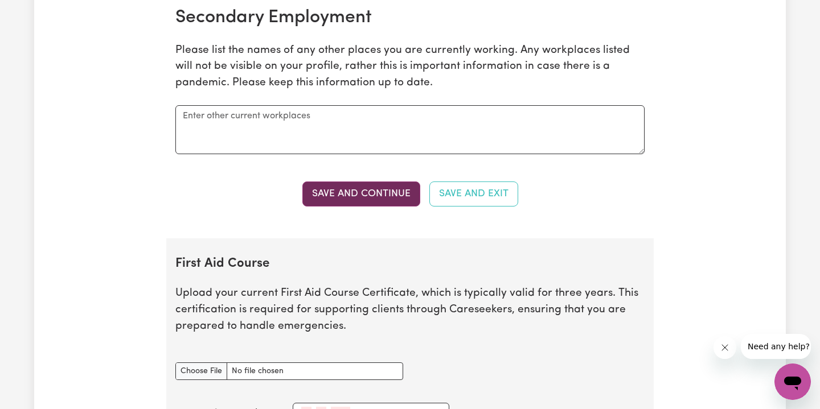
click at [365, 185] on button "Save and Continue" at bounding box center [361, 194] width 118 height 25
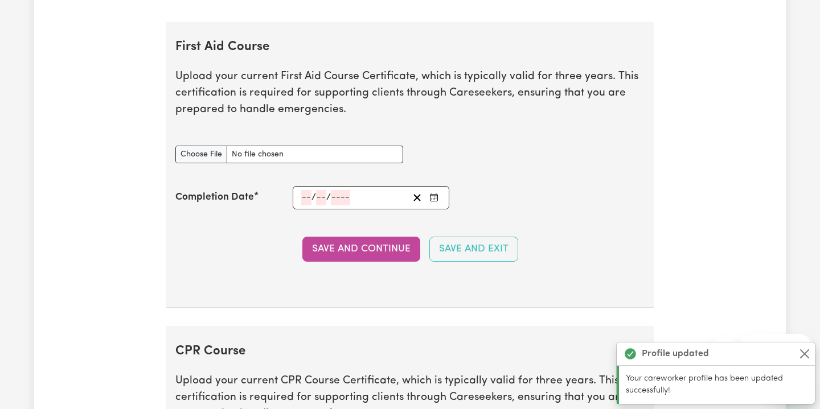
scroll to position [2193, 0]
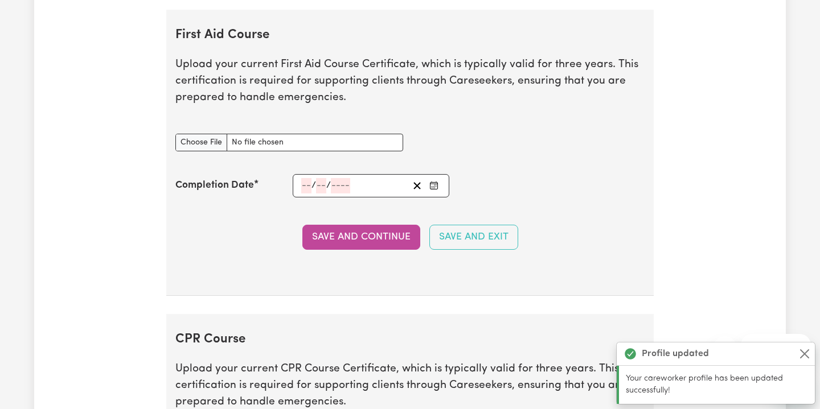
click at [323, 147] on div "First Aid Course document" at bounding box center [289, 142] width 241 height 45
click at [322, 137] on input "First Aid Course document" at bounding box center [289, 143] width 228 height 18
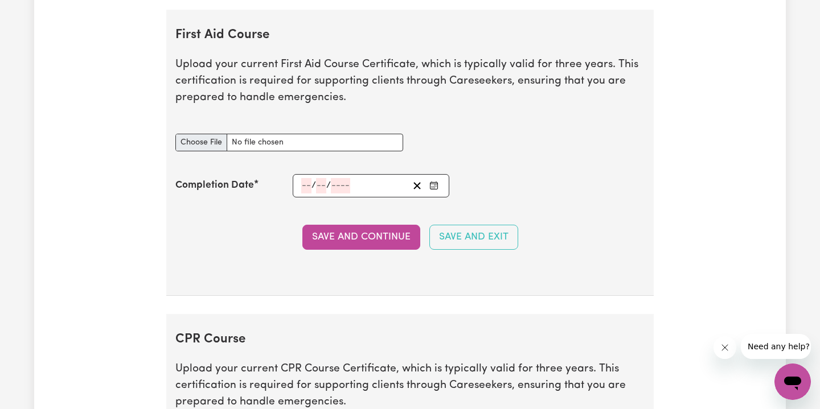
type input "C:\fakepath\[PERSON_NAME] First Aid and CPR.pdf"
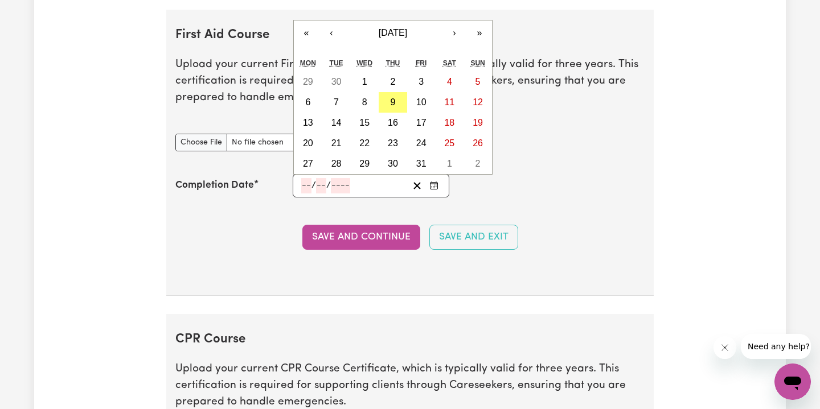
click at [304, 178] on input "number" at bounding box center [306, 185] width 10 height 15
click at [383, 28] on span "[DATE]" at bounding box center [393, 33] width 28 height 10
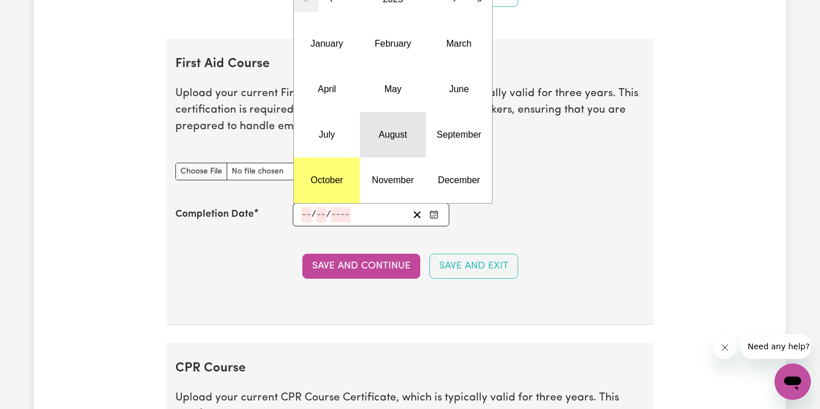
scroll to position [2162, 0]
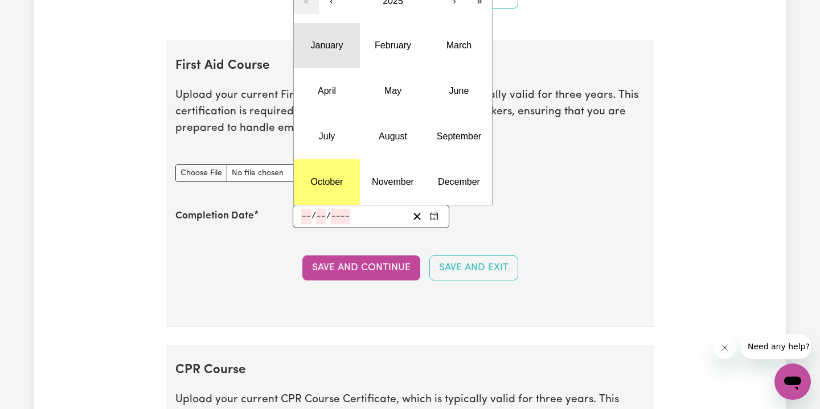
click at [339, 40] on abbr "January" at bounding box center [327, 45] width 32 height 10
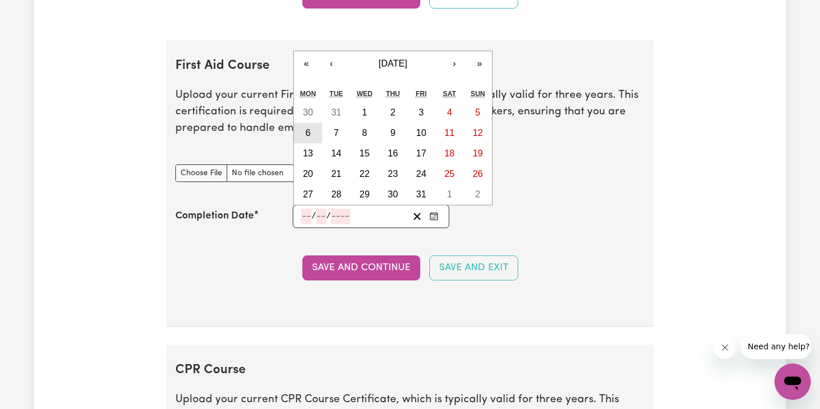
click at [312, 123] on button "6" at bounding box center [308, 133] width 28 height 20
type input "[DATE]"
type input "6"
type input "1"
type input "2025"
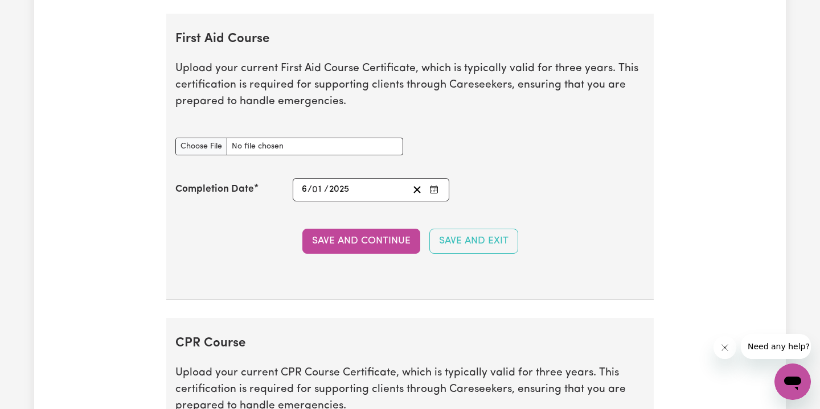
scroll to position [2248, 0]
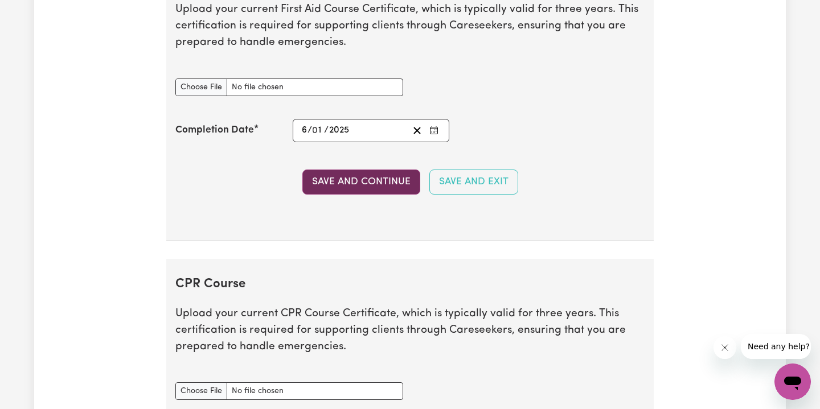
click at [364, 170] on button "Save and Continue" at bounding box center [361, 182] width 118 height 25
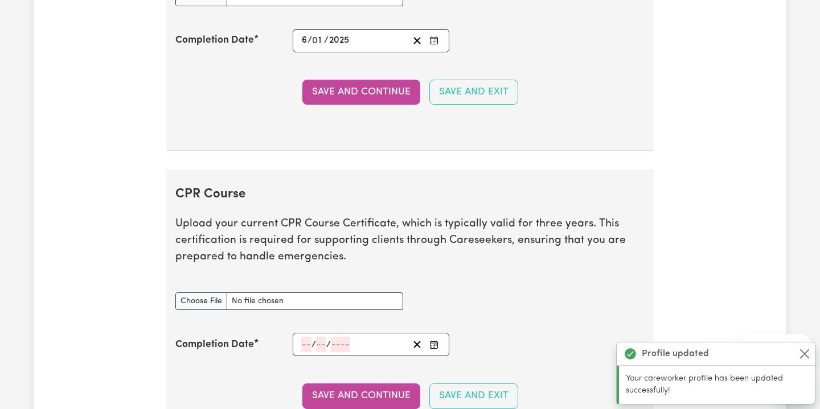
scroll to position [2495, 0]
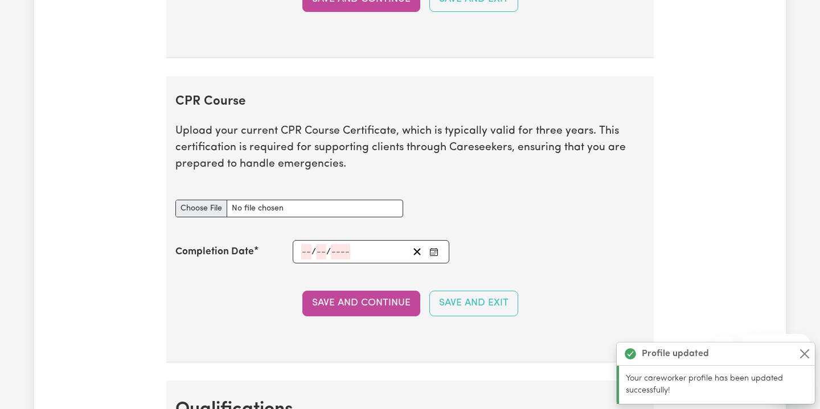
click at [197, 200] on input "CPR Course document" at bounding box center [289, 209] width 228 height 18
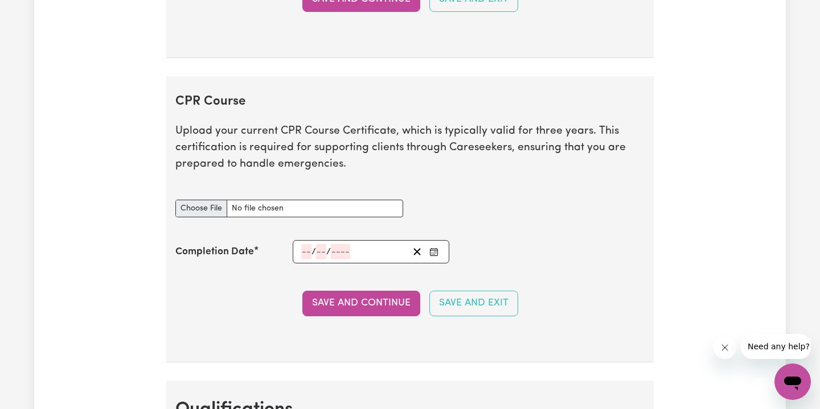
type input "C:\fakepath\[PERSON_NAME] First Aid and CPR.pdf"
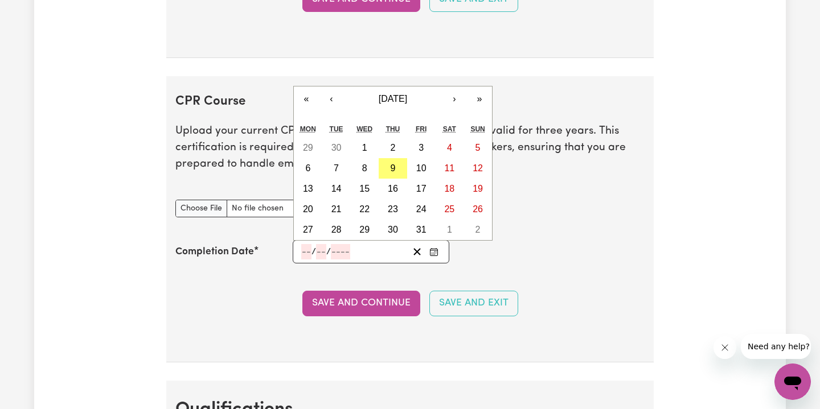
click at [308, 244] on input "number" at bounding box center [306, 251] width 10 height 15
click at [385, 94] on span "[DATE]" at bounding box center [393, 99] width 28 height 10
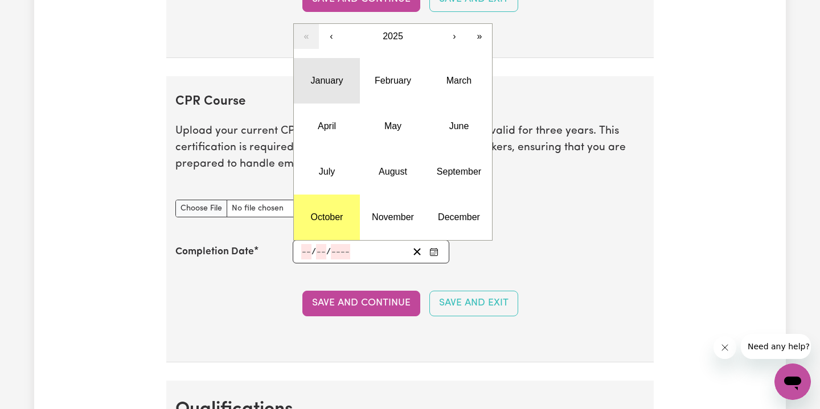
click at [328, 75] on button "January" at bounding box center [327, 81] width 66 height 46
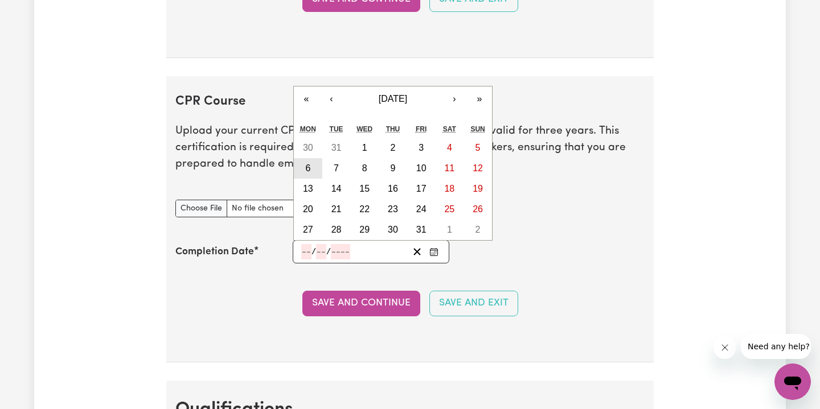
click at [311, 159] on button "6" at bounding box center [308, 168] width 28 height 20
type input "[DATE]"
type input "6"
type input "1"
type input "2025"
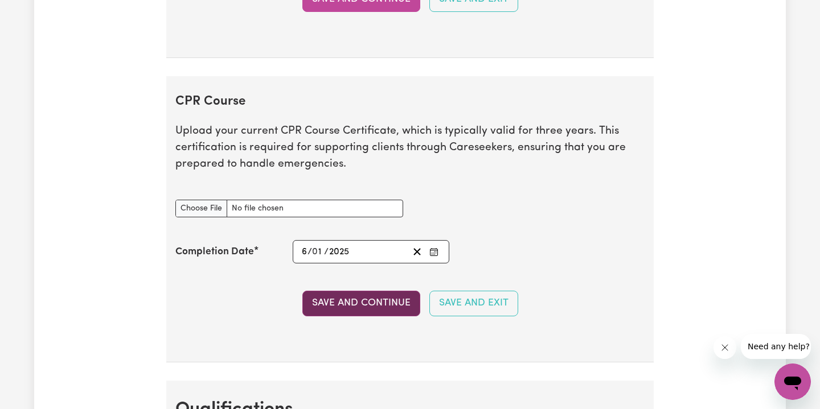
click at [383, 294] on button "Save and Continue" at bounding box center [361, 303] width 118 height 25
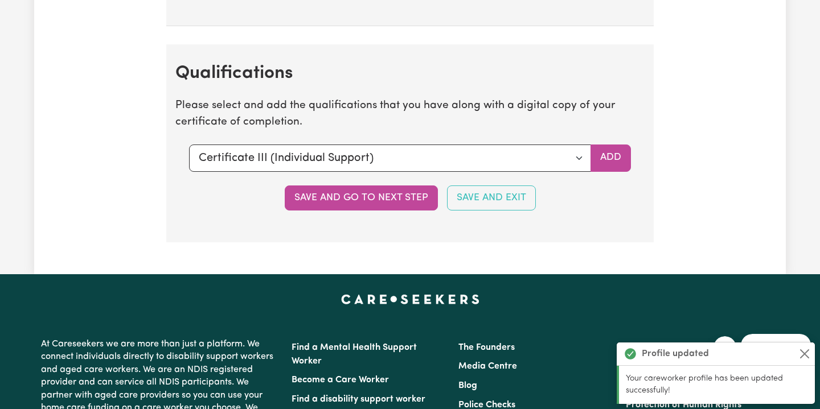
scroll to position [2862, 0]
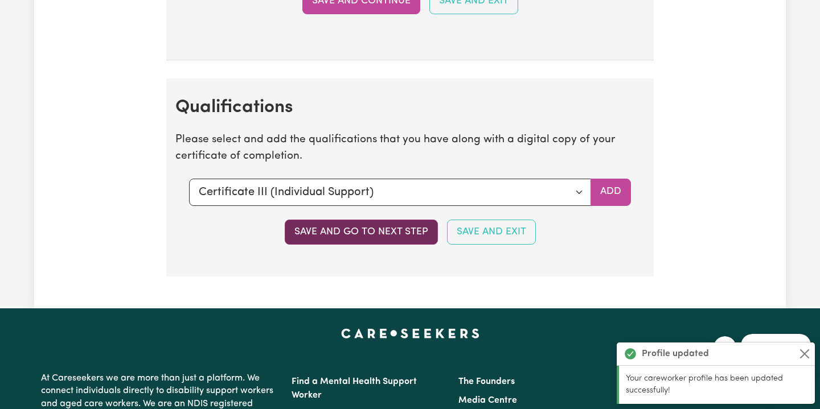
click at [386, 221] on button "Save and go to next step" at bounding box center [361, 232] width 153 height 25
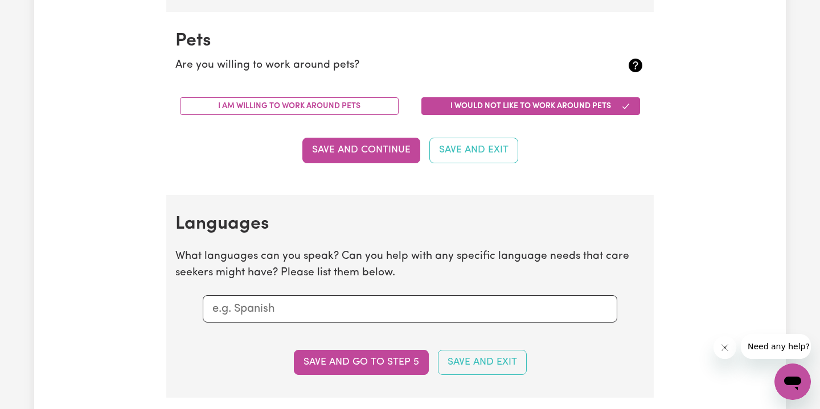
scroll to position [1067, 0]
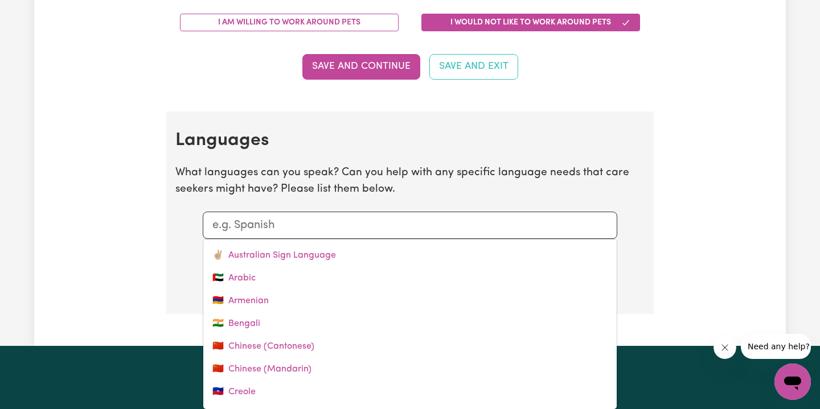
click at [371, 212] on div at bounding box center [410, 225] width 414 height 27
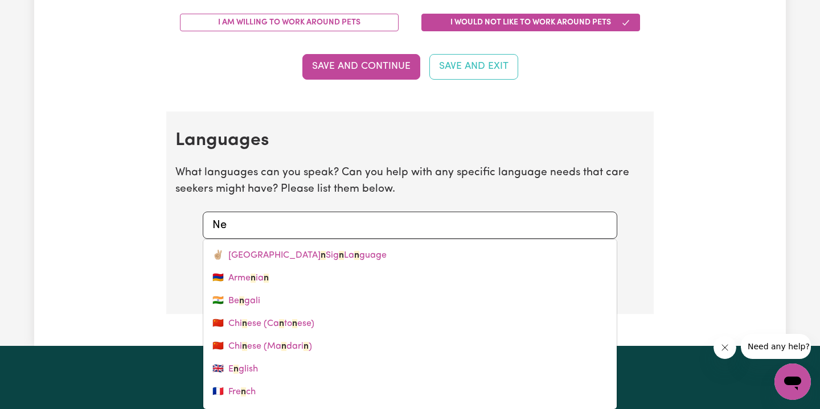
type input "Nep"
type input "Nepali"
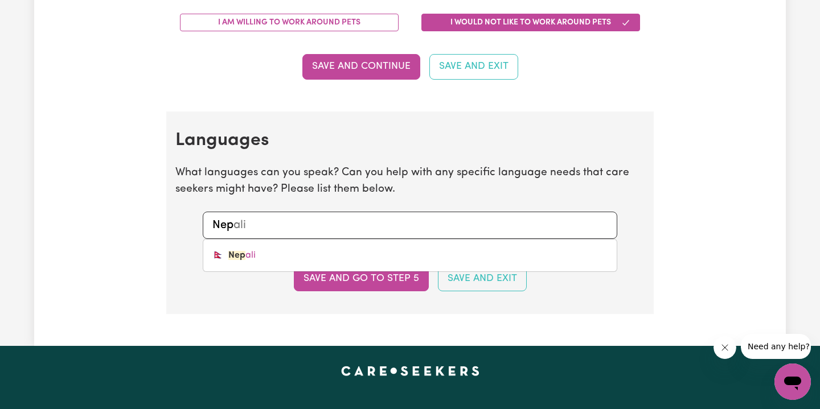
type input "Nepa"
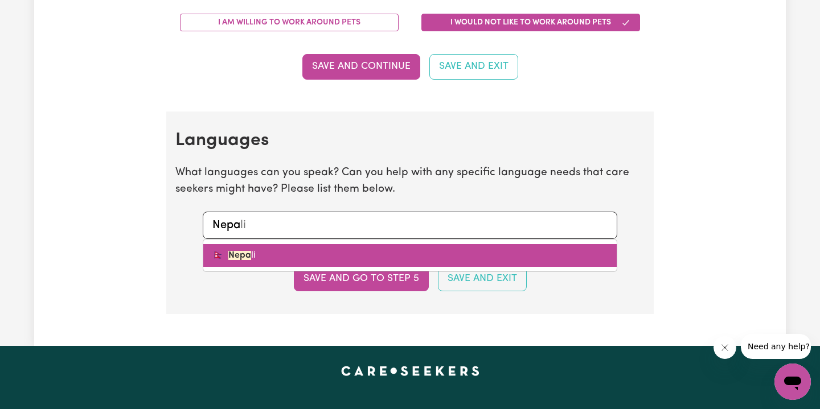
click at [311, 248] on link "🇳🇵 Nepa li" at bounding box center [409, 255] width 413 height 23
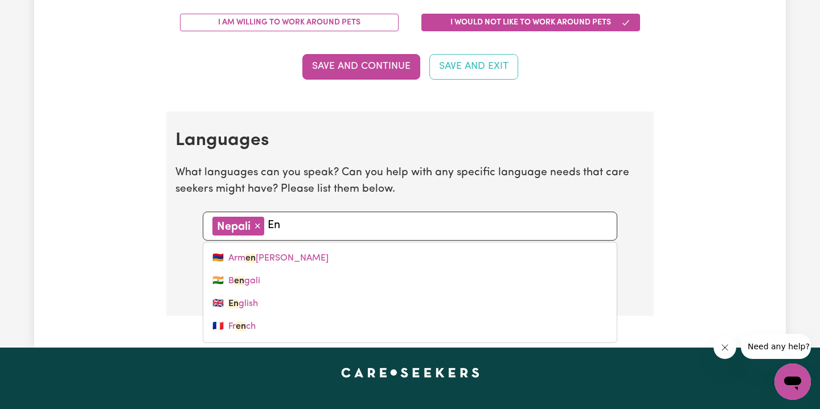
type input "Eng"
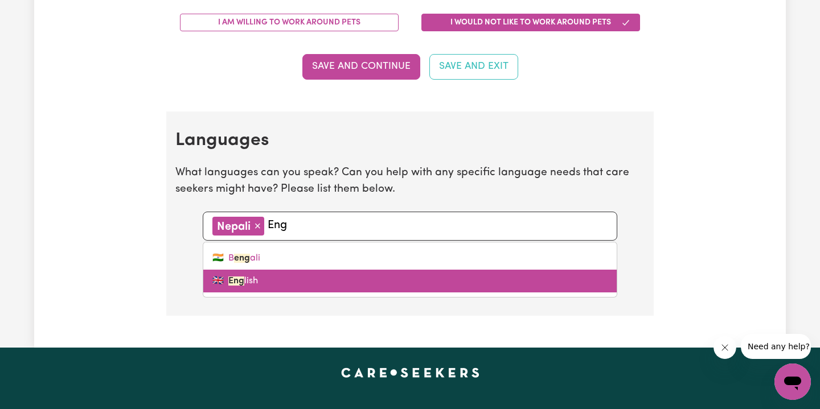
click at [277, 277] on link "🇬🇧 Eng lish" at bounding box center [409, 281] width 413 height 23
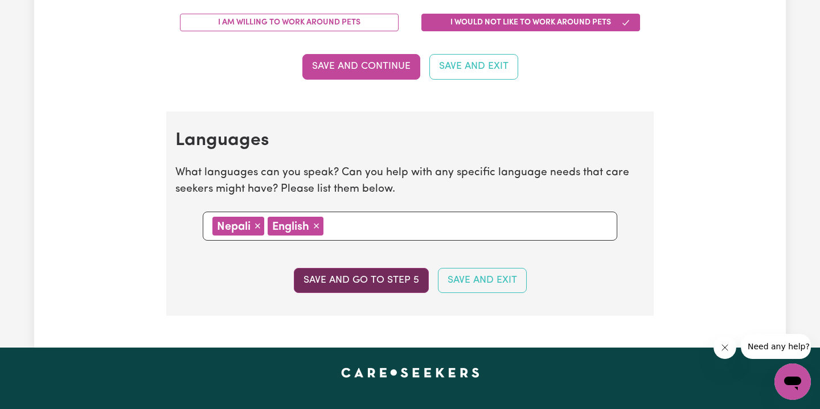
click at [368, 276] on button "Save and go to step 5" at bounding box center [361, 280] width 135 height 25
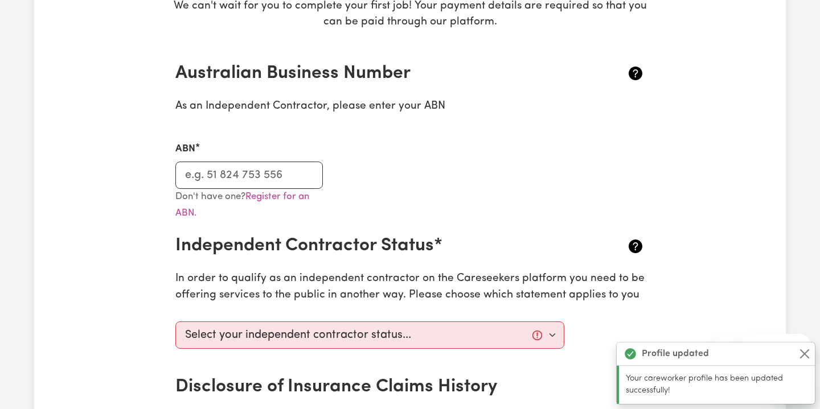
scroll to position [221, 0]
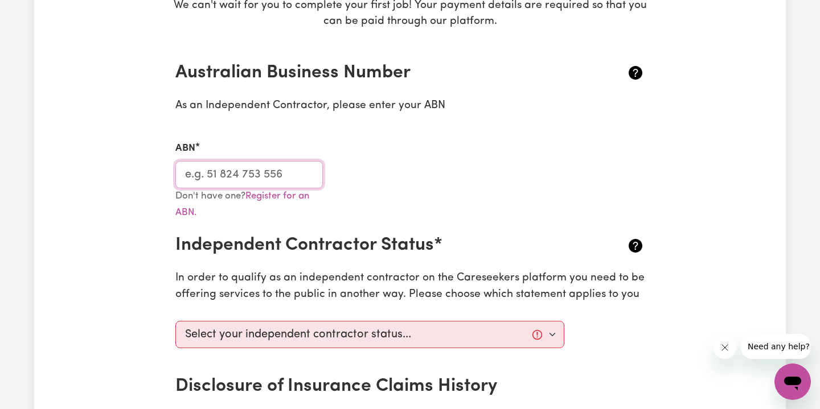
click at [239, 176] on input "ABN" at bounding box center [248, 174] width 147 height 27
paste input "19679751619"
type input "19679751619"
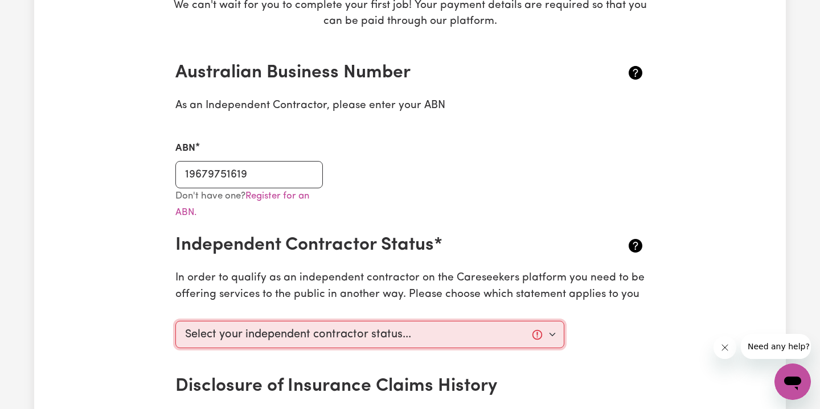
click at [388, 331] on select "Select your independent contractor status... I am providing services through an…" at bounding box center [369, 334] width 389 height 27
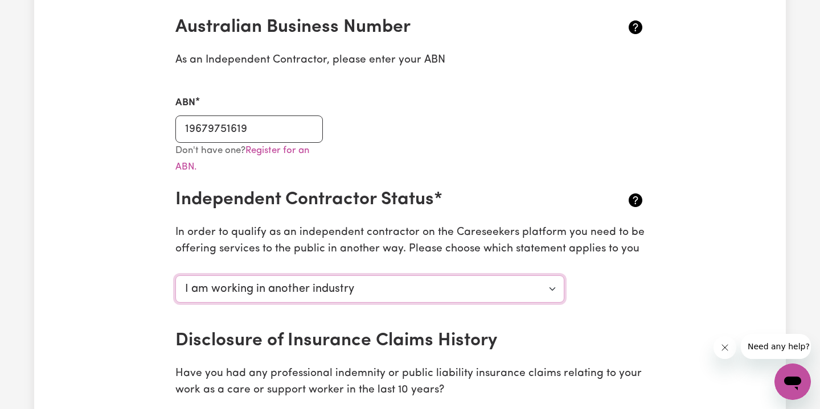
scroll to position [367, 0]
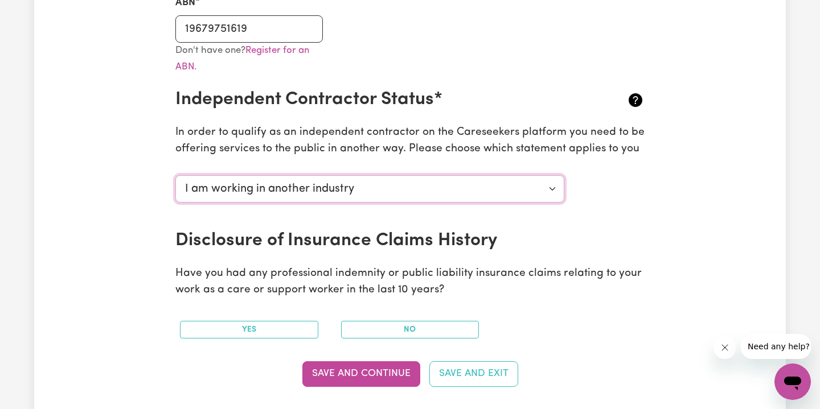
select select "I am providing services by being employed by an organisation"
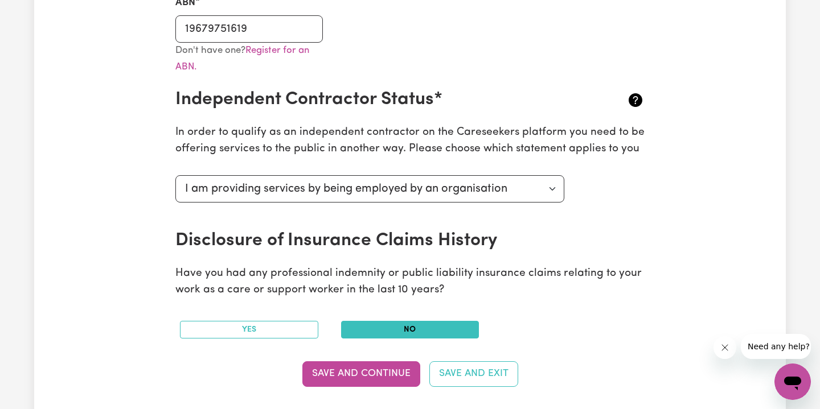
click at [414, 328] on button "No" at bounding box center [410, 330] width 138 height 18
click at [366, 369] on button "Save and Continue" at bounding box center [361, 373] width 118 height 25
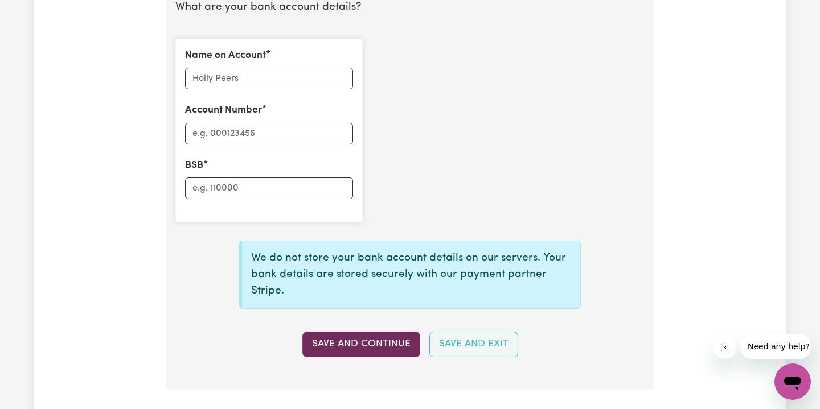
scroll to position [844, 0]
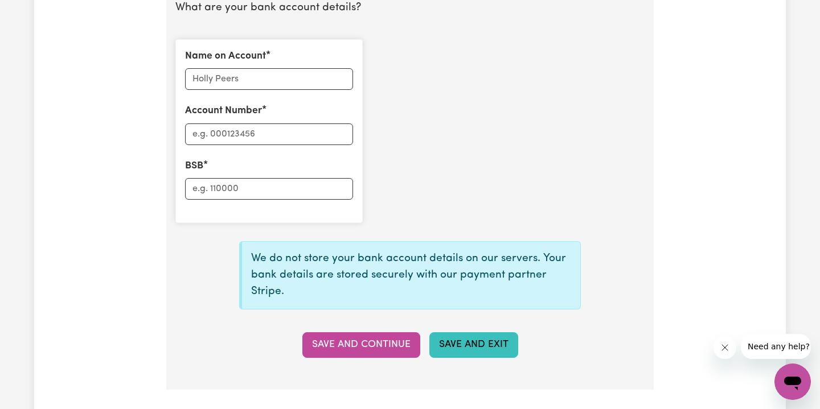
click at [479, 334] on button "Save and Exit" at bounding box center [473, 344] width 89 height 25
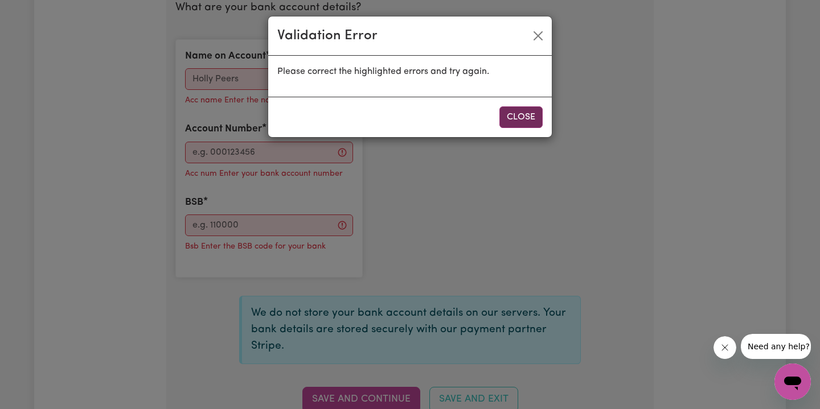
click at [519, 116] on button "Close" at bounding box center [520, 117] width 43 height 22
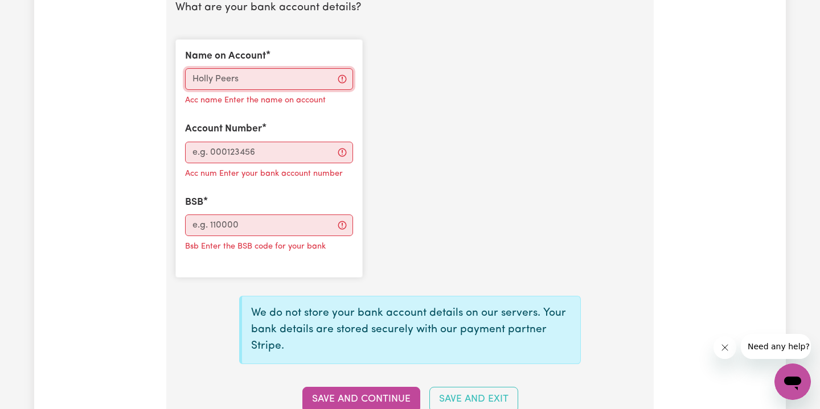
click at [283, 77] on input "Name on Account" at bounding box center [269, 79] width 168 height 22
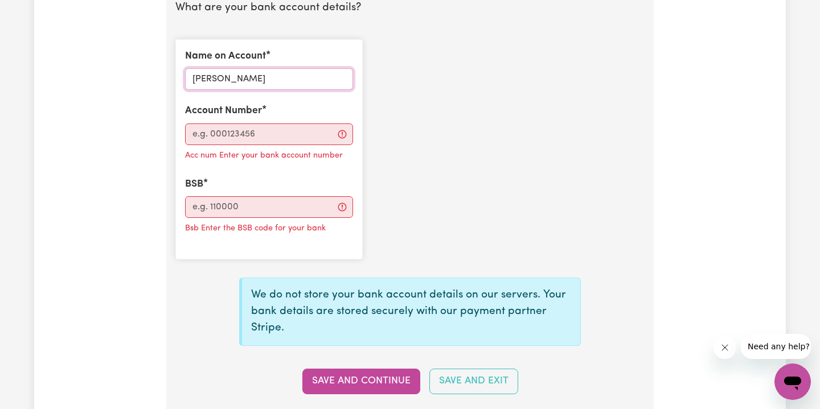
type input "[PERSON_NAME]"
click at [281, 129] on input "Account Number" at bounding box center [269, 135] width 168 height 22
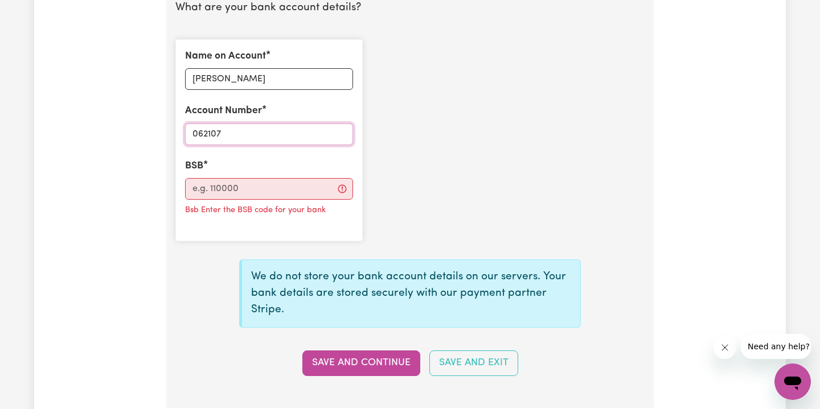
type input "062107"
click at [292, 181] on input "BSB" at bounding box center [269, 189] width 168 height 22
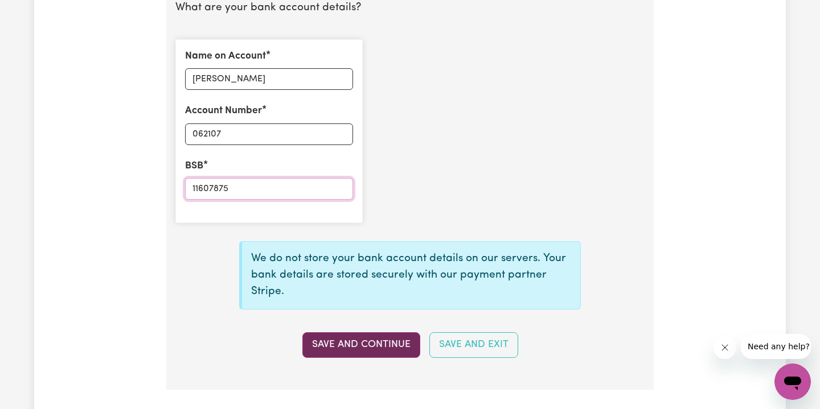
type input "11607875"
click at [365, 339] on button "Save and Continue" at bounding box center [361, 344] width 118 height 25
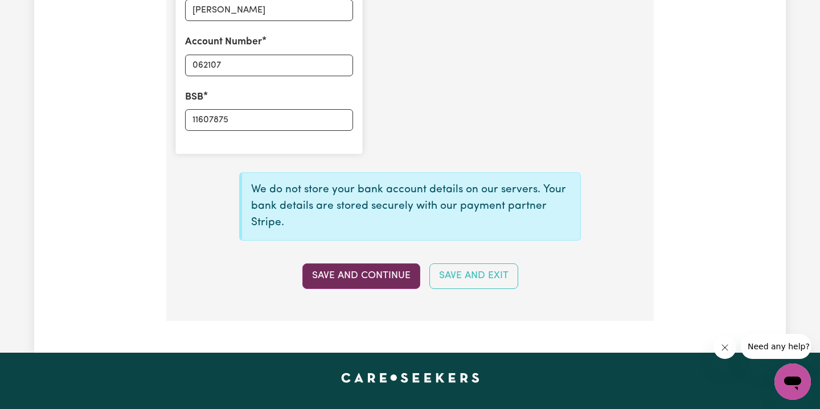
scroll to position [909, 0]
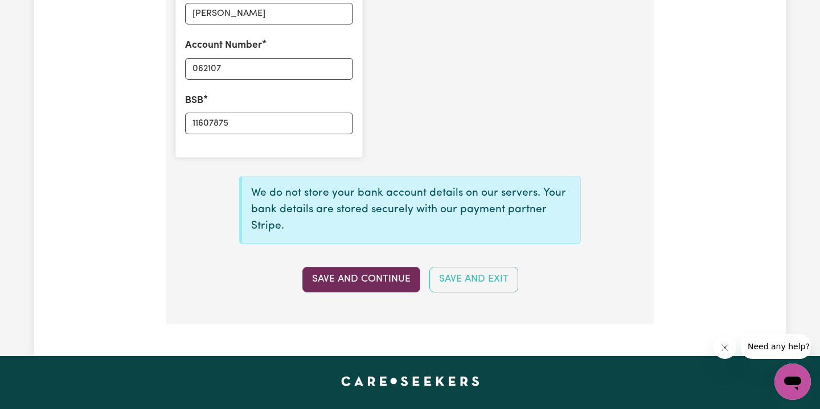
click at [382, 269] on button "Save and Continue" at bounding box center [361, 279] width 118 height 25
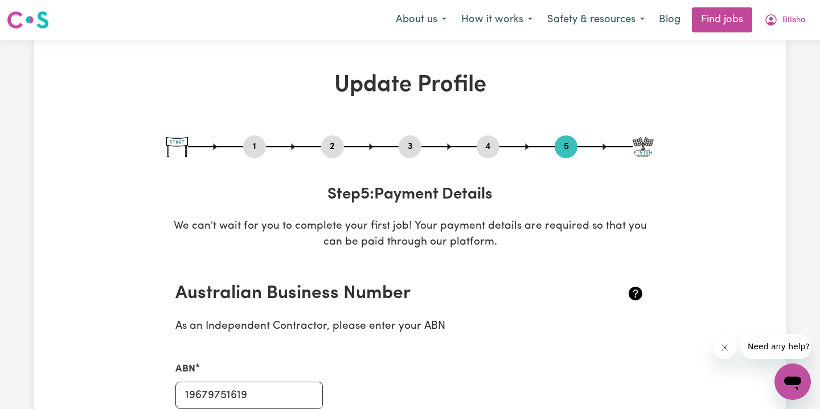
scroll to position [0, 0]
click at [641, 142] on img at bounding box center [642, 147] width 21 height 20
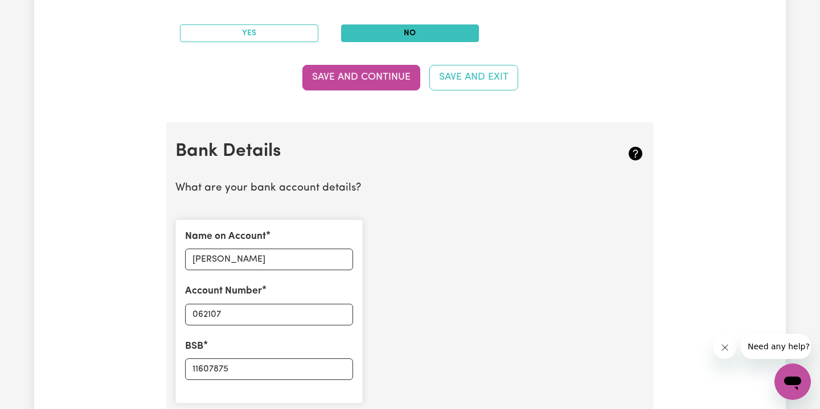
scroll to position [847, 0]
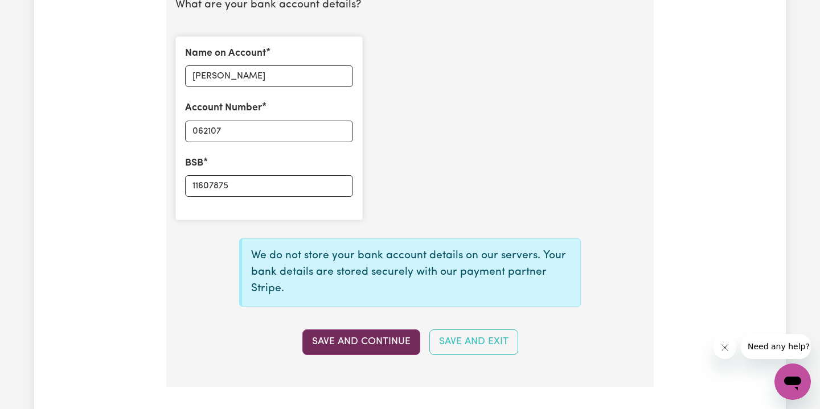
click at [368, 330] on button "Save and Continue" at bounding box center [361, 342] width 118 height 25
click at [206, 127] on input "062107" at bounding box center [269, 132] width 168 height 22
type input "062-107"
click at [385, 334] on button "Save and Continue" at bounding box center [361, 342] width 118 height 25
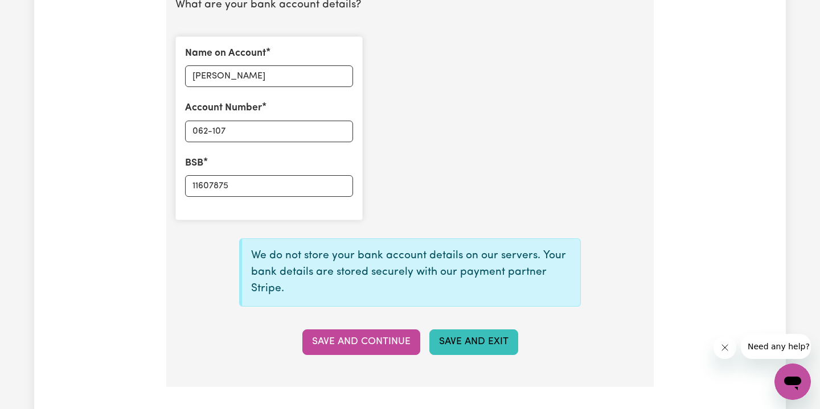
click at [454, 334] on button "Save and Exit" at bounding box center [473, 342] width 89 height 25
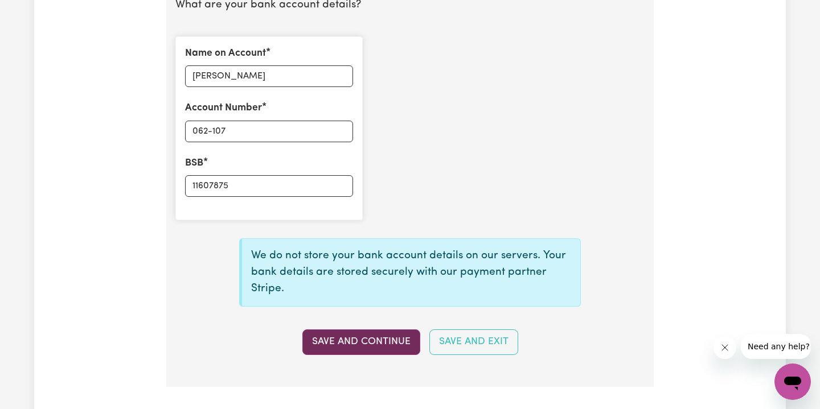
click at [384, 330] on button "Save and Continue" at bounding box center [361, 342] width 118 height 25
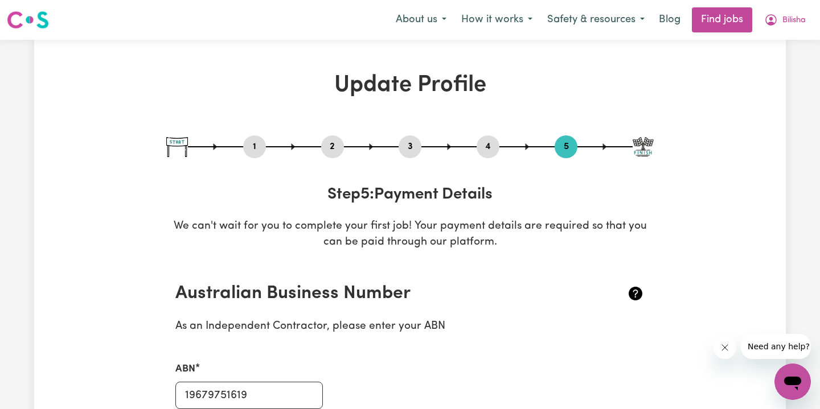
scroll to position [0, 0]
click at [649, 138] on img at bounding box center [642, 147] width 21 height 20
click at [584, 145] on div "1 2 3 4 5" at bounding box center [409, 146] width 487 height 23
click at [776, 18] on icon "My Account" at bounding box center [771, 20] width 14 height 14
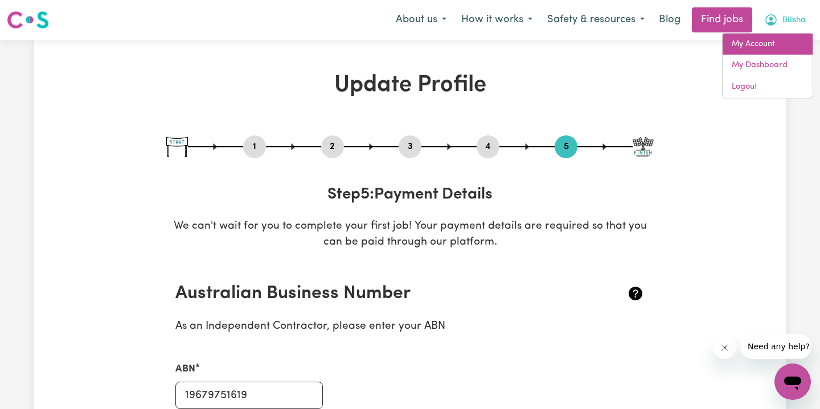
click at [766, 40] on link "My Account" at bounding box center [767, 45] width 90 height 22
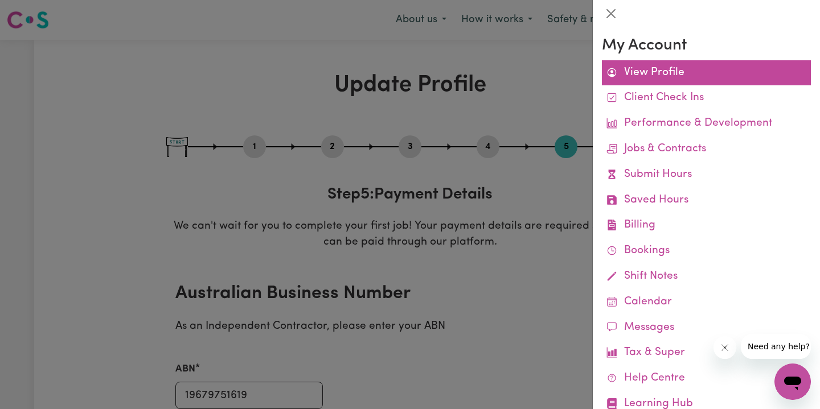
click at [714, 72] on link "View Profile" at bounding box center [706, 73] width 209 height 26
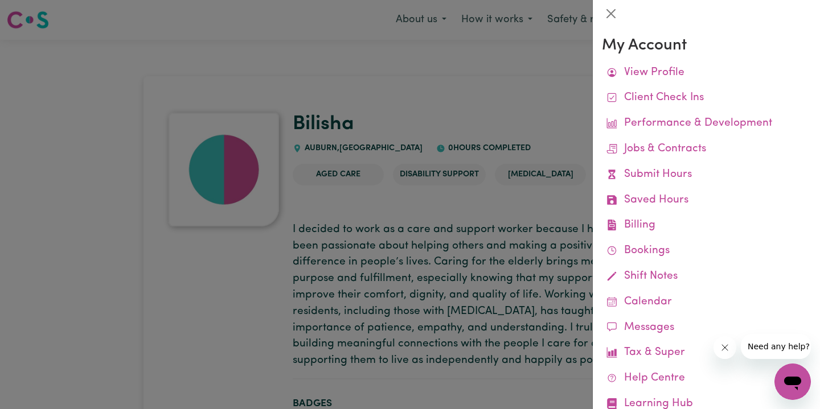
click at [576, 116] on div at bounding box center [410, 204] width 820 height 409
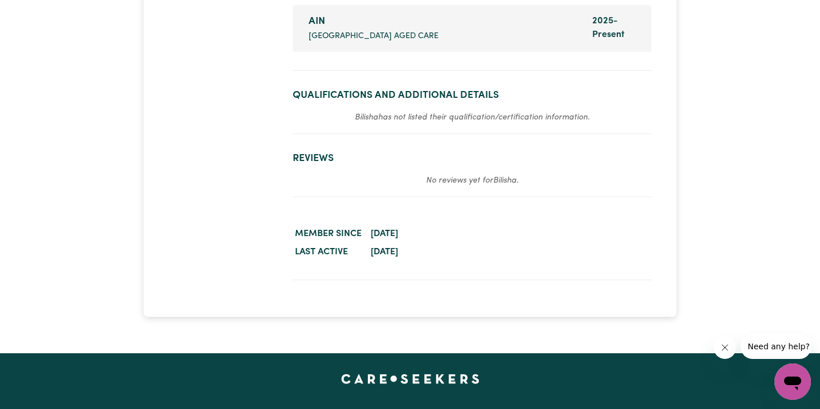
scroll to position [1752, 0]
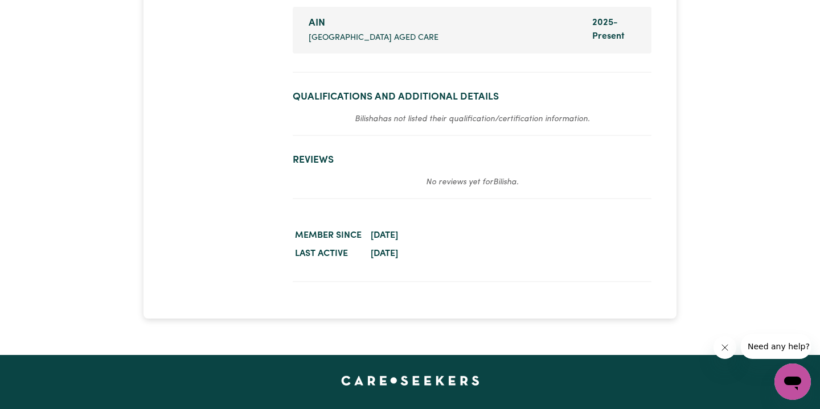
click at [547, 126] on p "Bilisha has not listed their qualification/certification information." at bounding box center [472, 119] width 359 height 14
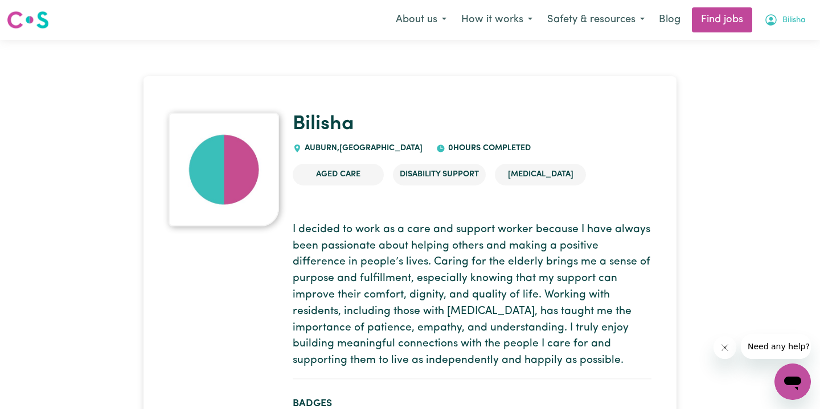
scroll to position [0, 0]
click at [783, 19] on span "Bilisha" at bounding box center [793, 20] width 23 height 13
click at [763, 51] on link "My Account" at bounding box center [767, 45] width 90 height 22
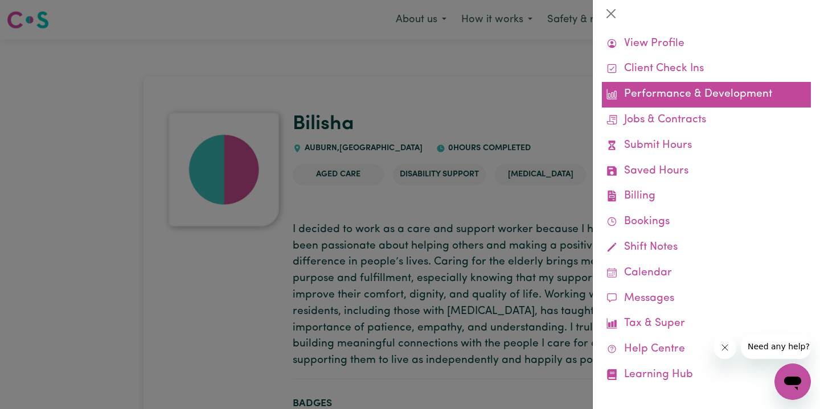
scroll to position [28, 0]
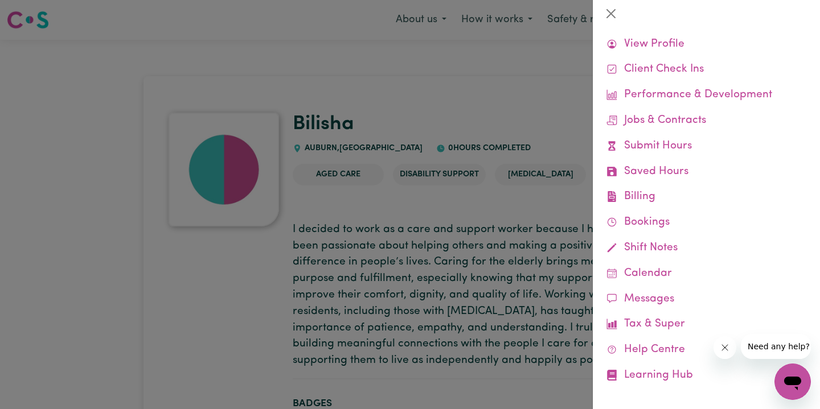
click at [512, 226] on div at bounding box center [410, 204] width 820 height 409
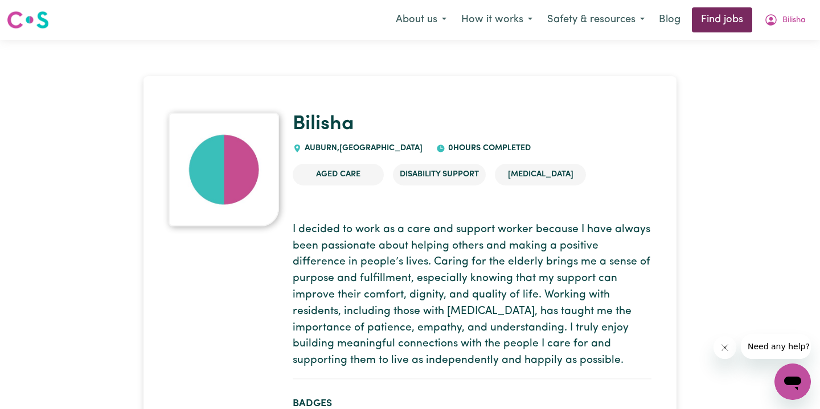
click at [709, 14] on link "Find jobs" at bounding box center [722, 19] width 60 height 25
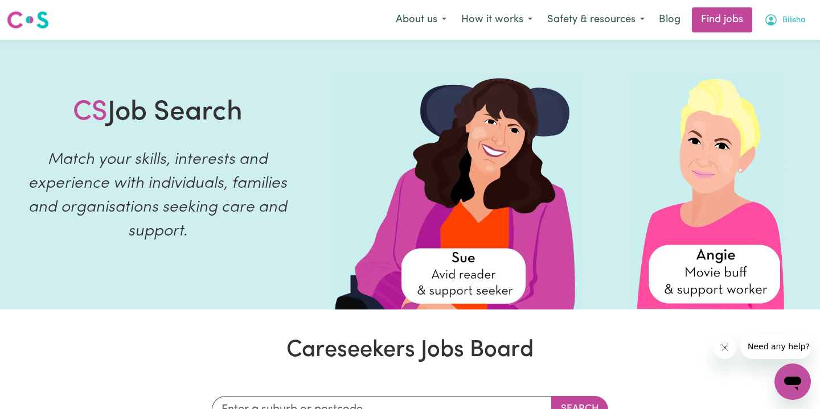
click at [768, 18] on icon "My Account" at bounding box center [771, 20] width 14 height 14
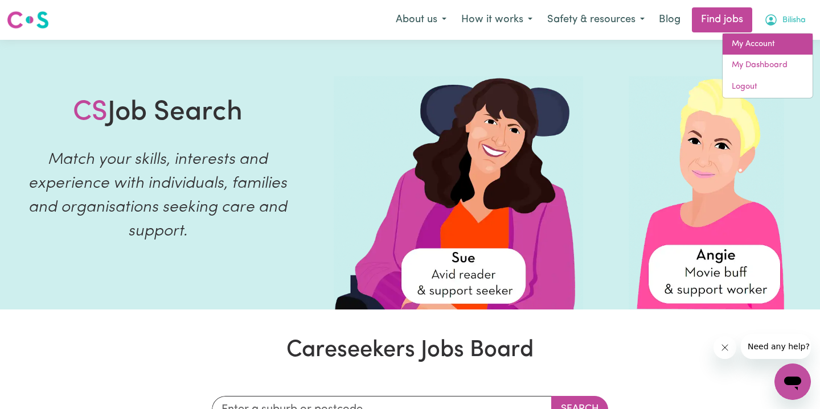
click at [766, 45] on link "My Account" at bounding box center [767, 45] width 90 height 22
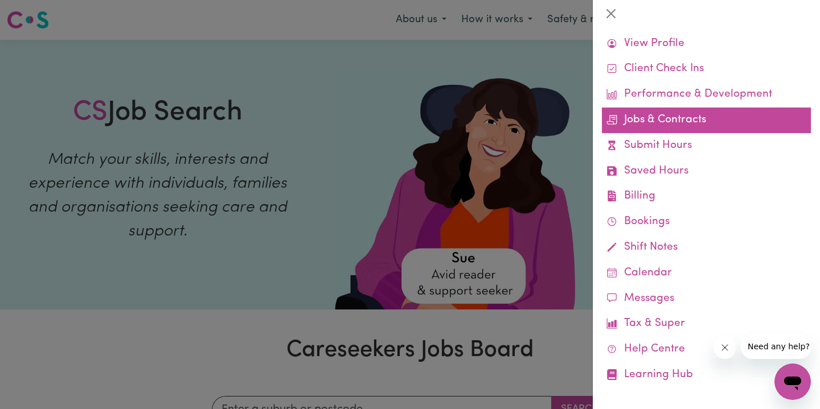
scroll to position [28, 0]
